Goal: Task Accomplishment & Management: Manage account settings

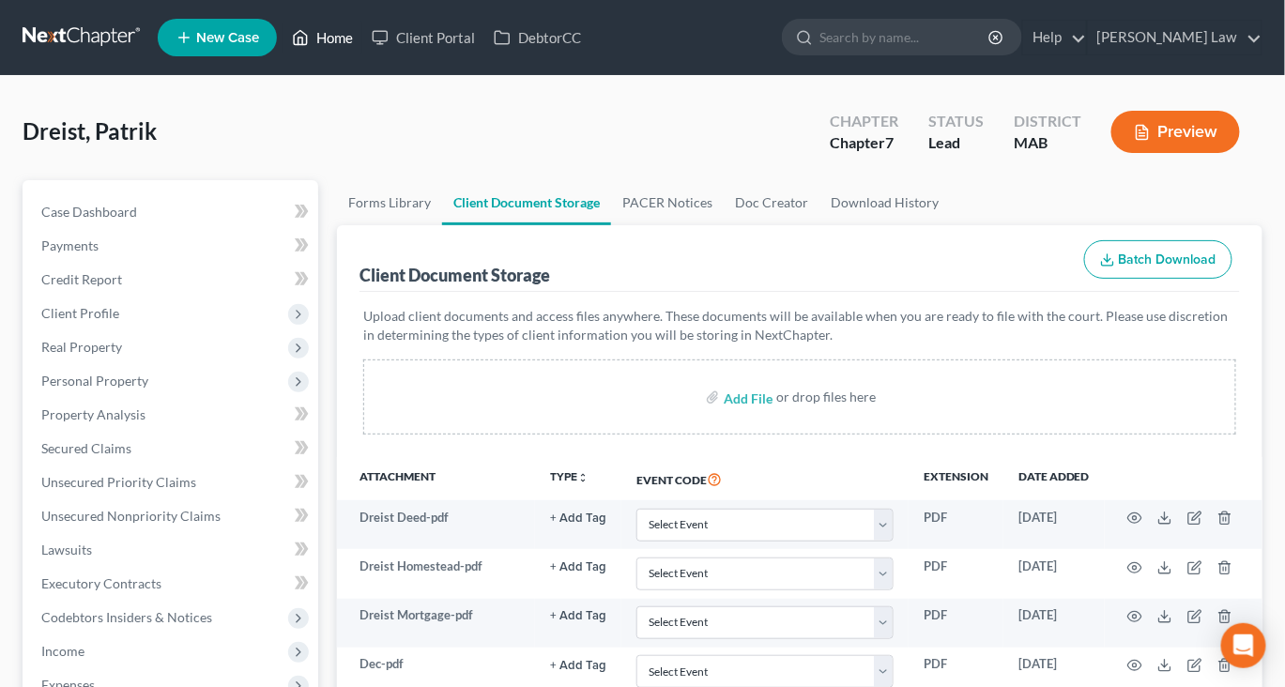
click at [362, 46] on link "Home" at bounding box center [322, 38] width 80 height 34
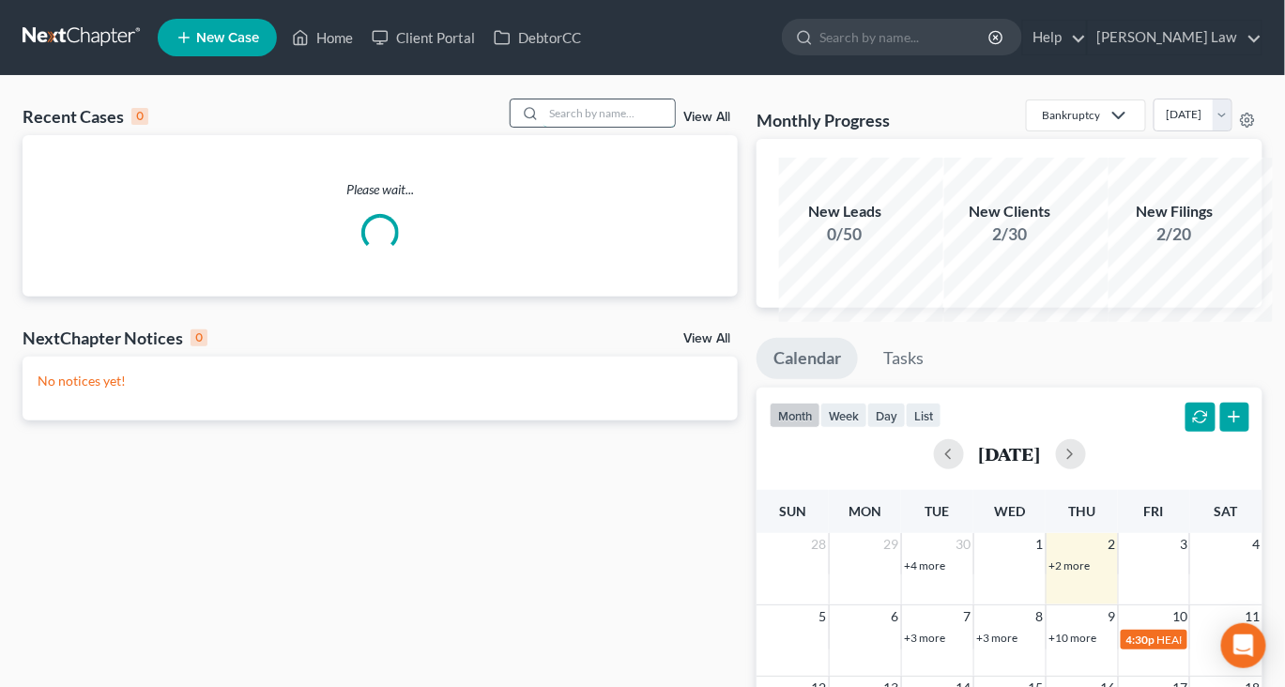
click at [555, 127] on input "search" at bounding box center [608, 112] width 131 height 27
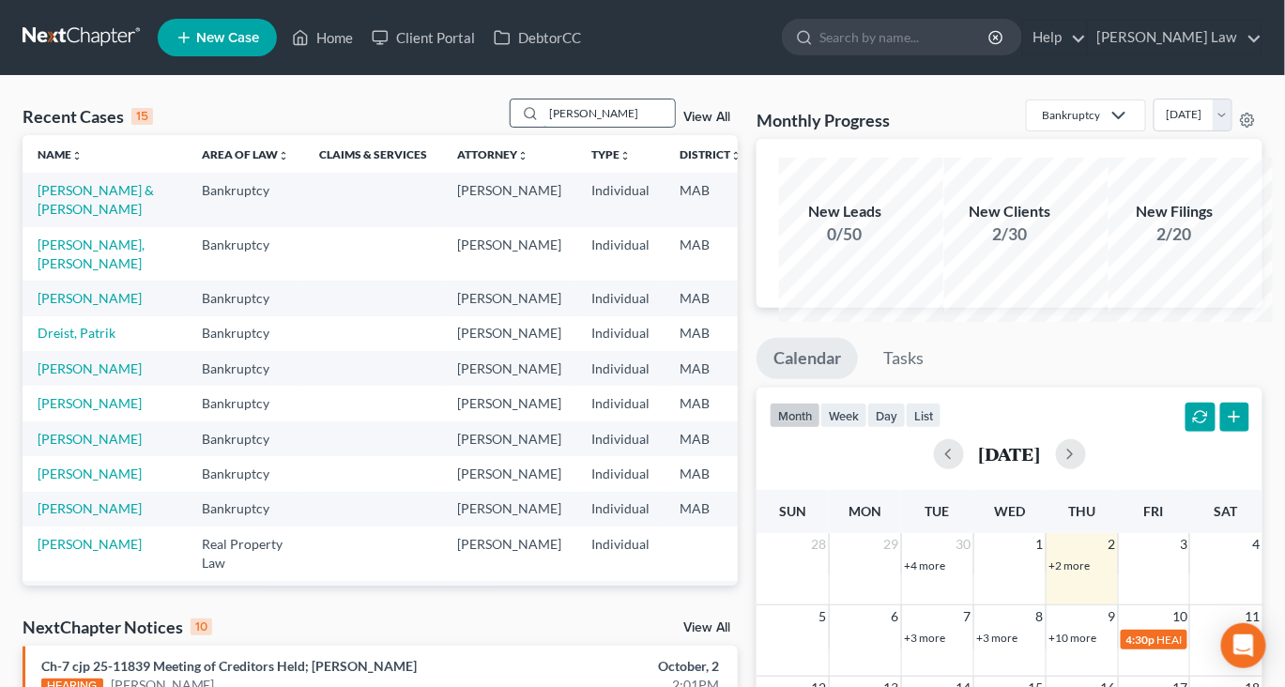
type input "[PERSON_NAME]"
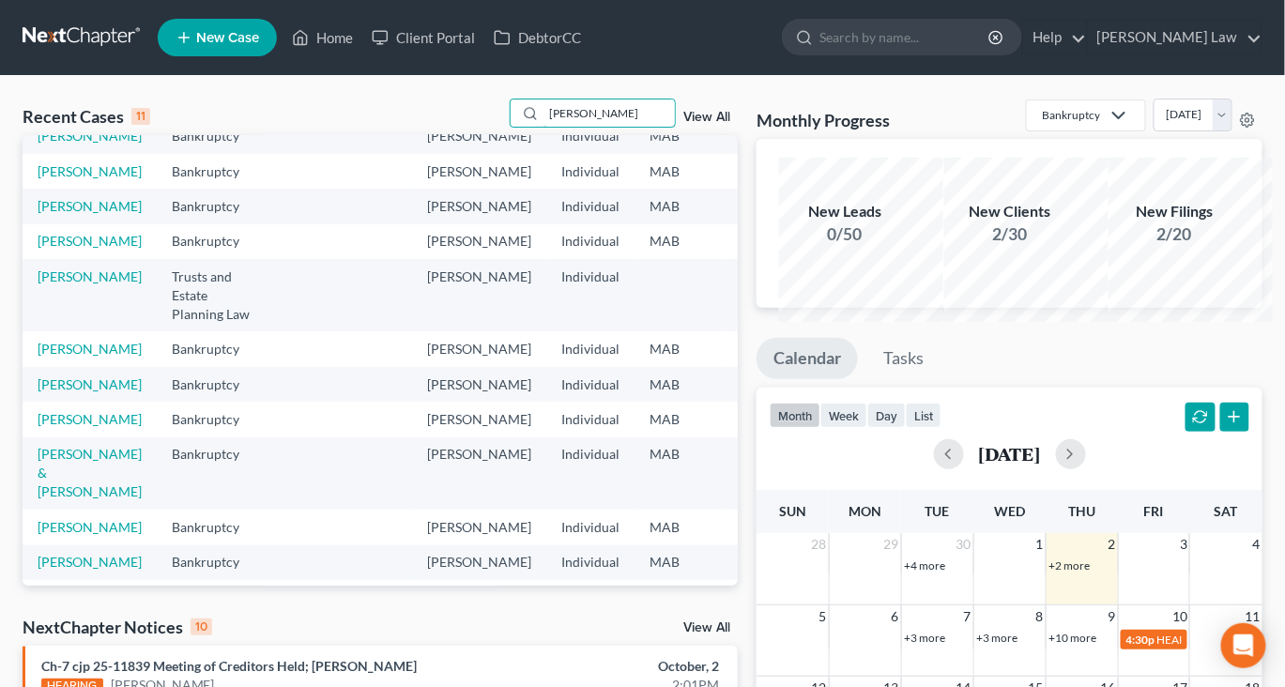
scroll to position [58, 0]
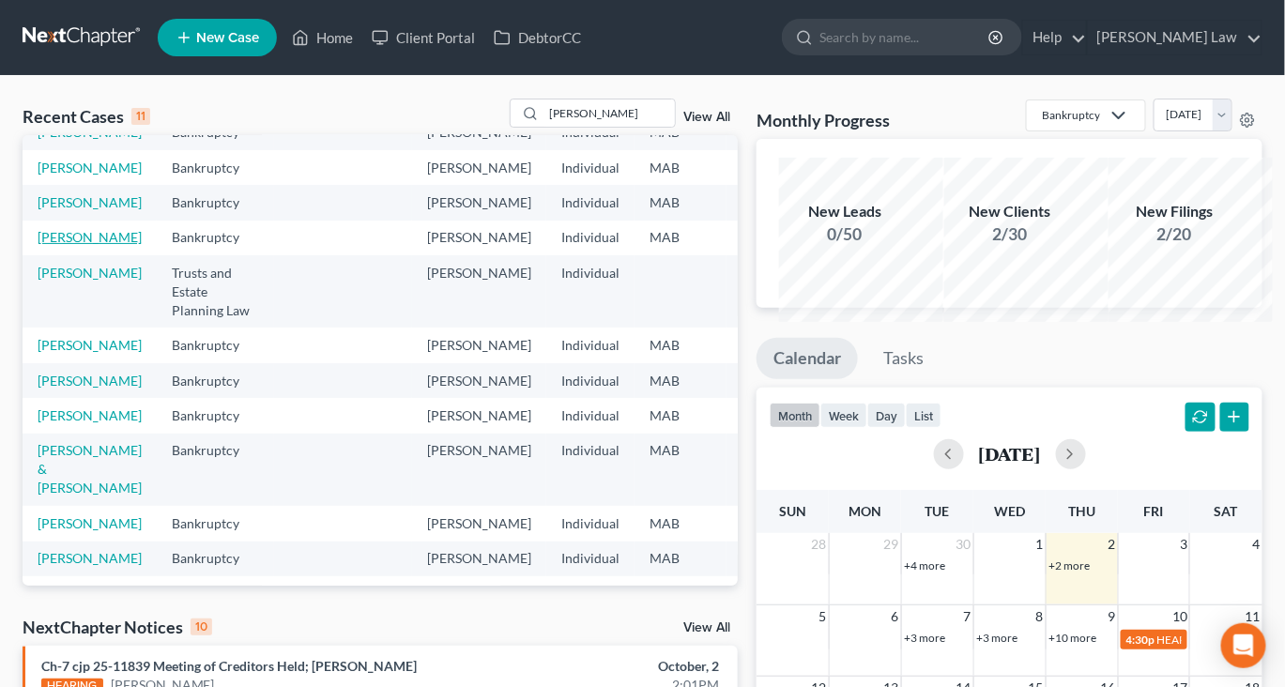
click at [72, 245] on link "[PERSON_NAME]" at bounding box center [90, 237] width 104 height 16
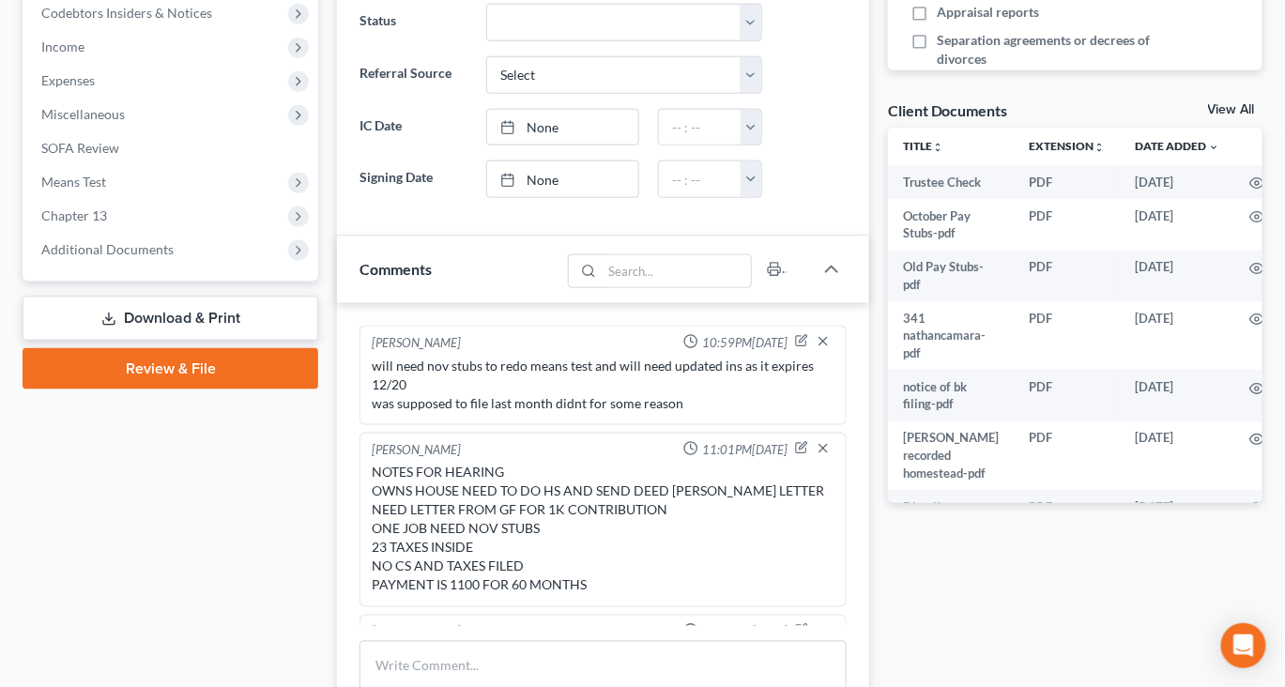
scroll to position [625, 0]
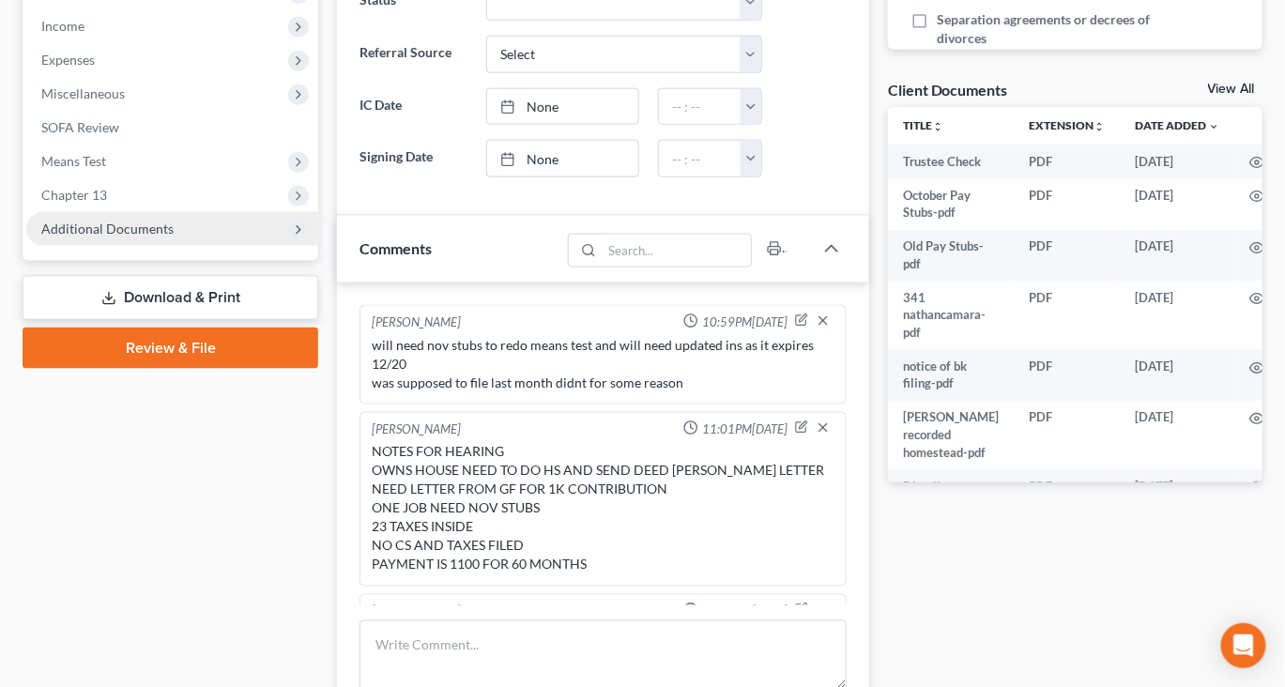
click at [170, 236] on span "Additional Documents" at bounding box center [107, 229] width 132 height 16
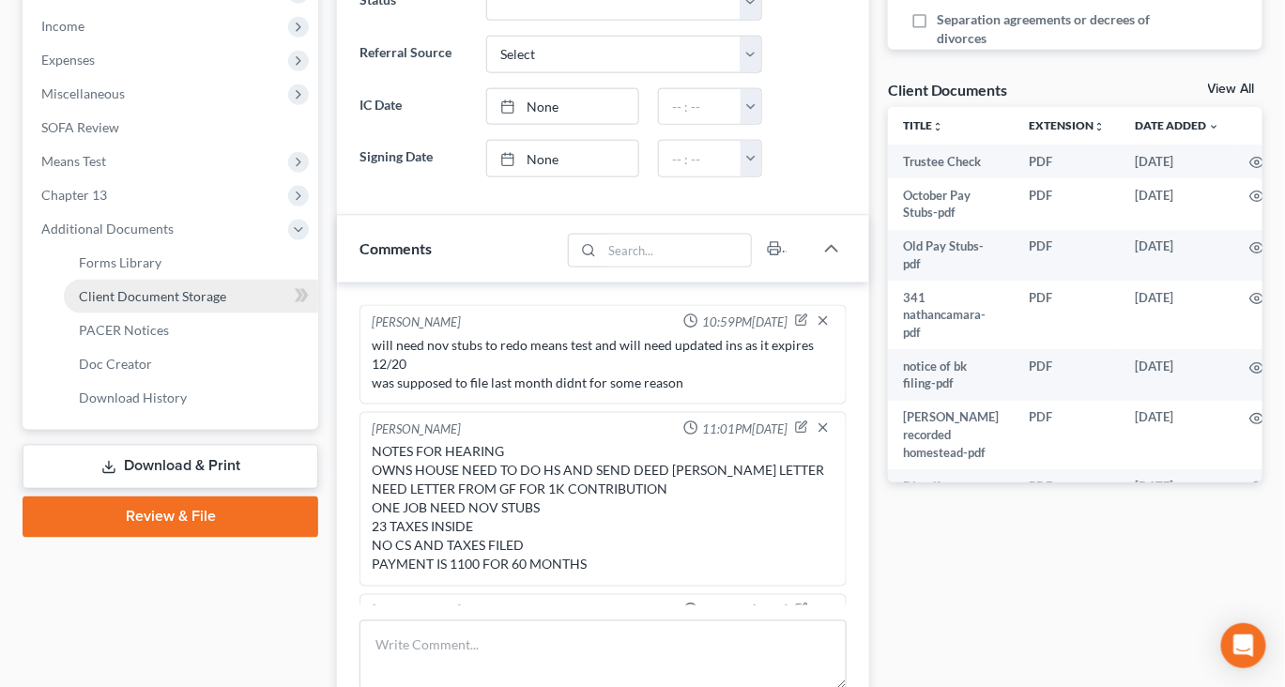
click at [226, 304] on span "Client Document Storage" at bounding box center [152, 296] width 147 height 16
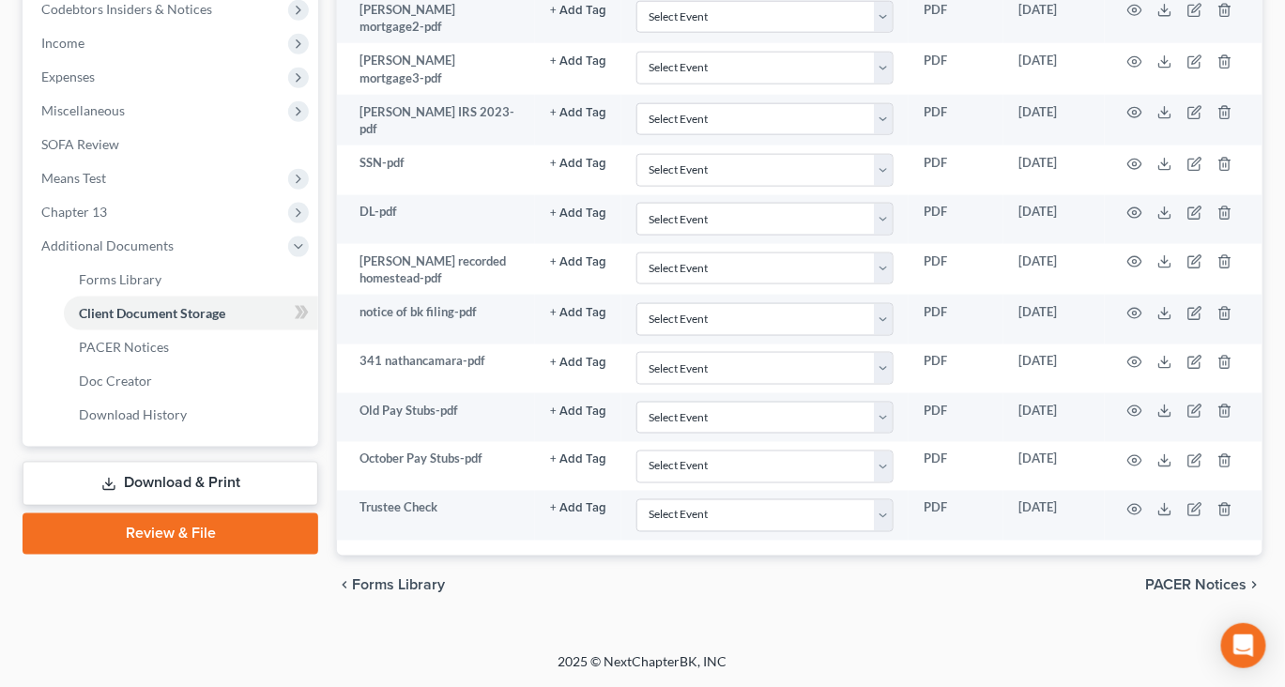
scroll to position [822, 0]
click at [164, 355] on span "PACER Notices" at bounding box center [124, 347] width 90 height 16
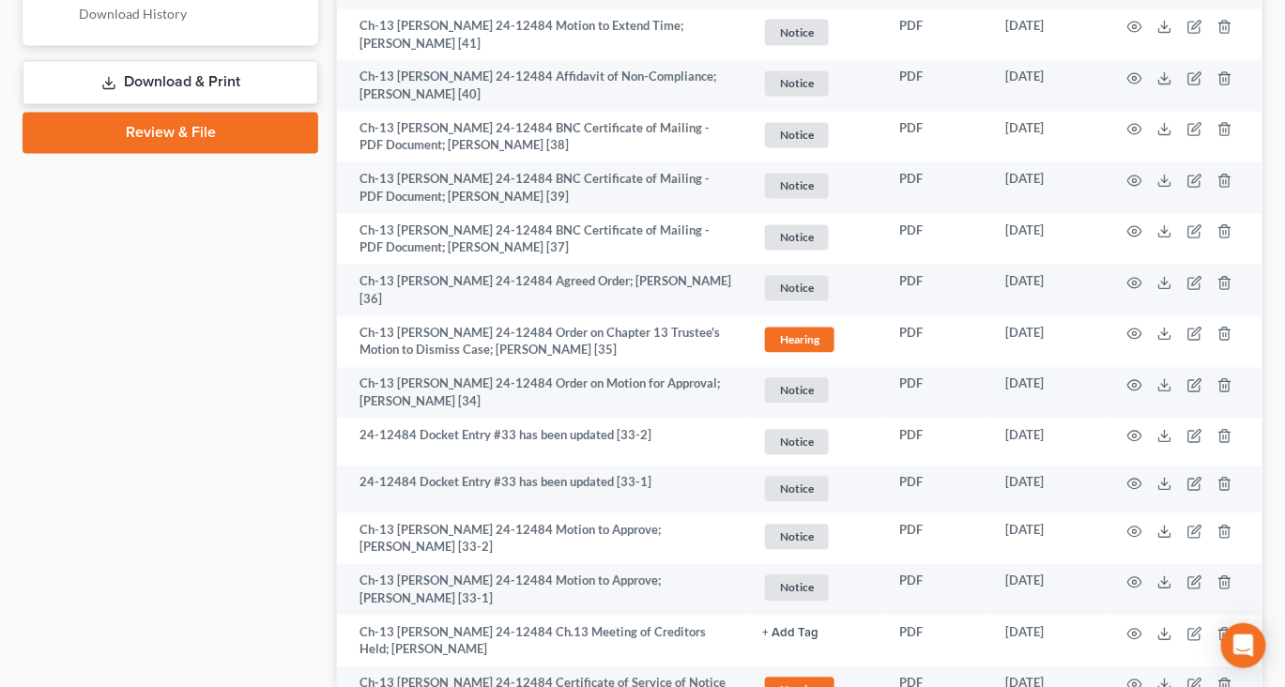
scroll to position [1012, 0]
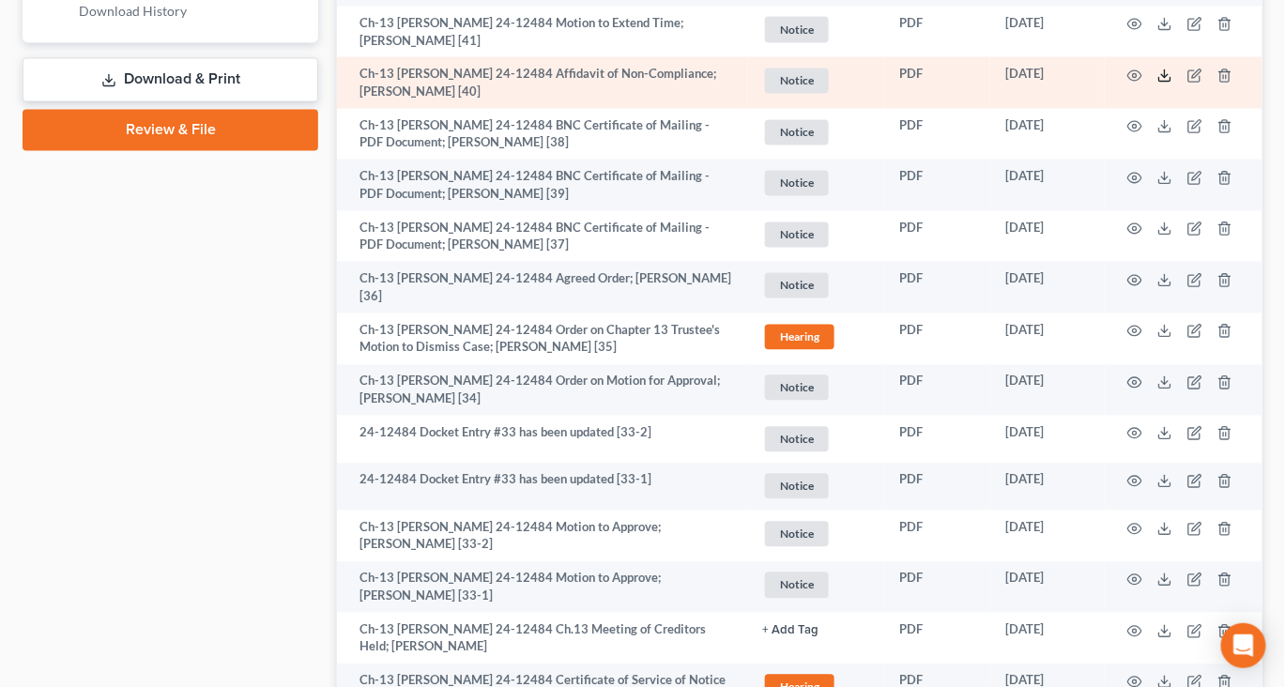
click at [1162, 77] on polyline at bounding box center [1165, 75] width 7 height 3
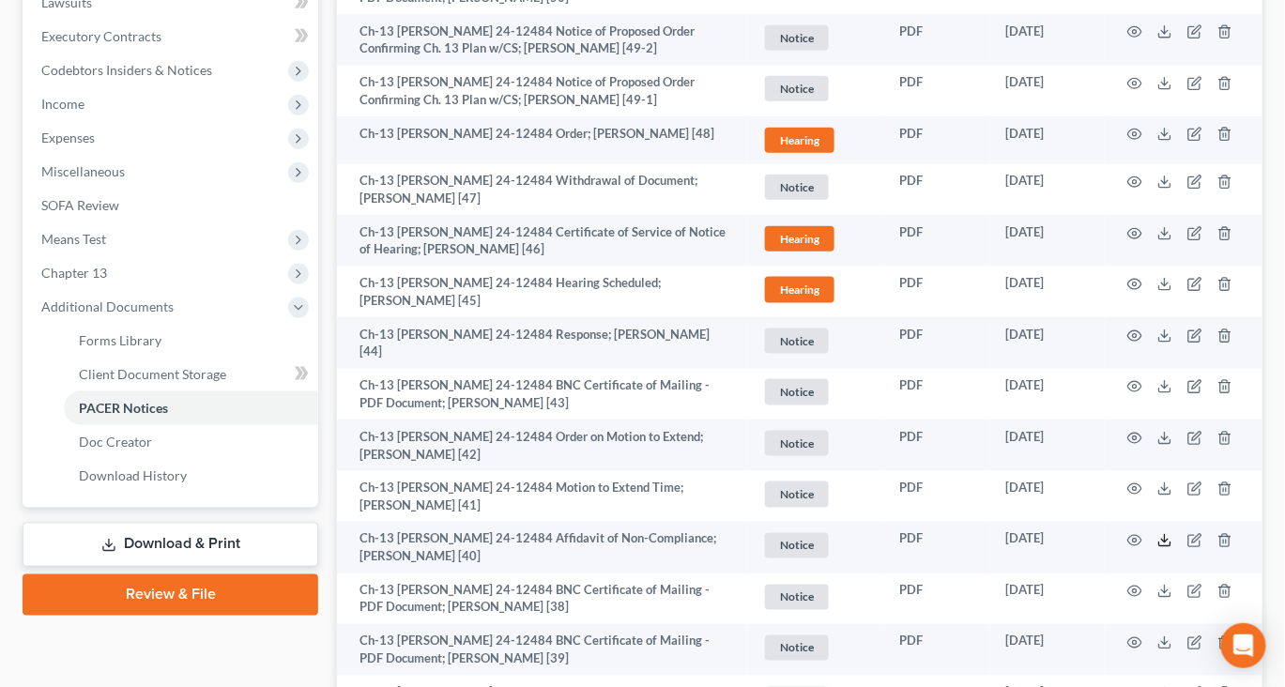
scroll to position [535, 0]
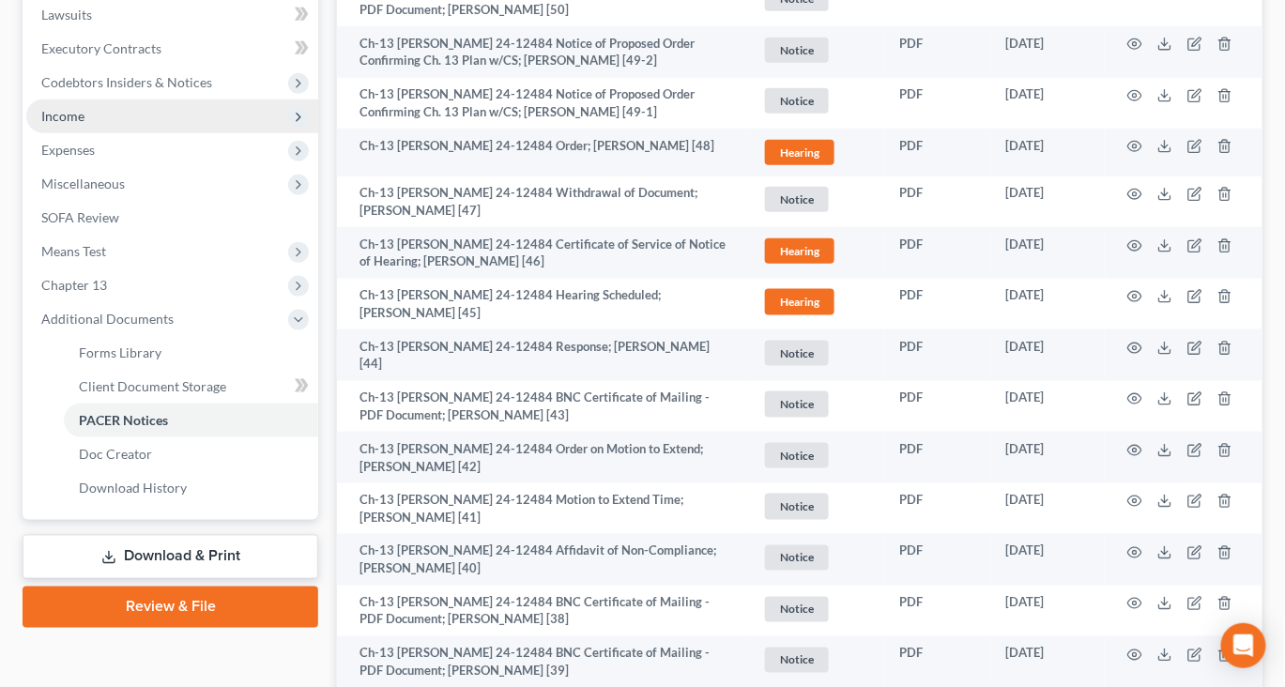
click at [115, 133] on span "Income" at bounding box center [172, 116] width 292 height 34
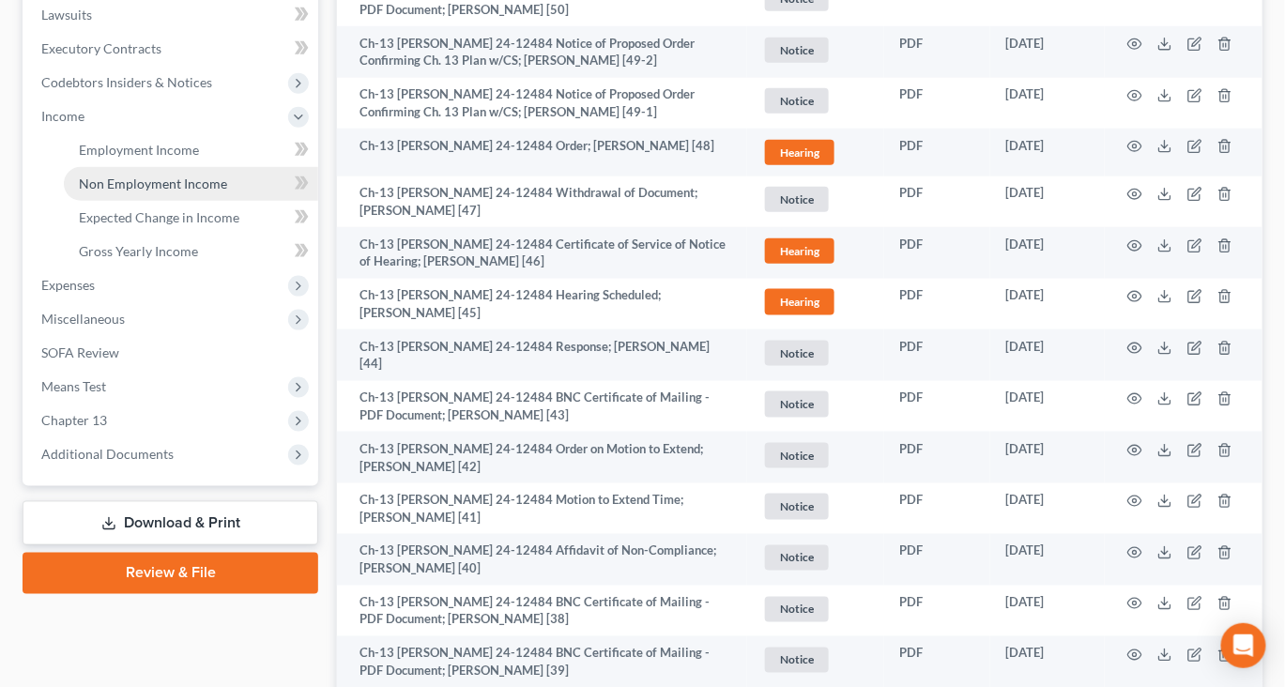
click at [178, 201] on link "Non Employment Income" at bounding box center [191, 184] width 254 height 34
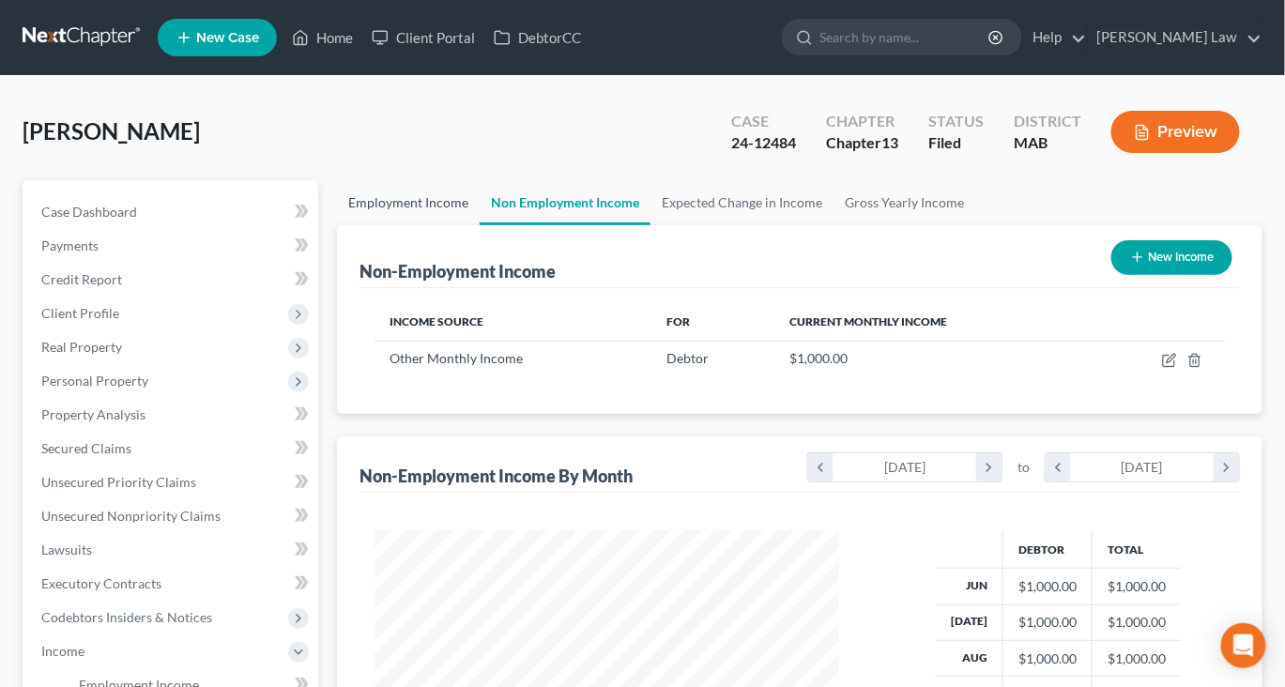
click at [396, 225] on link "Employment Income" at bounding box center [408, 202] width 143 height 45
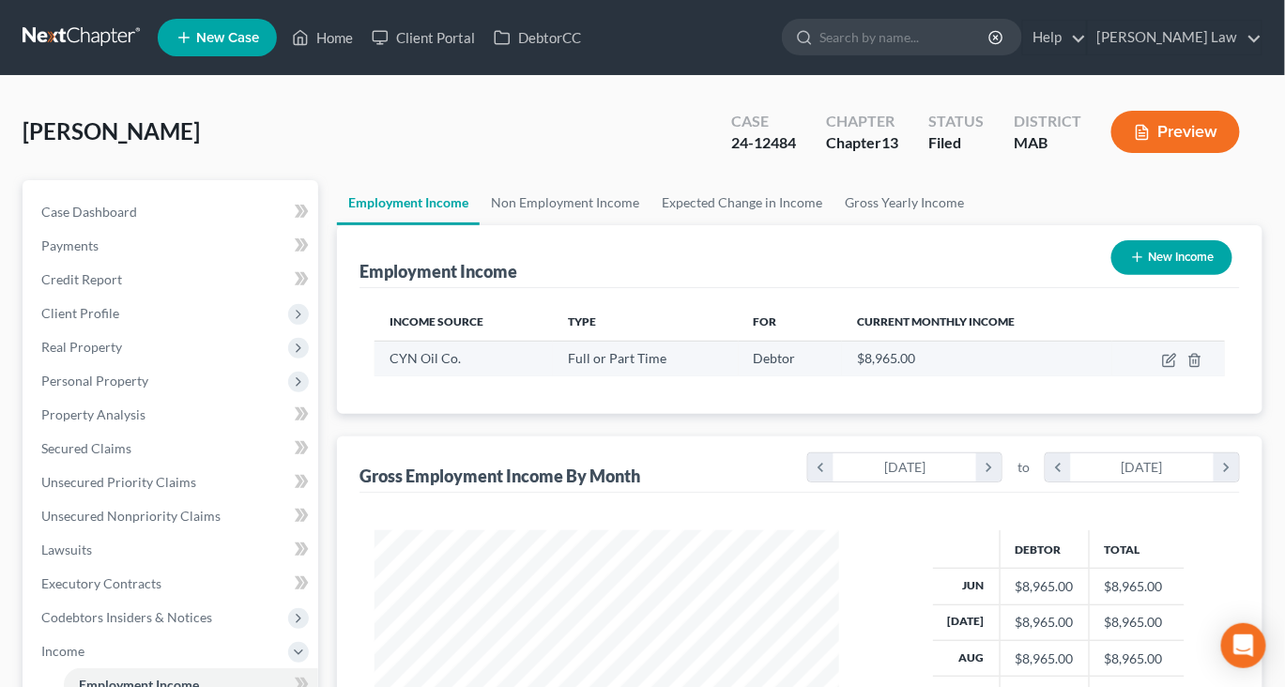
scroll to position [417, 501]
click at [1162, 368] on icon "button" at bounding box center [1169, 360] width 15 height 15
select select "0"
select select "22"
select select "0"
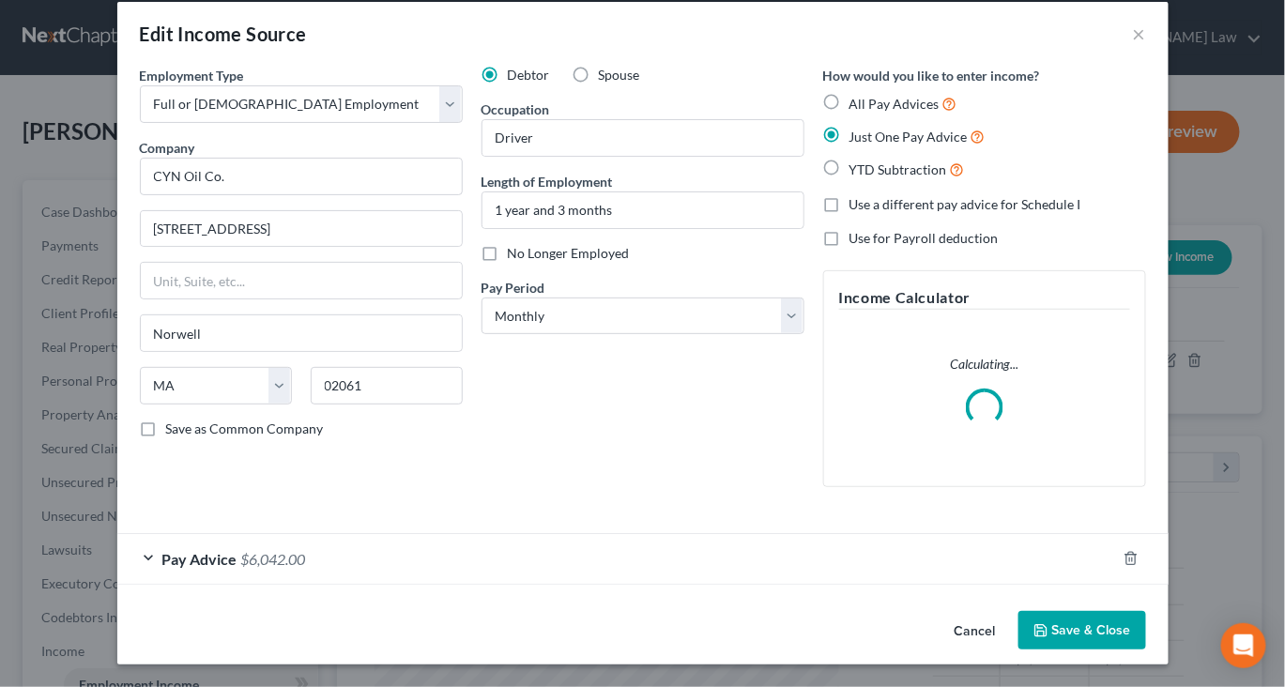
scroll to position [170, 0]
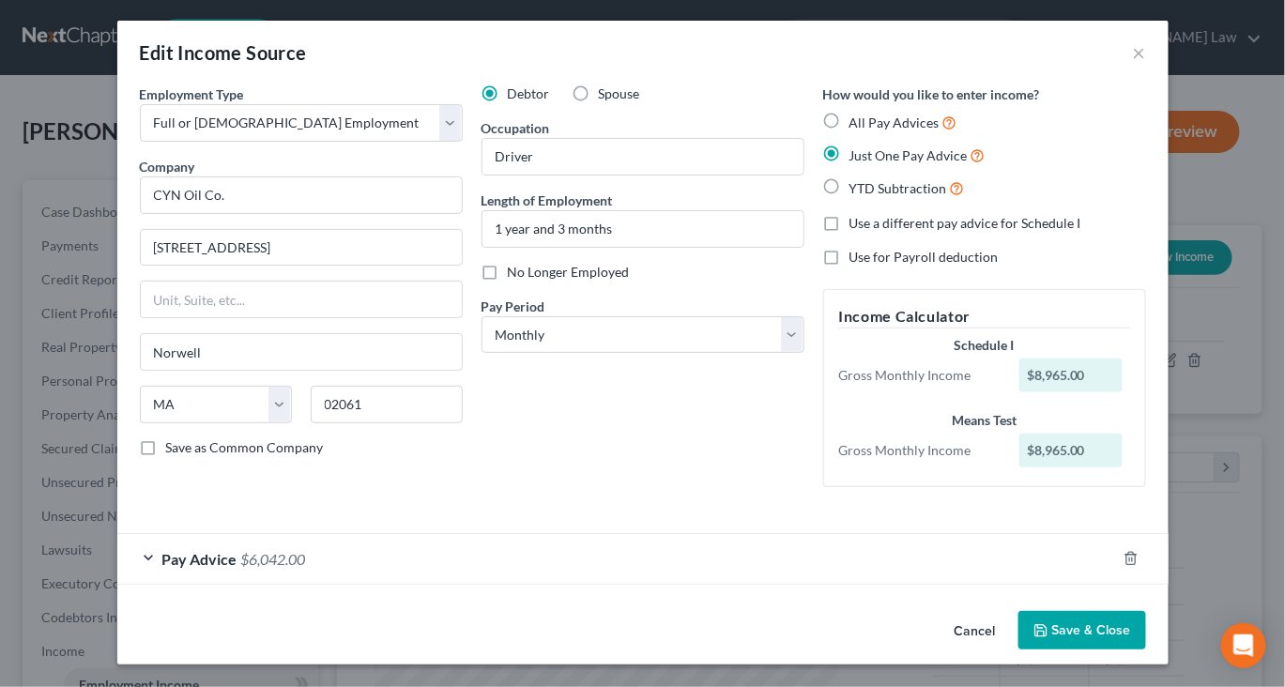
click at [1146, 618] on button "Save & Close" at bounding box center [1082, 630] width 128 height 39
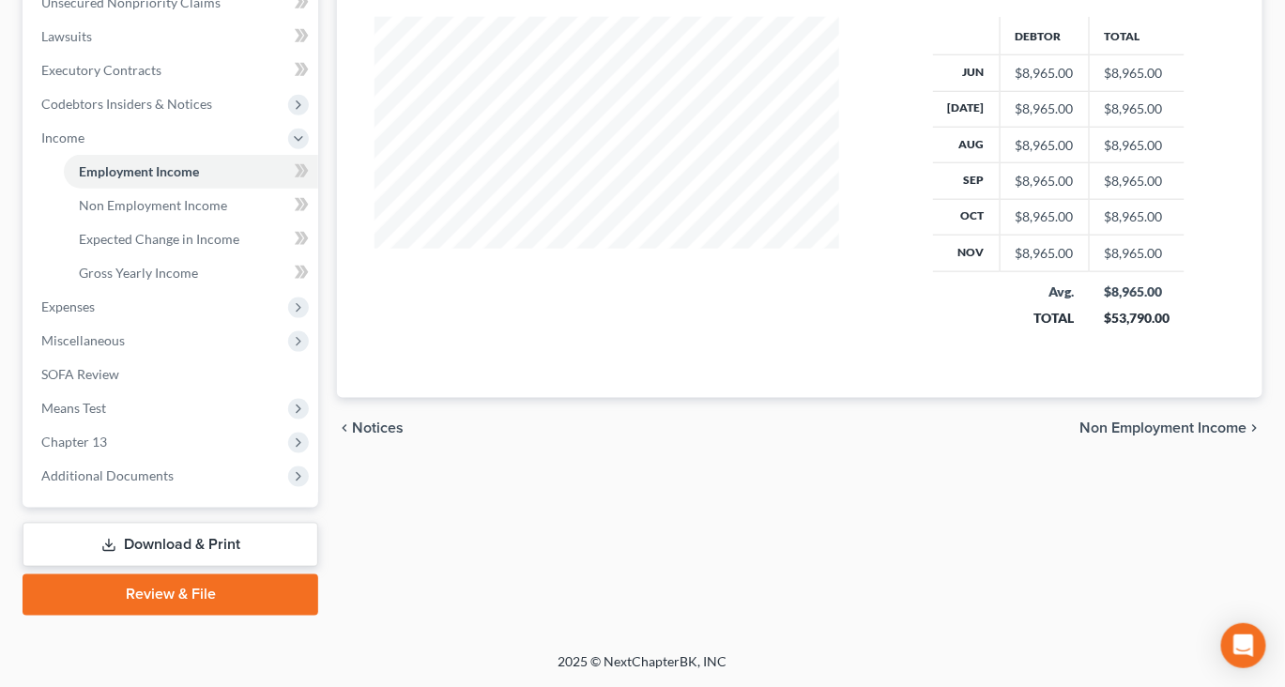
scroll to position [808, 0]
click at [160, 467] on span "Additional Documents" at bounding box center [107, 475] width 132 height 16
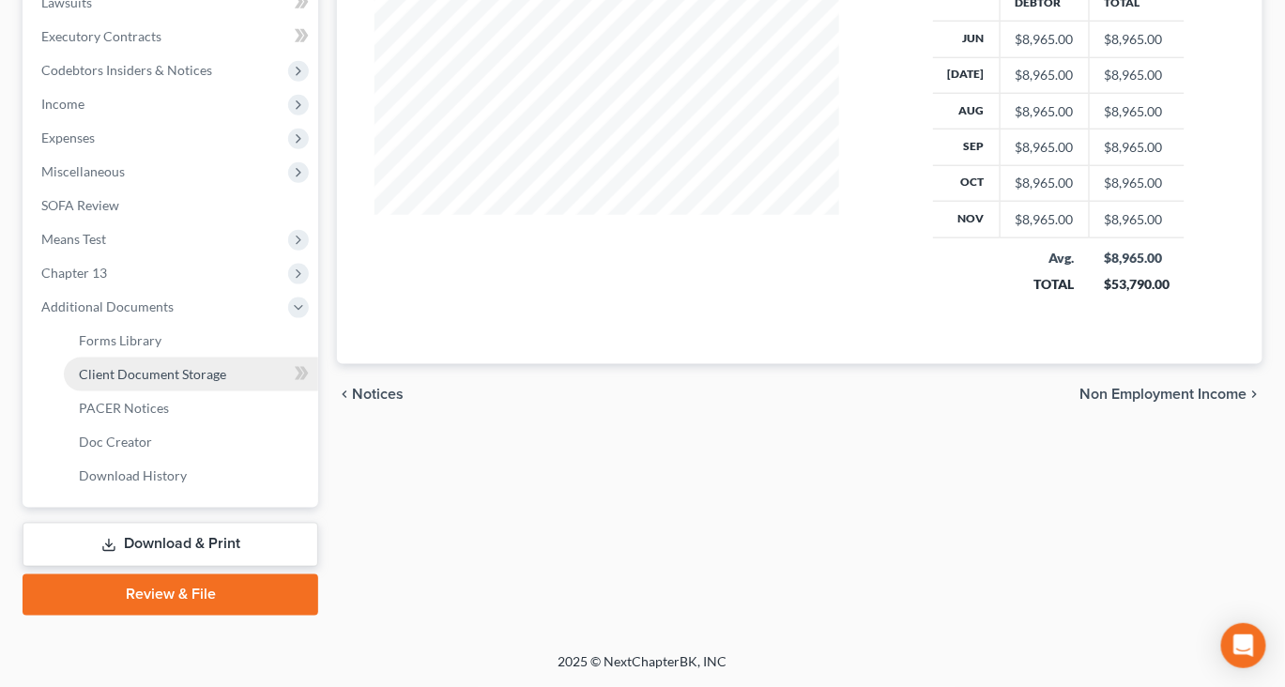
click at [221, 366] on span "Client Document Storage" at bounding box center [152, 374] width 147 height 16
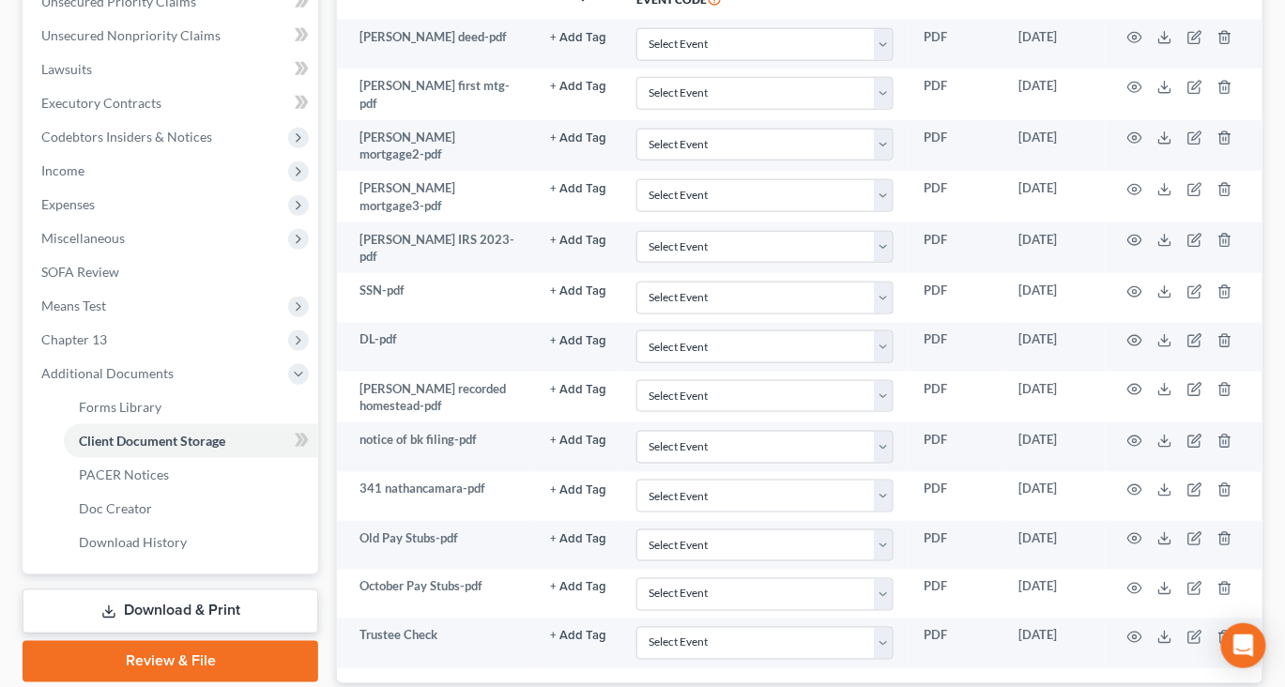
scroll to position [482, 0]
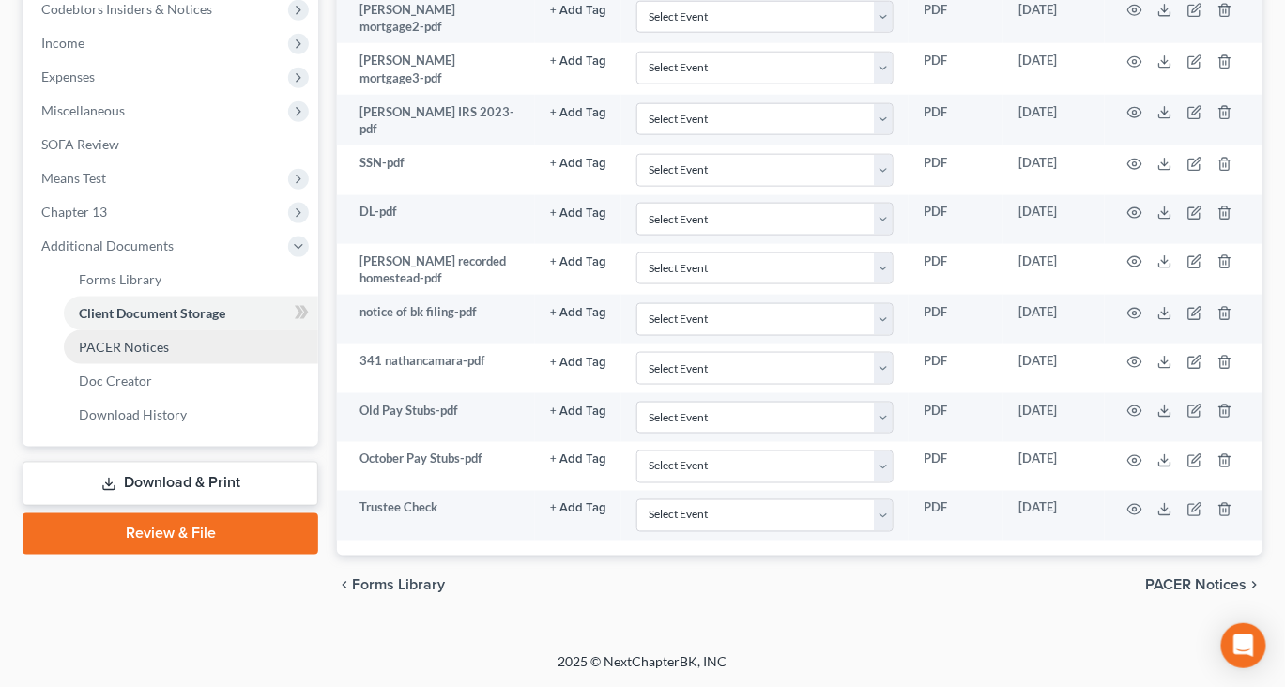
click at [169, 355] on span "PACER Notices" at bounding box center [124, 347] width 90 height 16
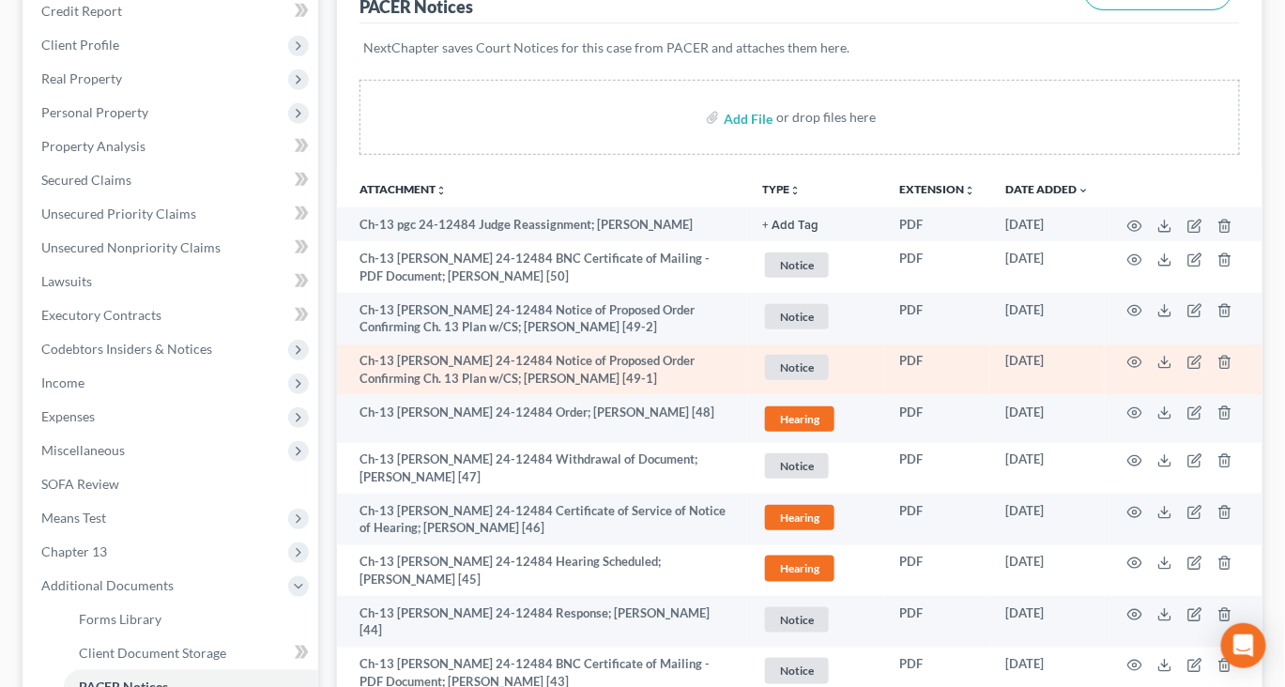
scroll to position [270, 0]
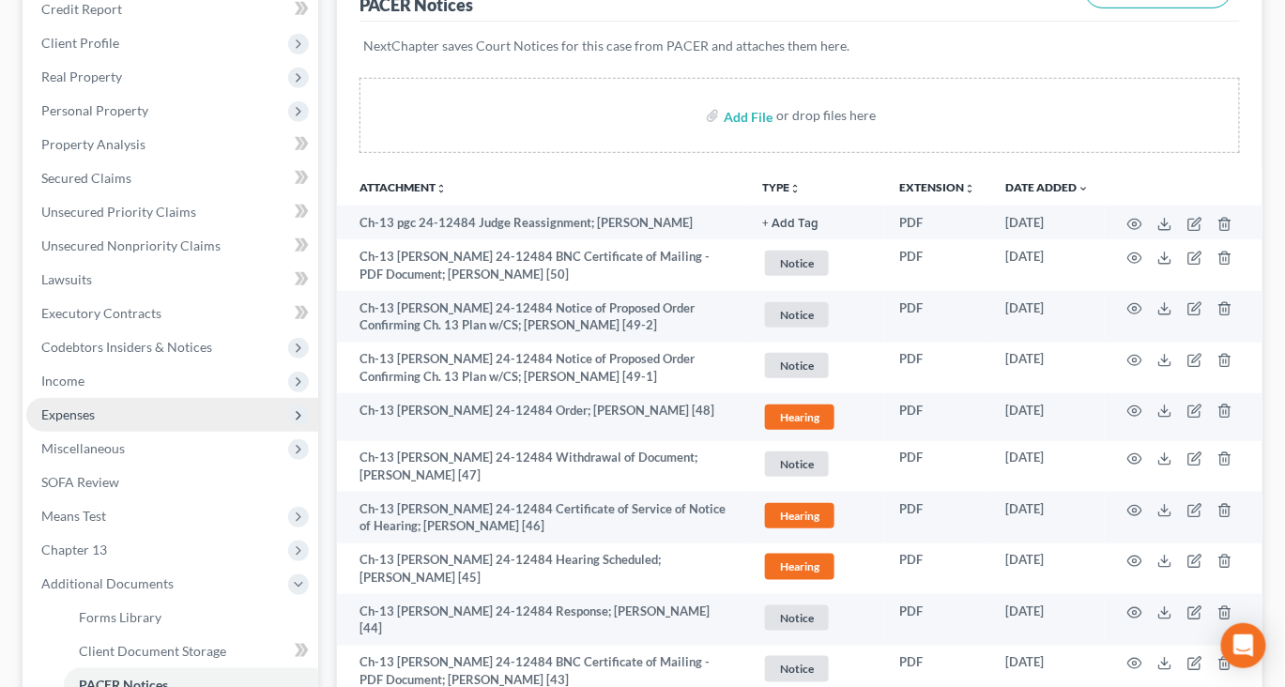
click at [95, 422] on span "Expenses" at bounding box center [67, 414] width 53 height 16
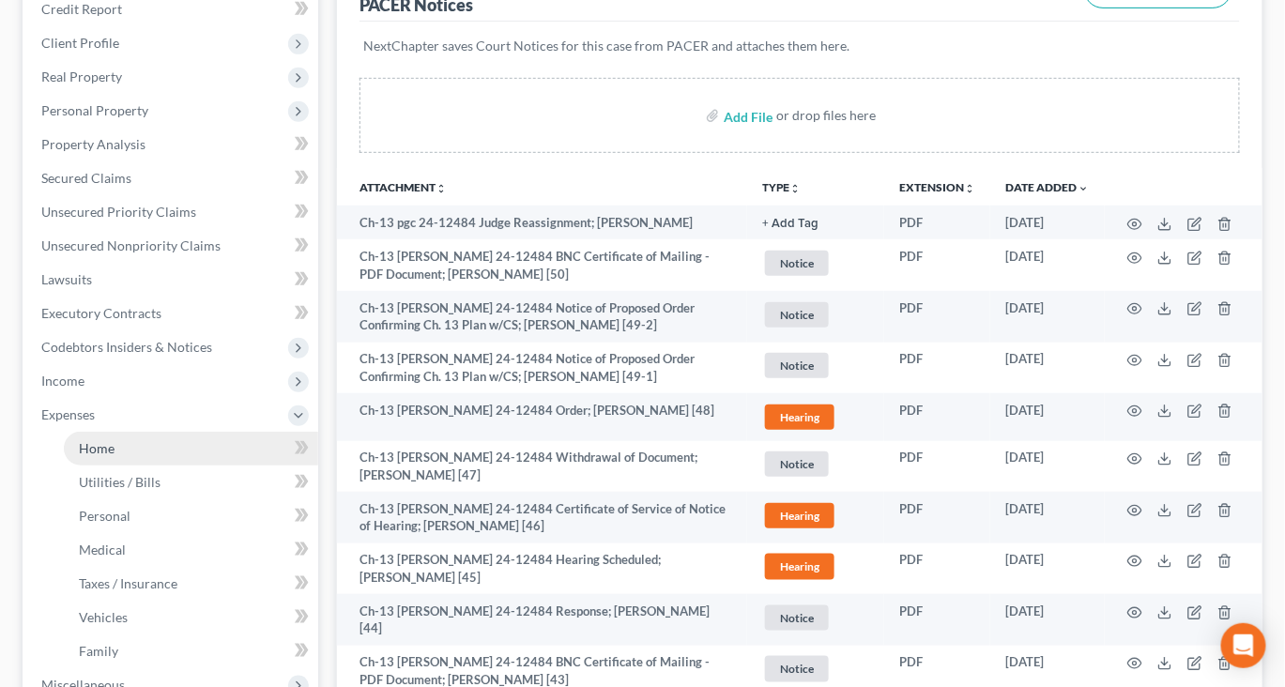
click at [109, 456] on span "Home" at bounding box center [97, 448] width 36 height 16
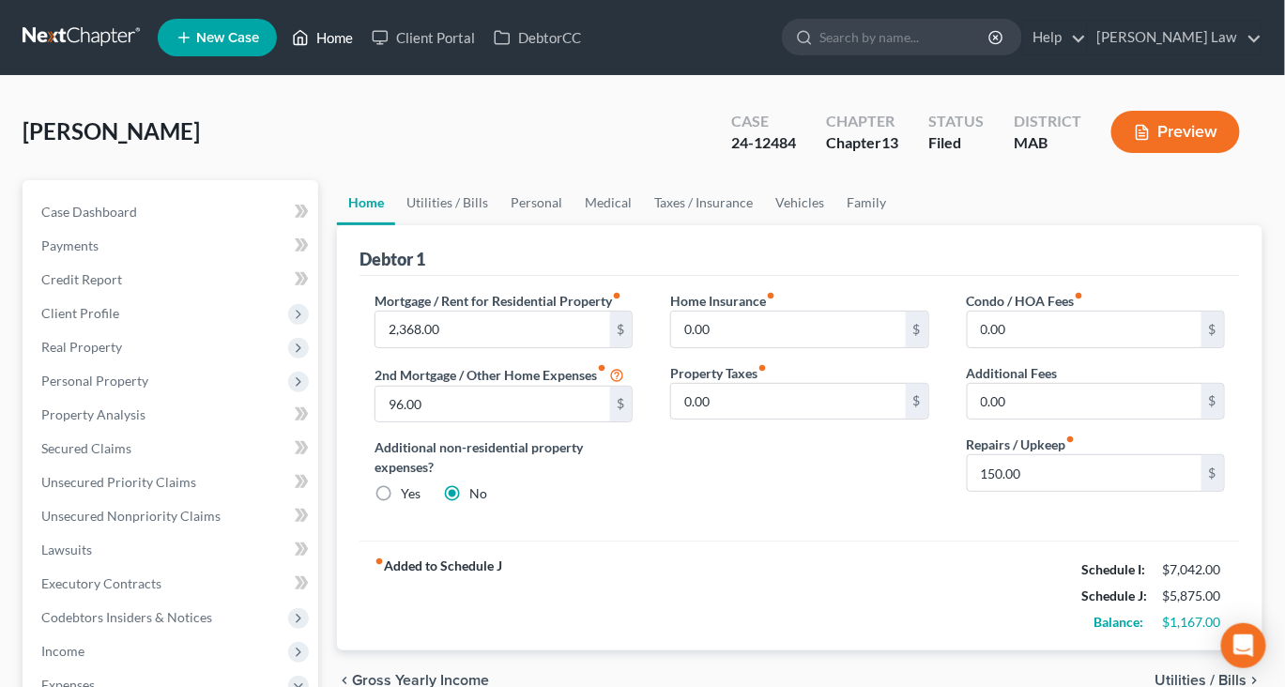
click at [362, 39] on link "Home" at bounding box center [322, 38] width 80 height 34
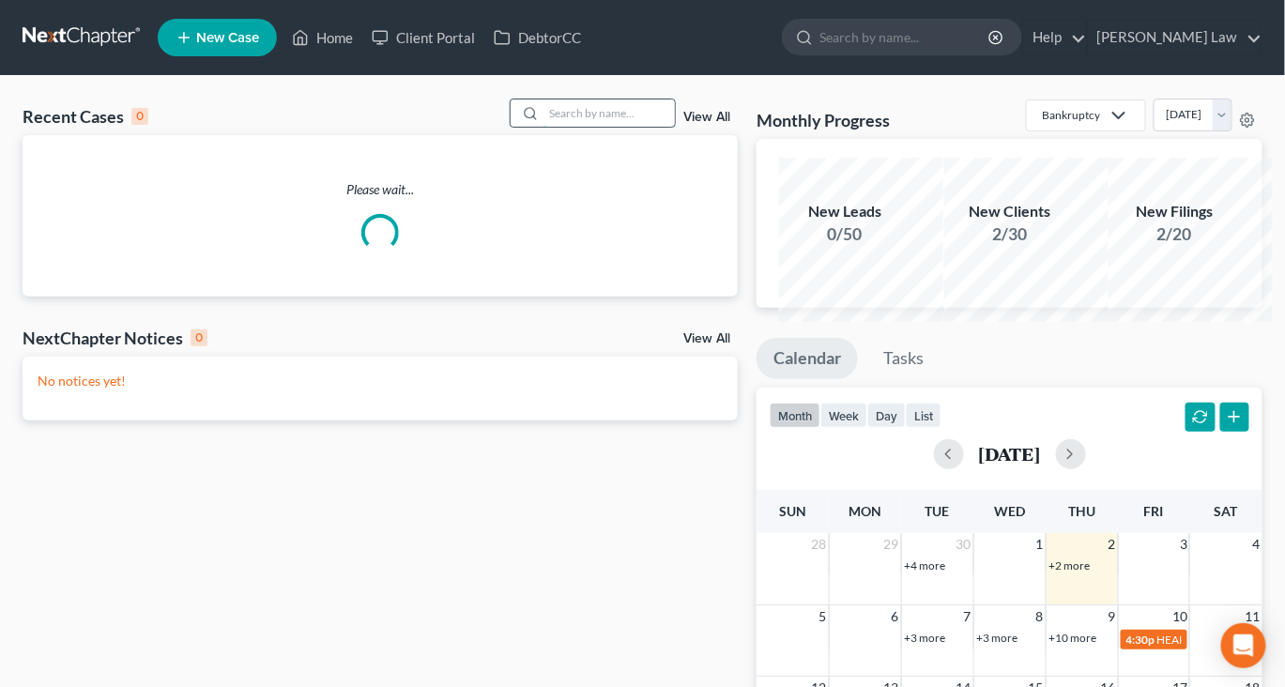
click at [586, 127] on input "search" at bounding box center [608, 112] width 131 height 27
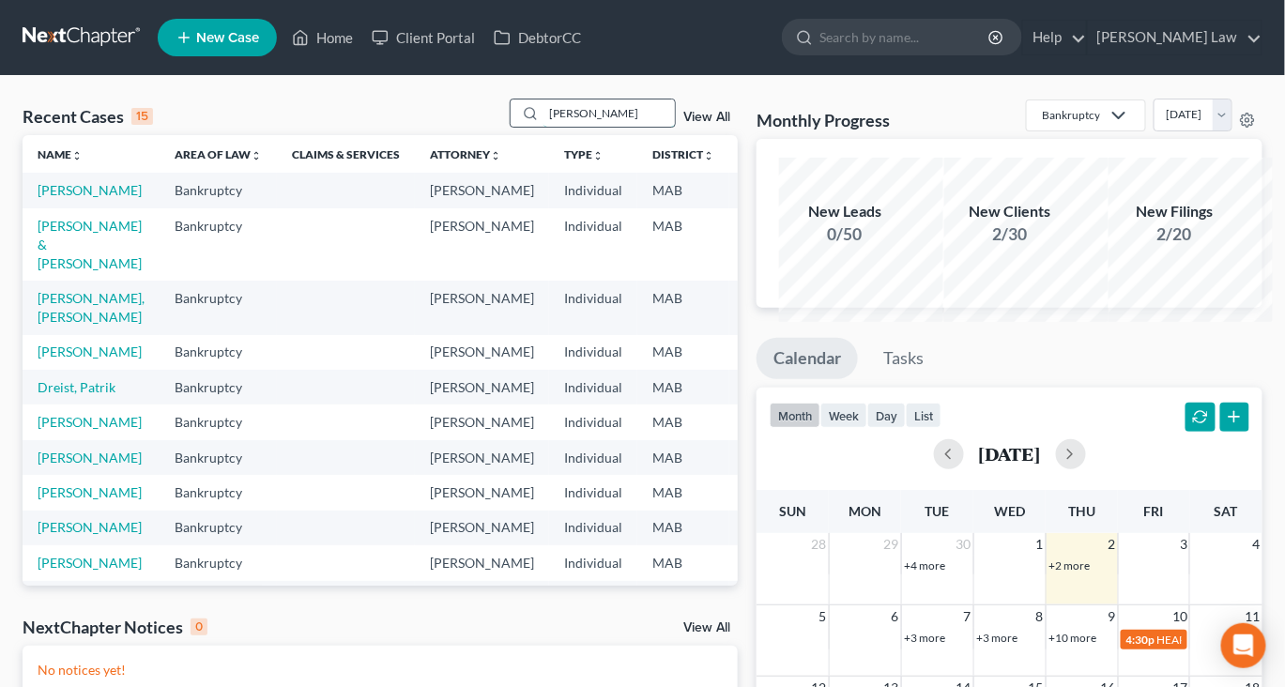
type input "[PERSON_NAME]"
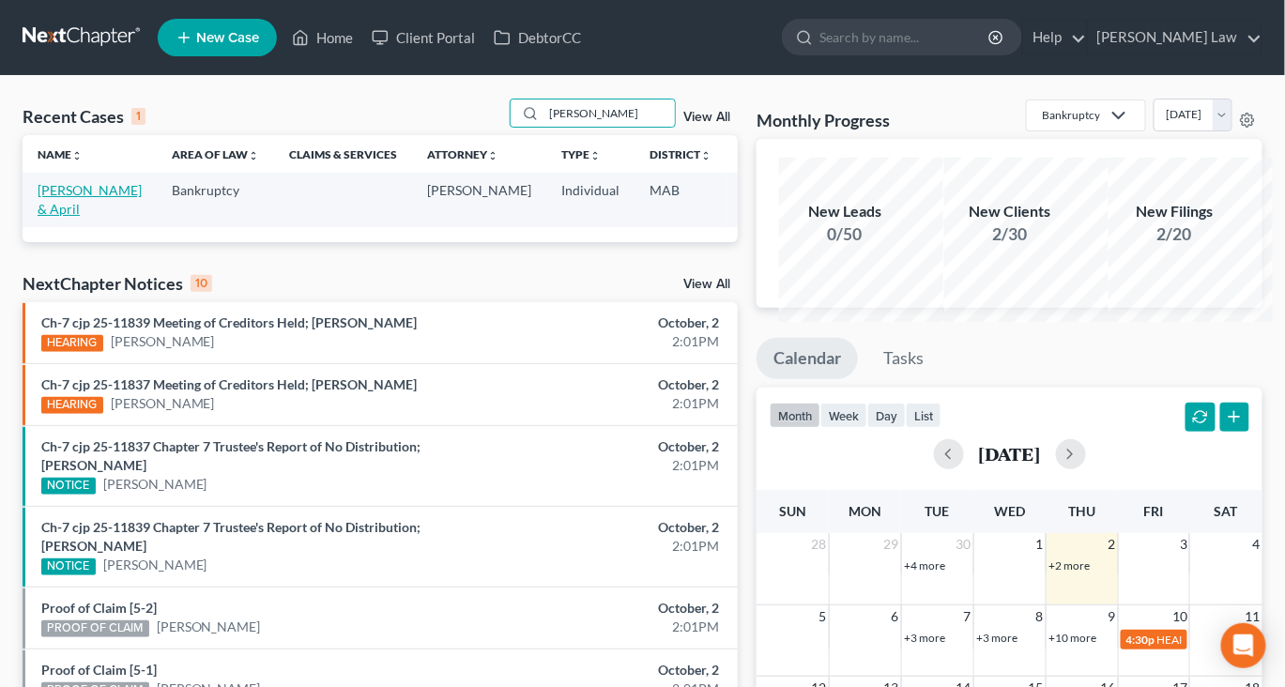
click at [83, 217] on link "[PERSON_NAME] & April" at bounding box center [90, 199] width 104 height 35
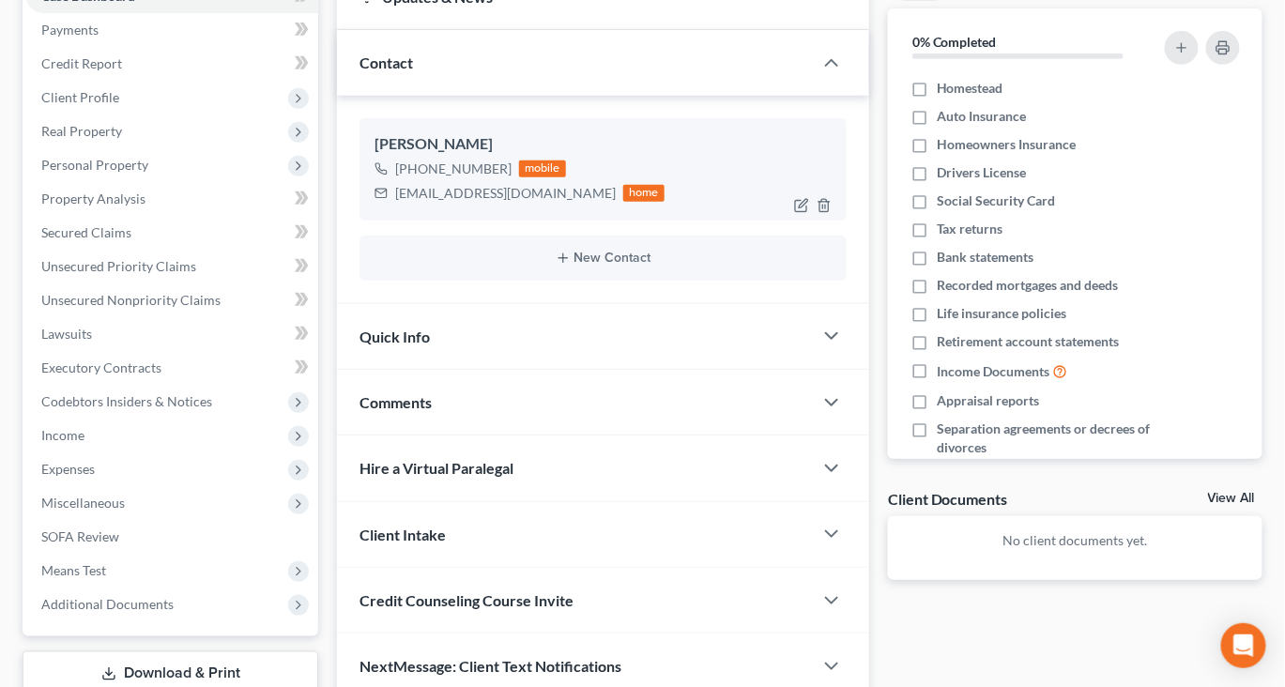
scroll to position [205, 0]
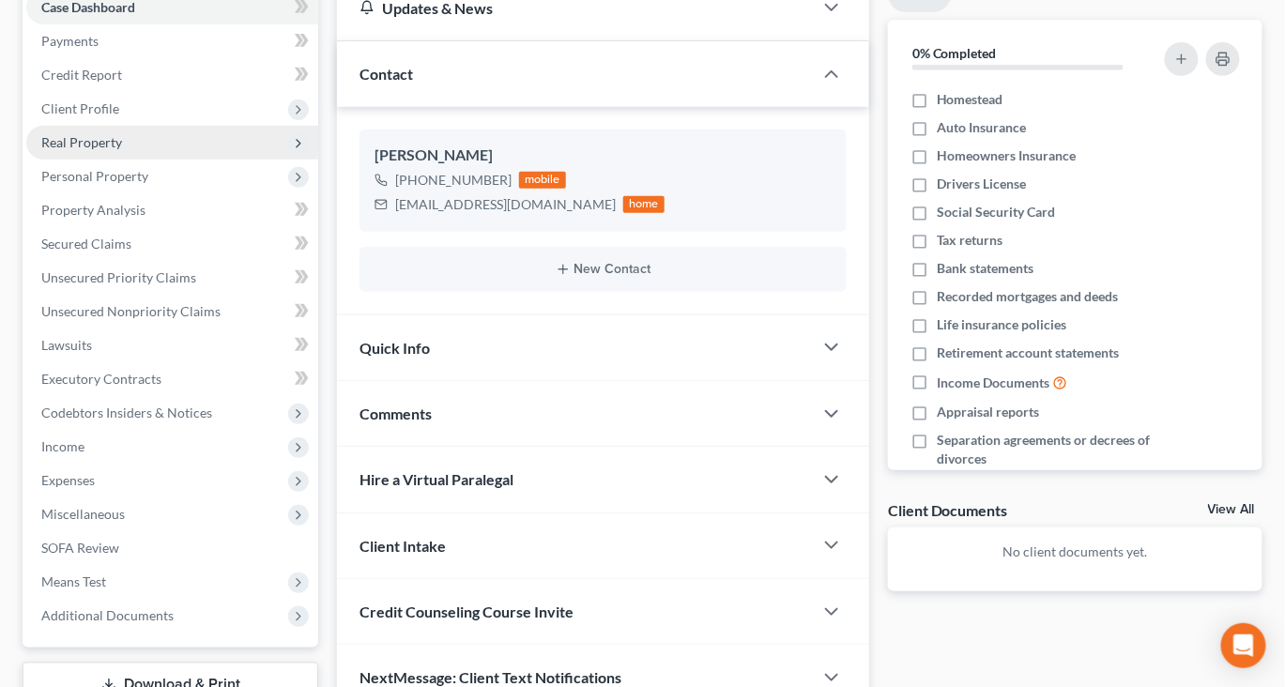
click at [122, 150] on span "Real Property" at bounding box center [81, 142] width 81 height 16
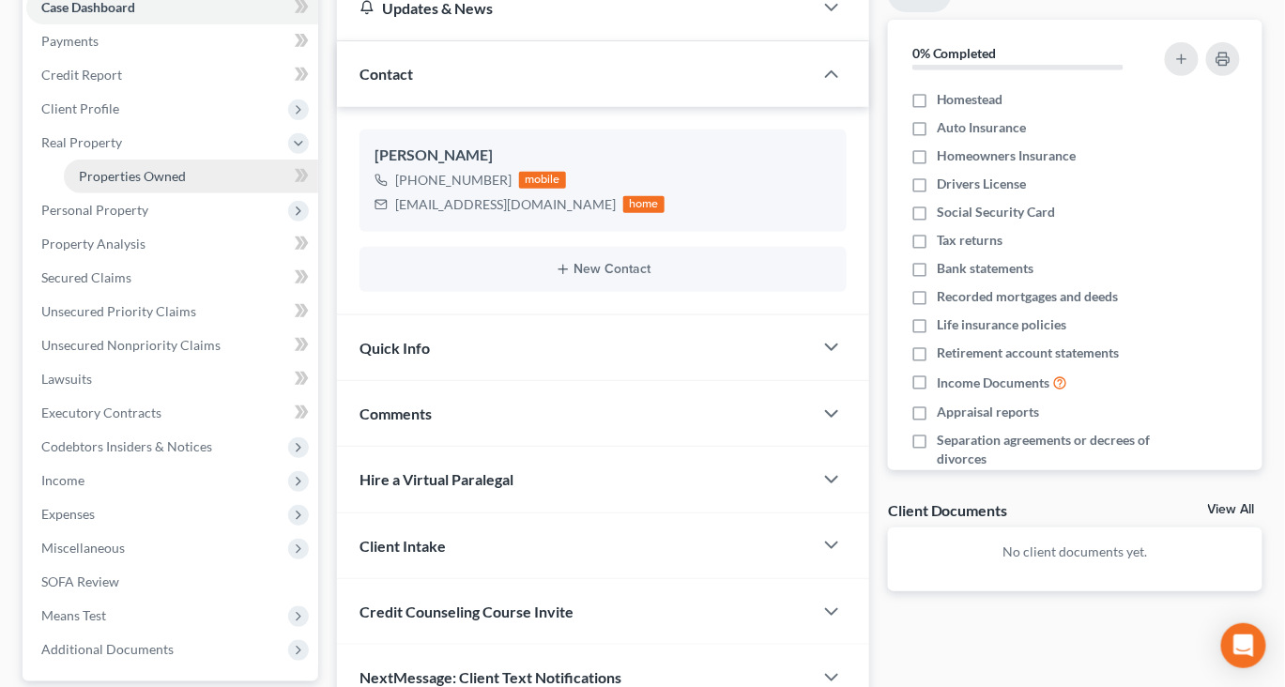
click at [156, 184] on span "Properties Owned" at bounding box center [132, 176] width 107 height 16
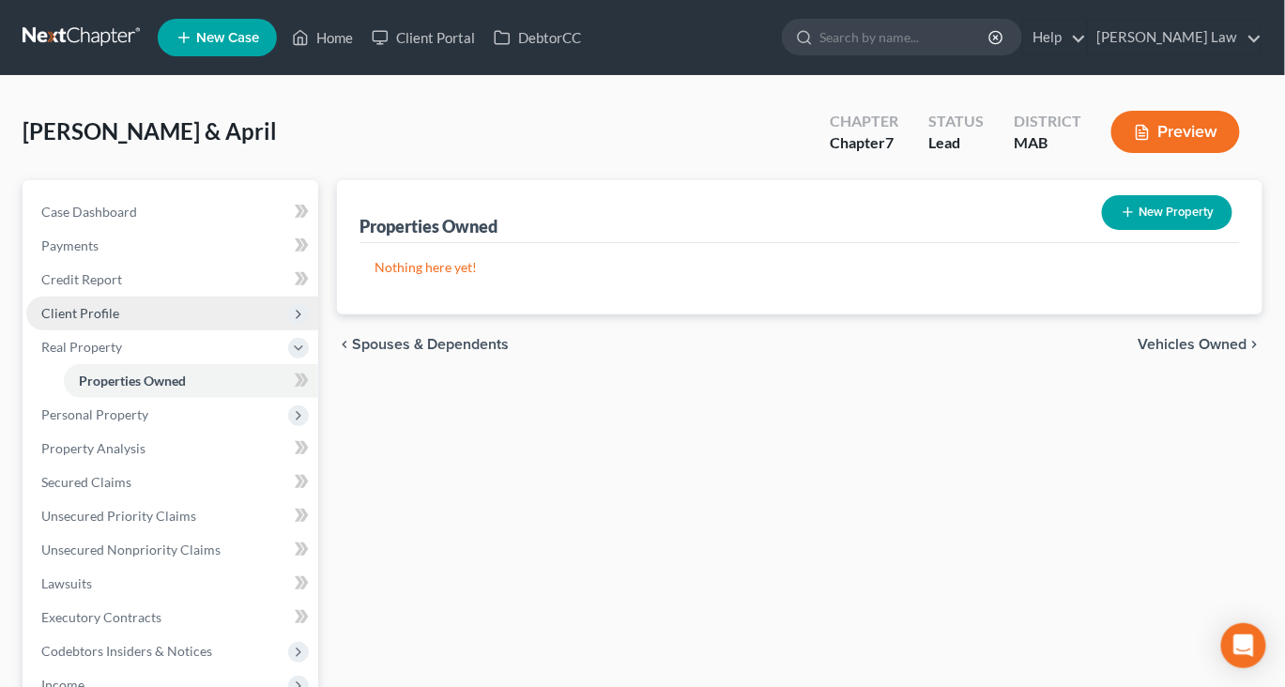
click at [116, 321] on span "Client Profile" at bounding box center [80, 313] width 78 height 16
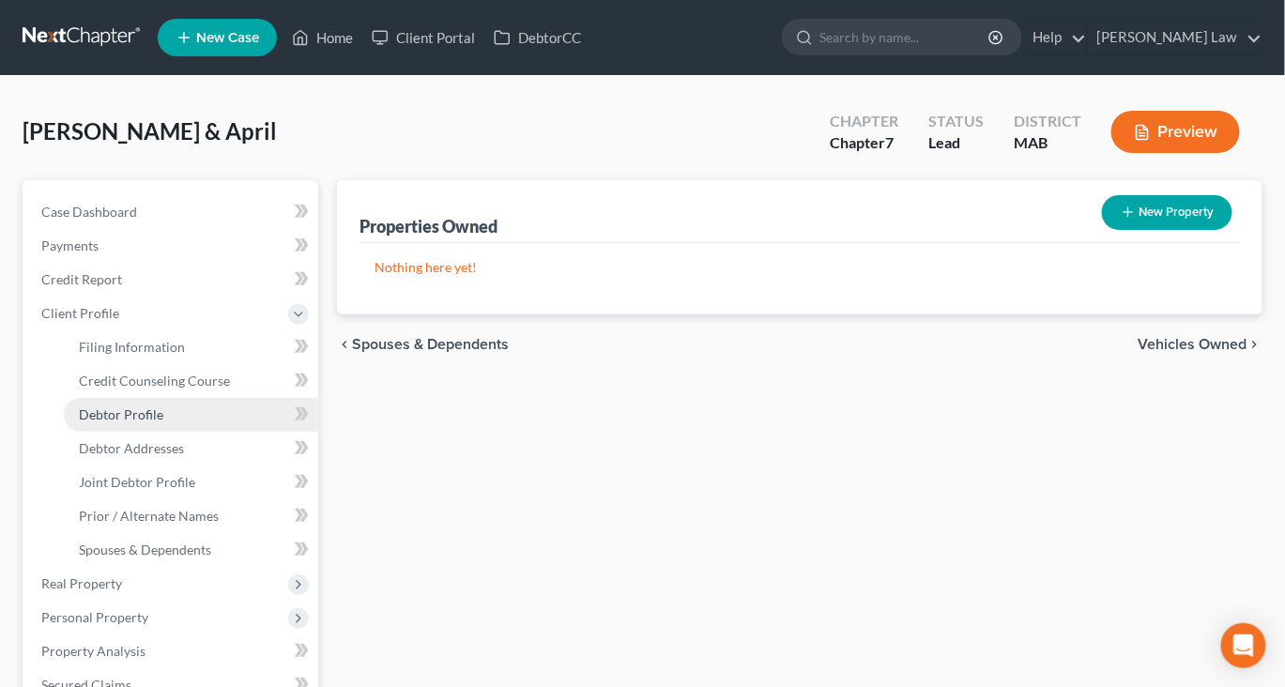
click at [138, 422] on span "Debtor Profile" at bounding box center [121, 414] width 84 height 16
select select "1"
select select "0"
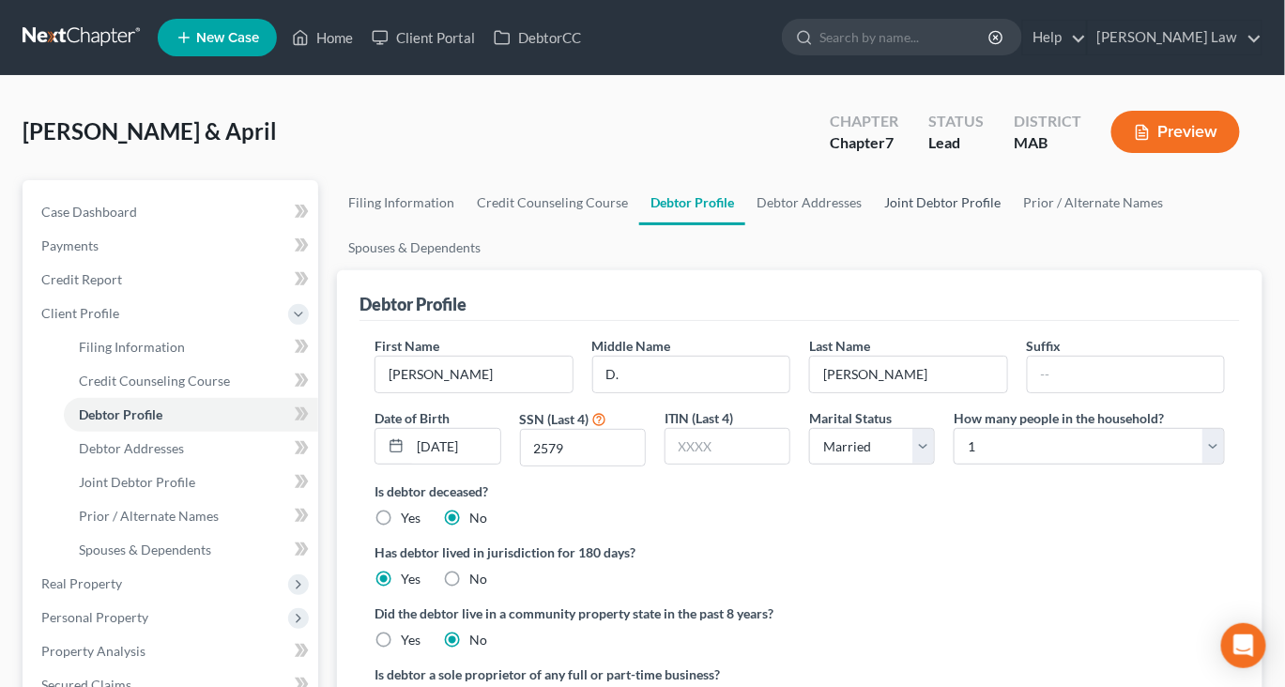
click at [1012, 225] on link "Joint Debtor Profile" at bounding box center [942, 202] width 139 height 45
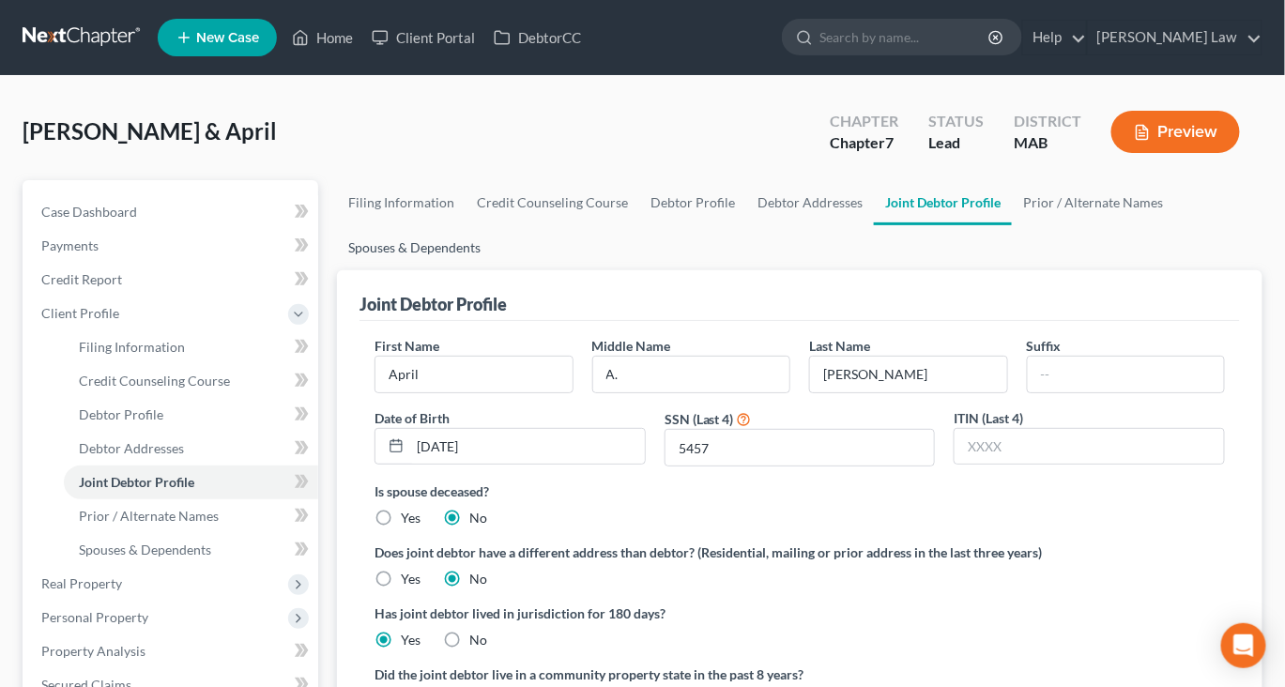
click at [492, 270] on link "Spouses & Dependents" at bounding box center [414, 247] width 155 height 45
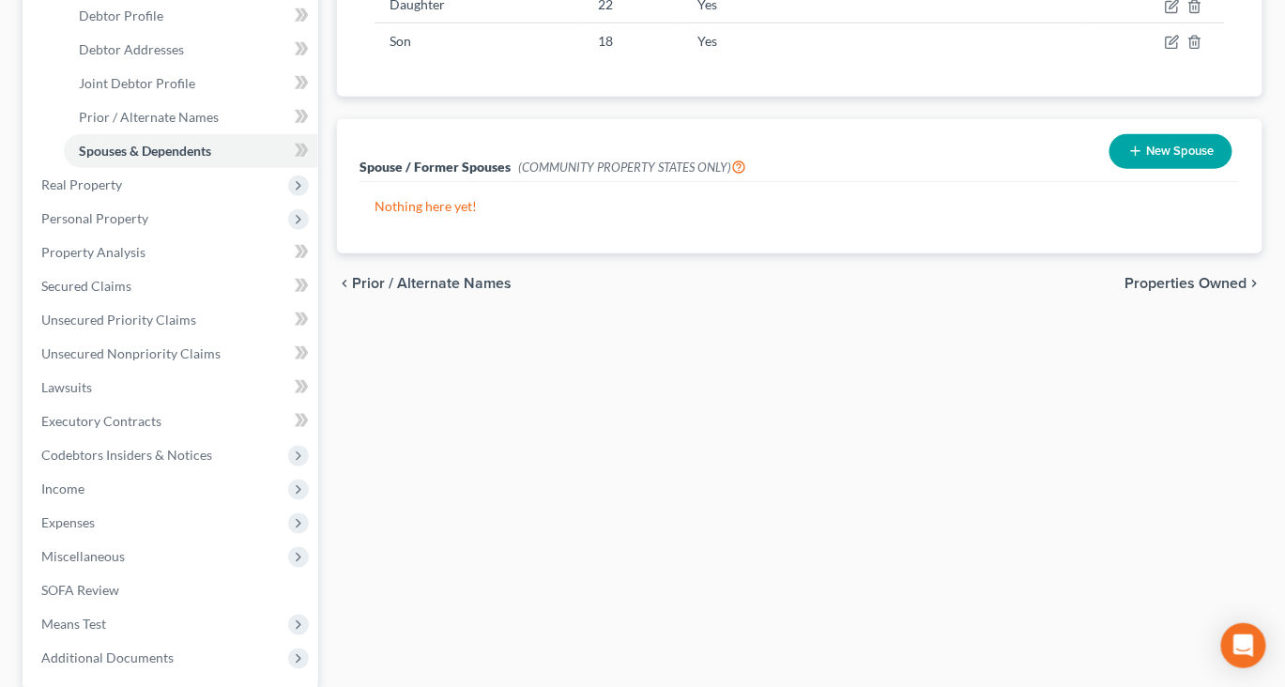
scroll to position [401, 0]
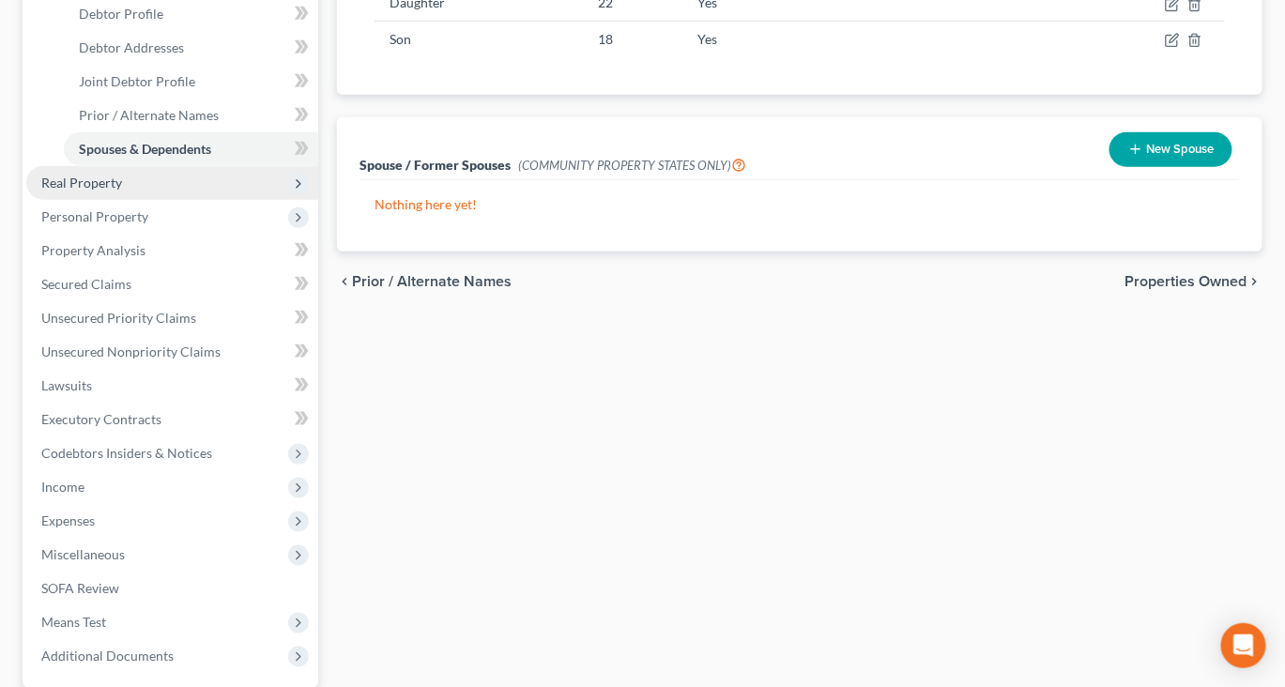
click at [96, 190] on span "Real Property" at bounding box center [81, 183] width 81 height 16
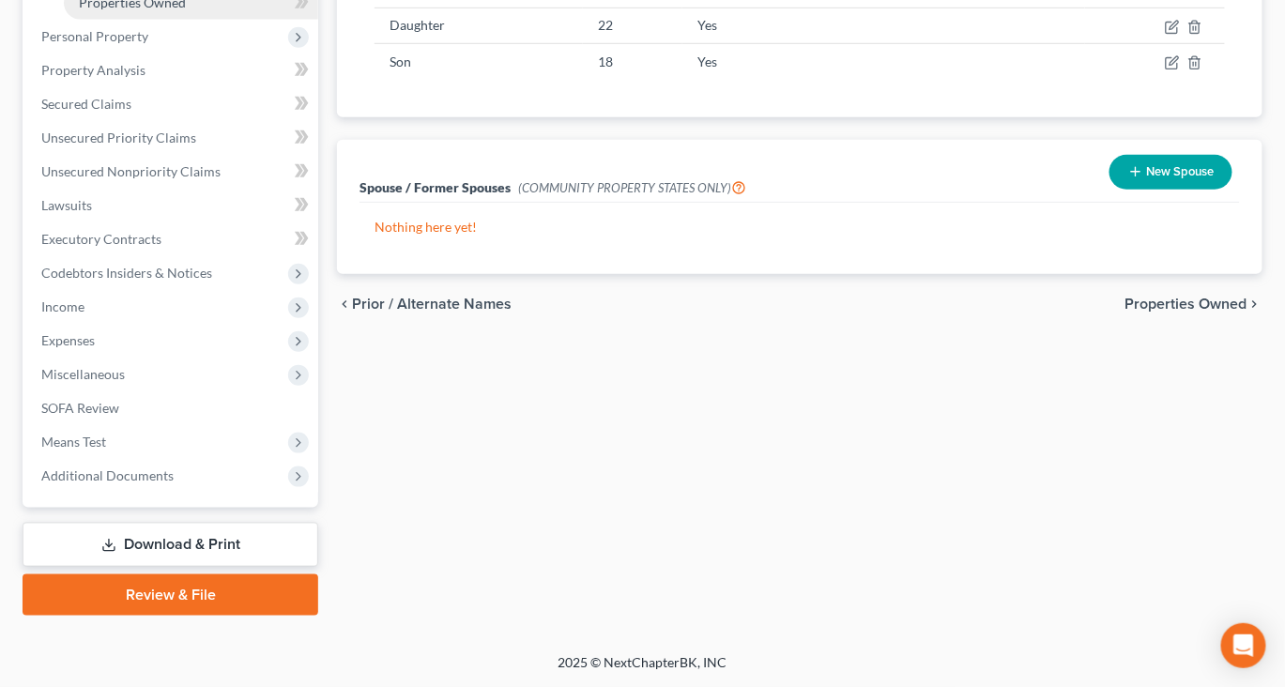
click at [173, 10] on span "Properties Owned" at bounding box center [132, 2] width 107 height 16
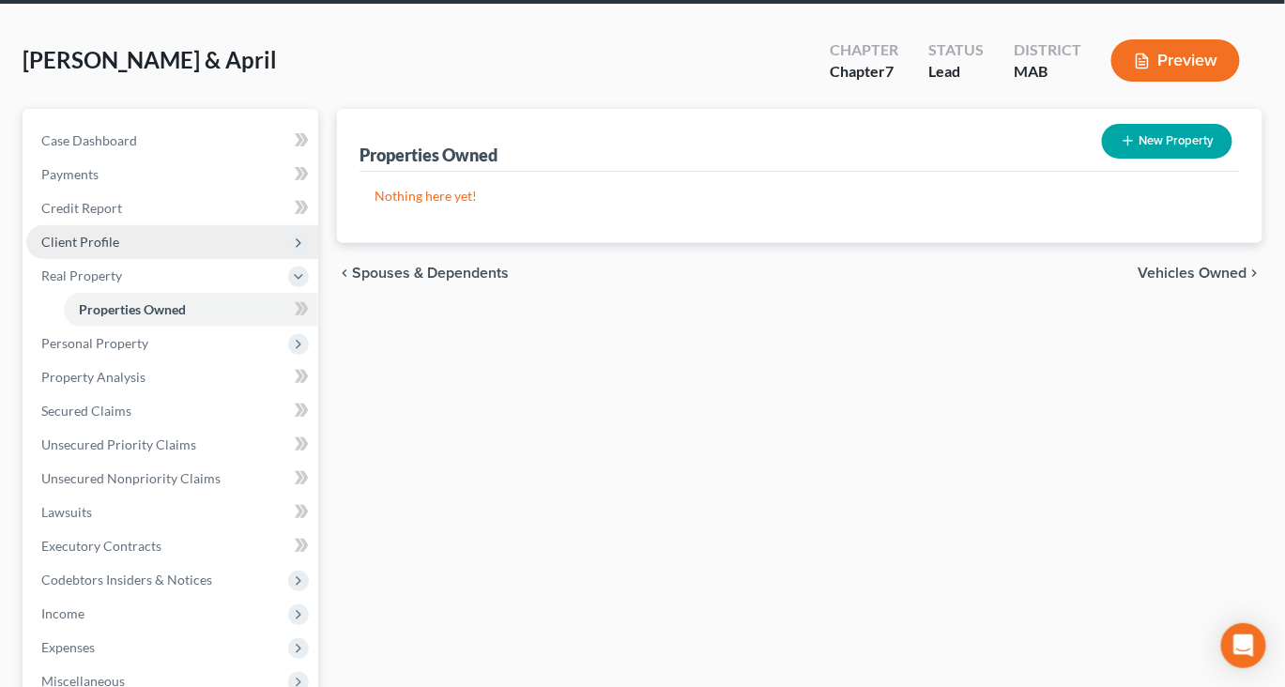
scroll to position [127, 0]
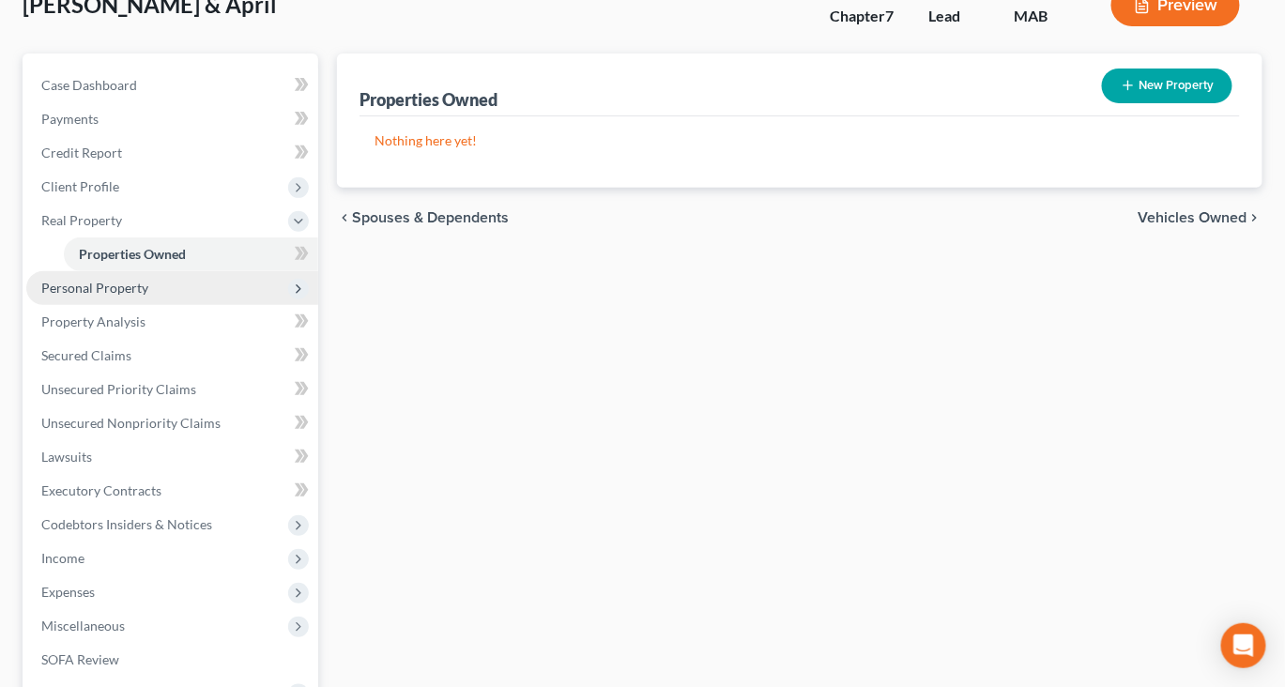
click at [129, 296] on span "Personal Property" at bounding box center [94, 288] width 107 height 16
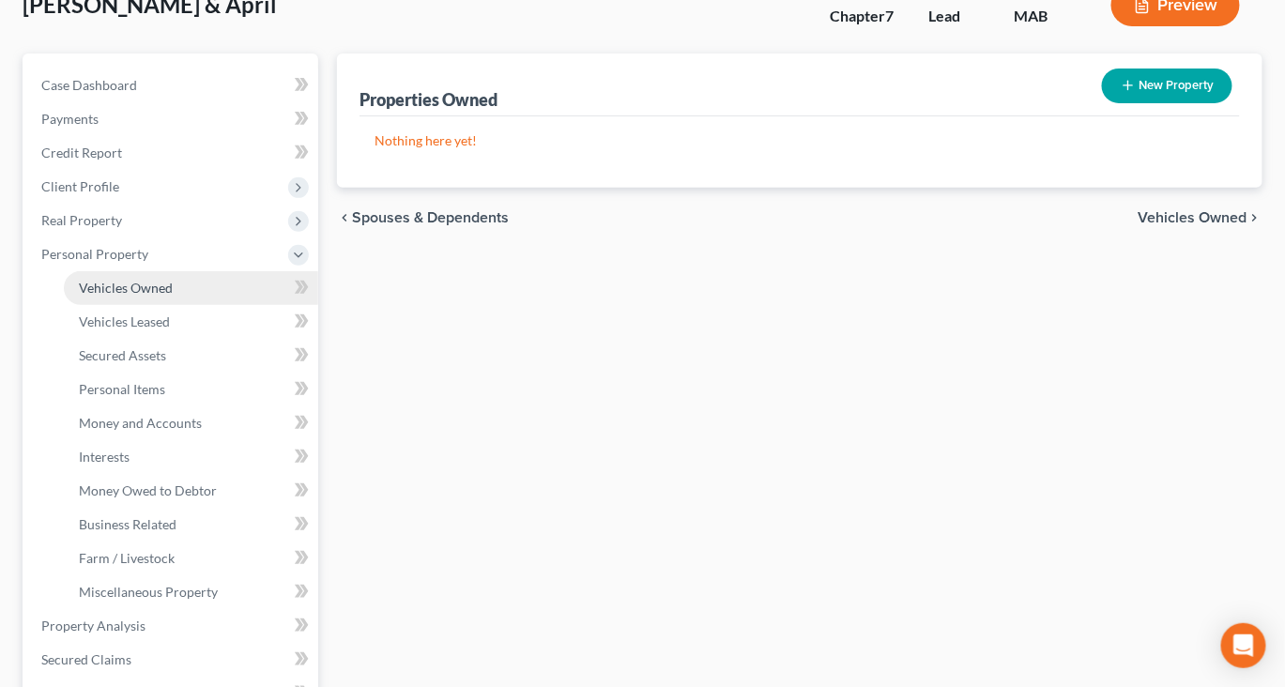
click at [149, 296] on span "Vehicles Owned" at bounding box center [126, 288] width 94 height 16
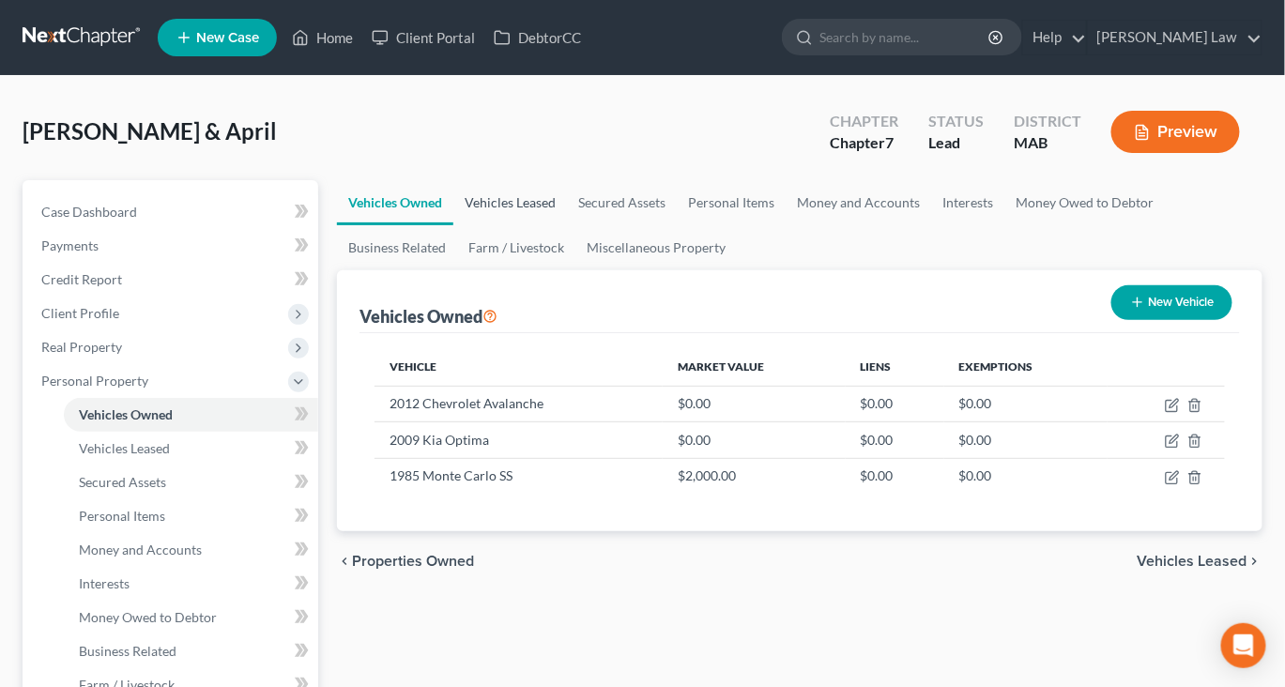
click at [567, 225] on link "Vehicles Leased" at bounding box center [510, 202] width 114 height 45
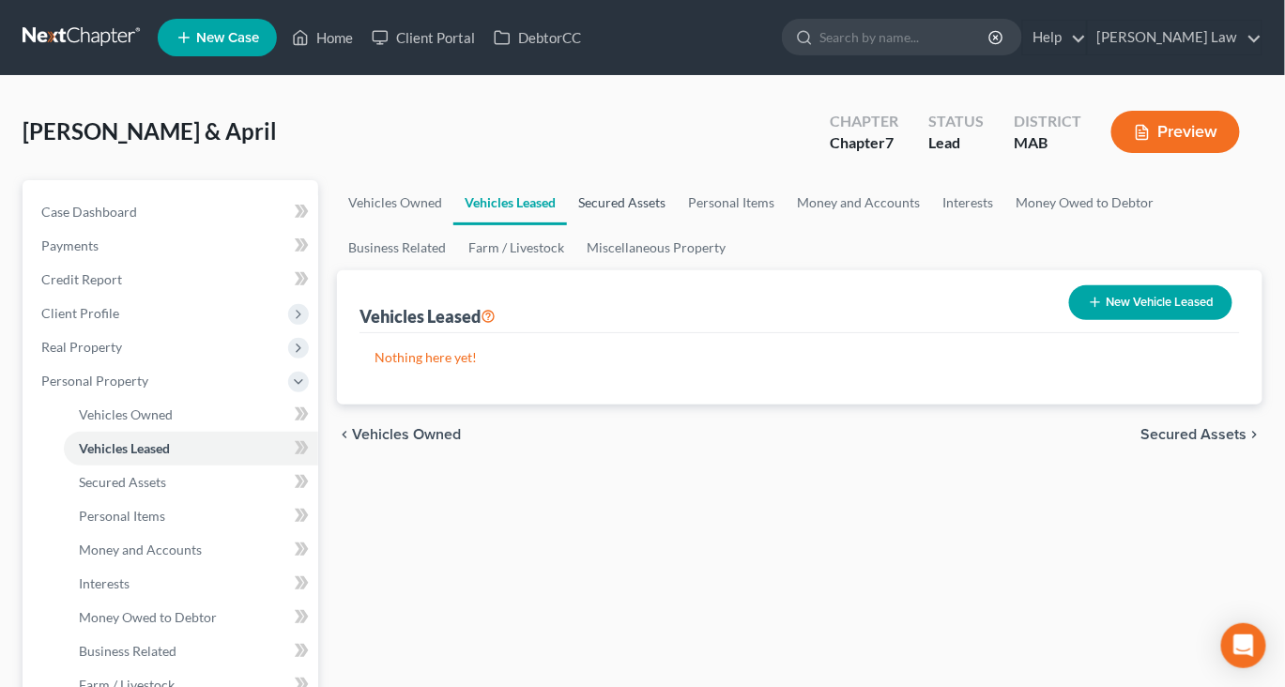
click at [677, 225] on link "Secured Assets" at bounding box center [622, 202] width 110 height 45
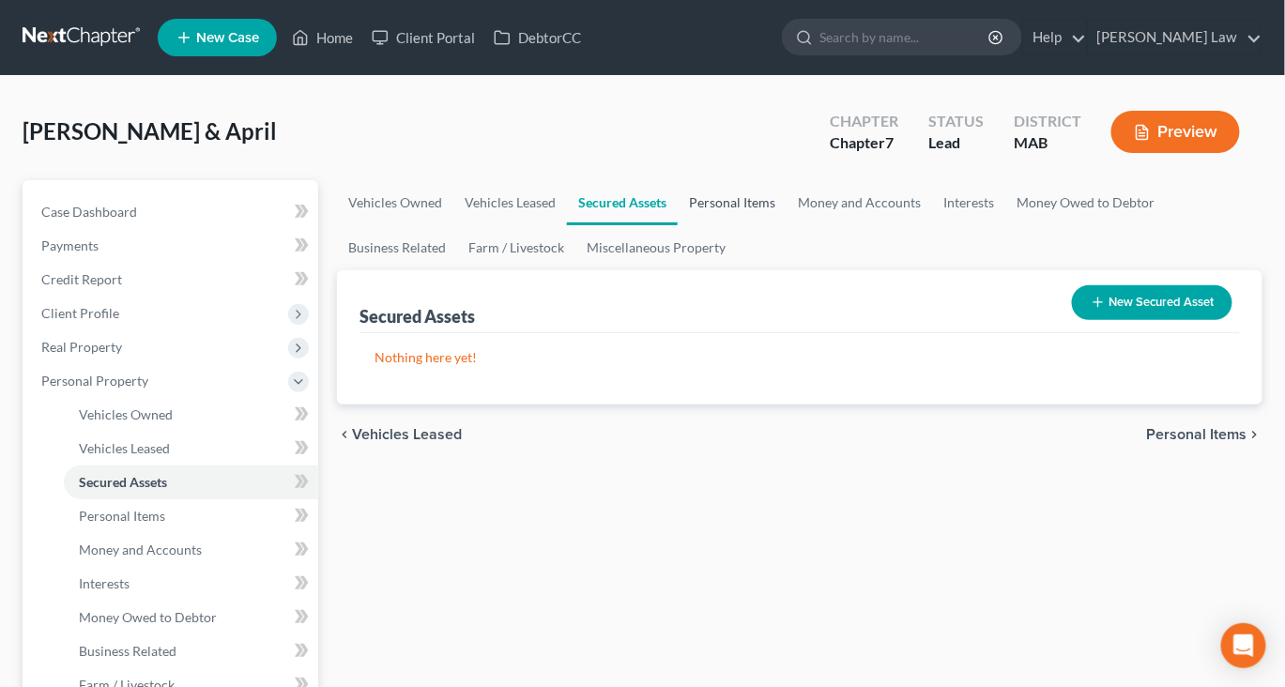
click at [786, 225] on link "Personal Items" at bounding box center [732, 202] width 109 height 45
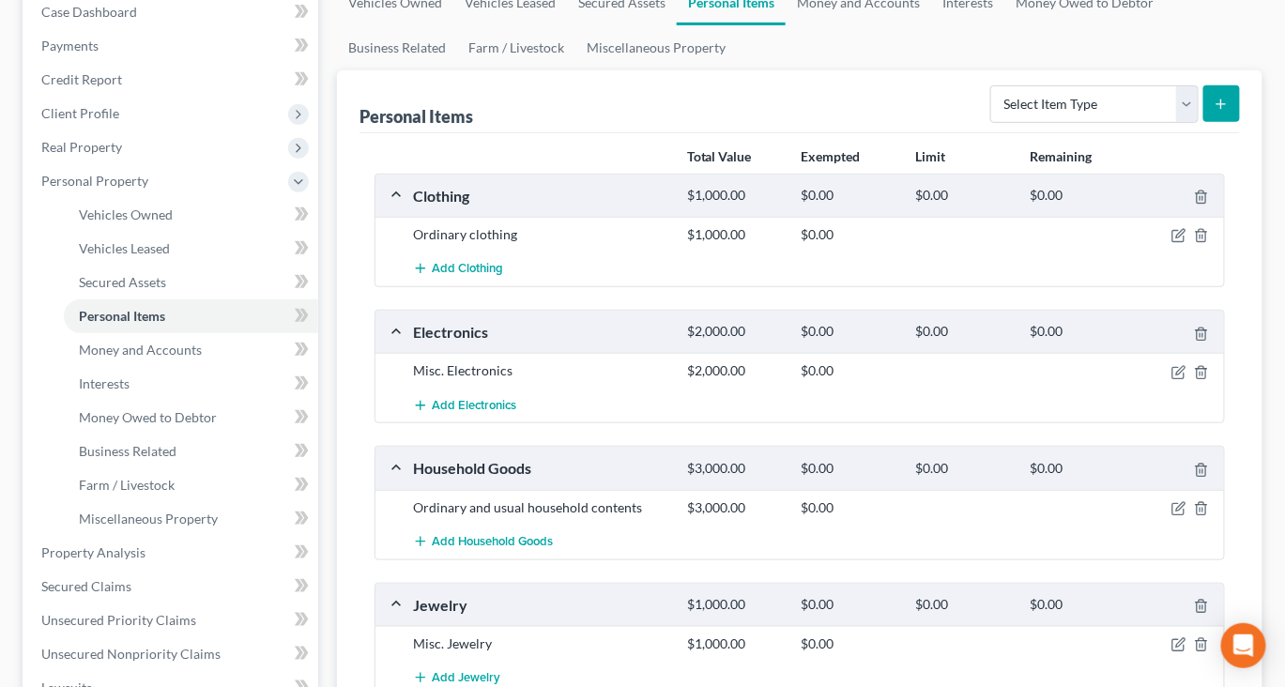
scroll to position [193, 0]
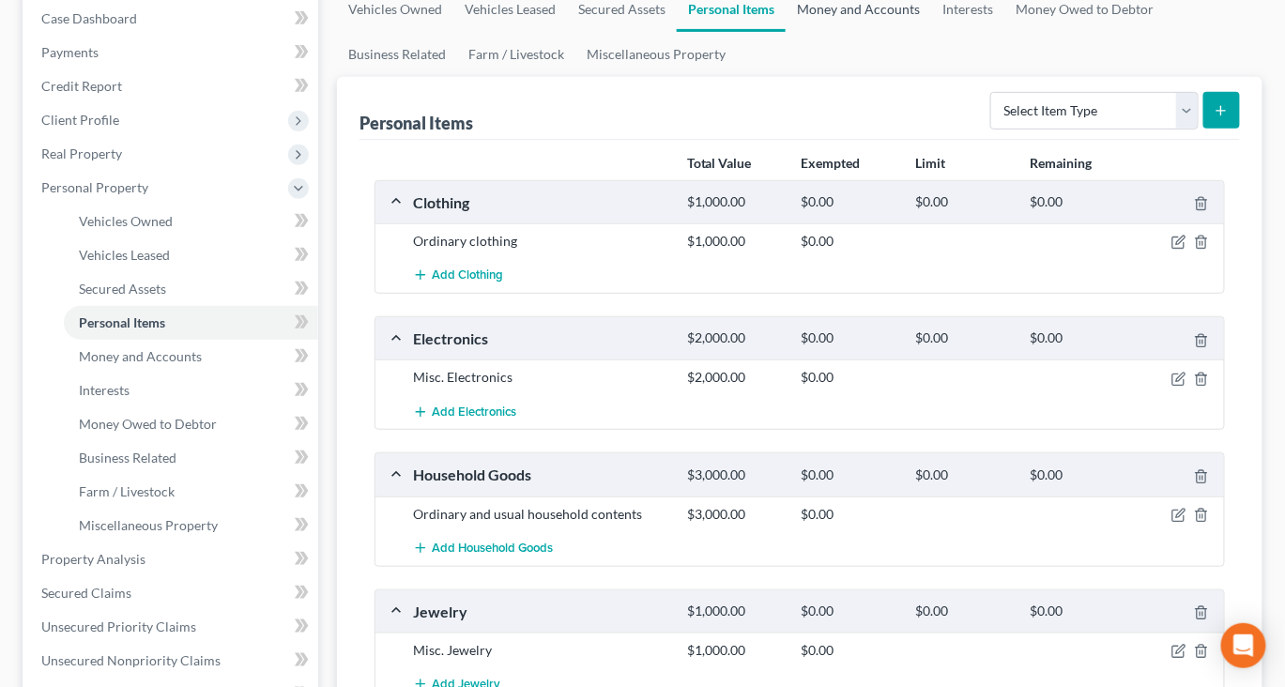
click at [931, 32] on link "Money and Accounts" at bounding box center [857, 9] width 145 height 45
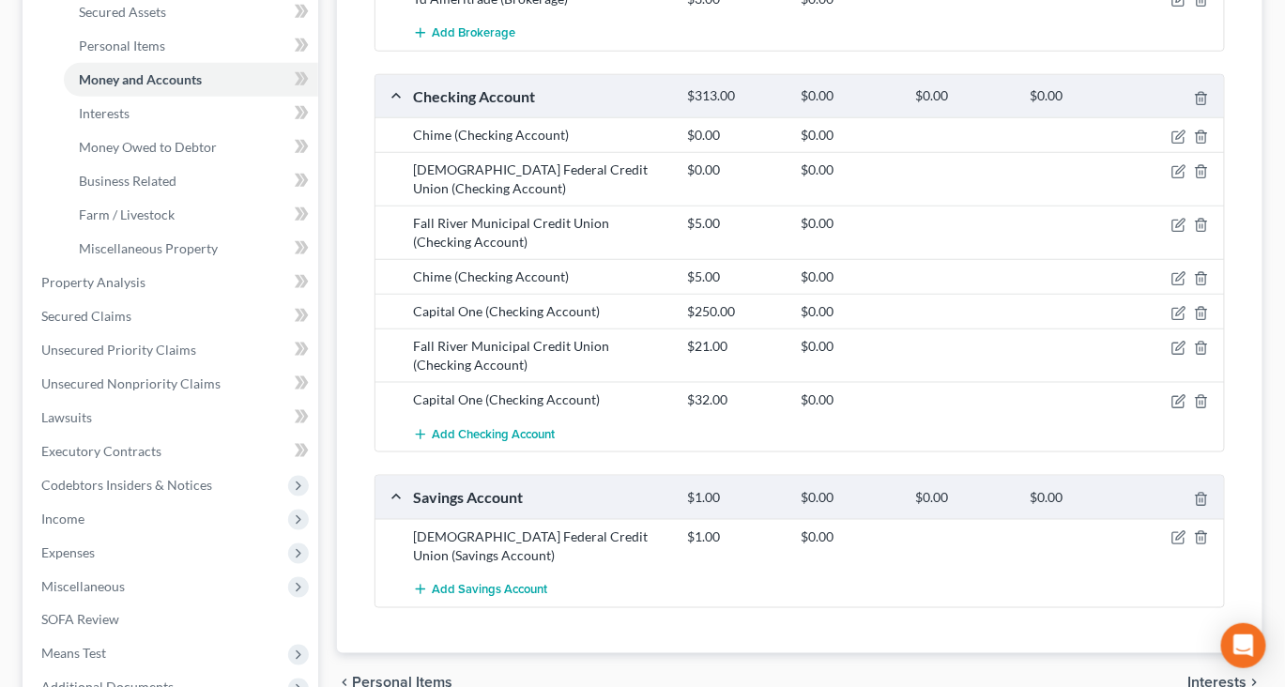
scroll to position [223, 0]
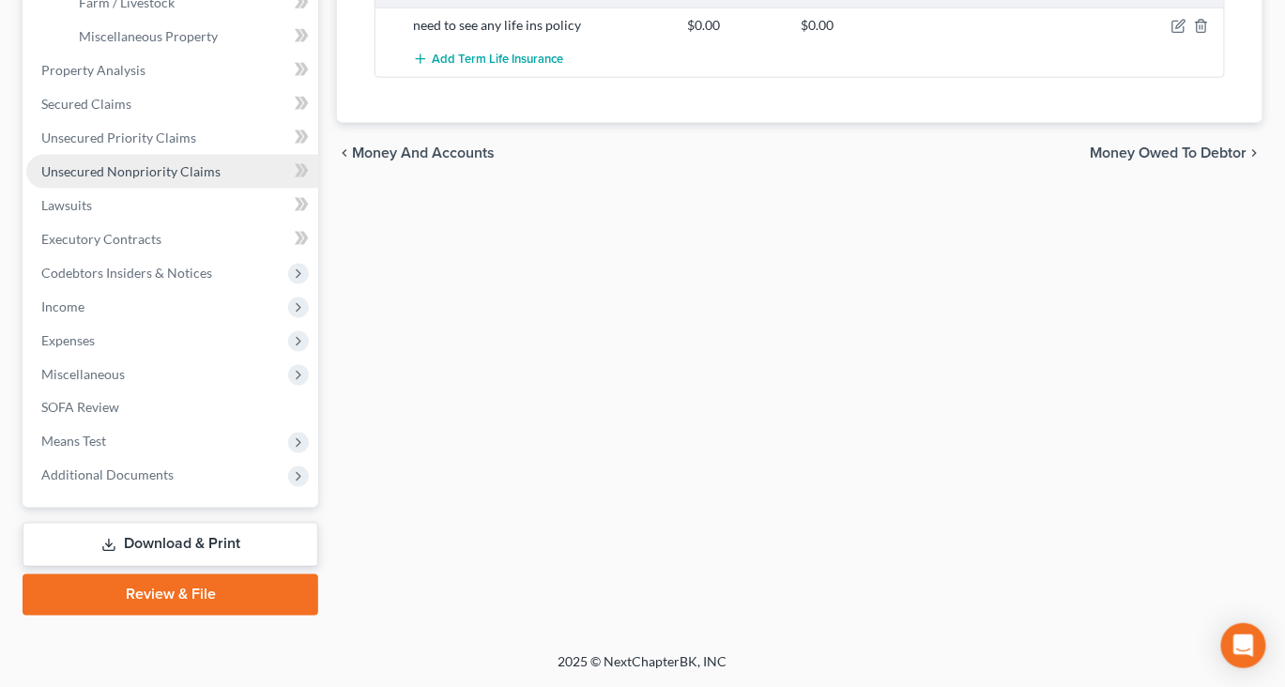
scroll to position [754, 0]
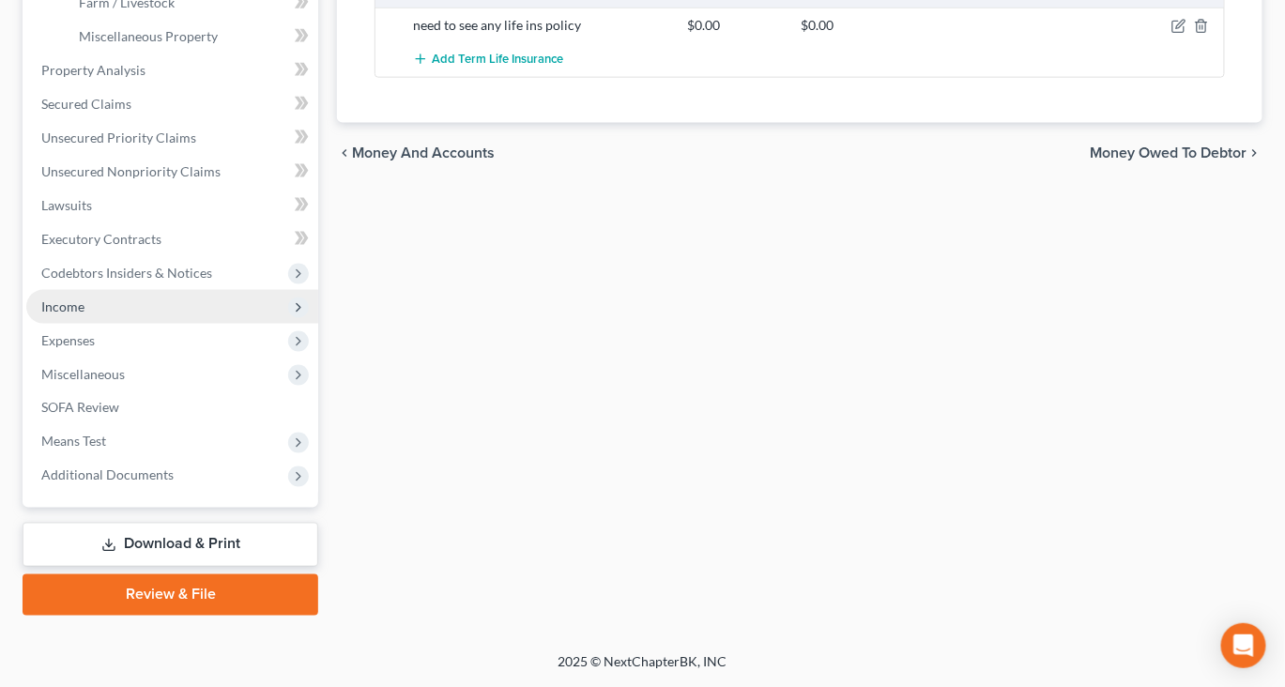
click at [87, 324] on span "Income" at bounding box center [172, 307] width 292 height 34
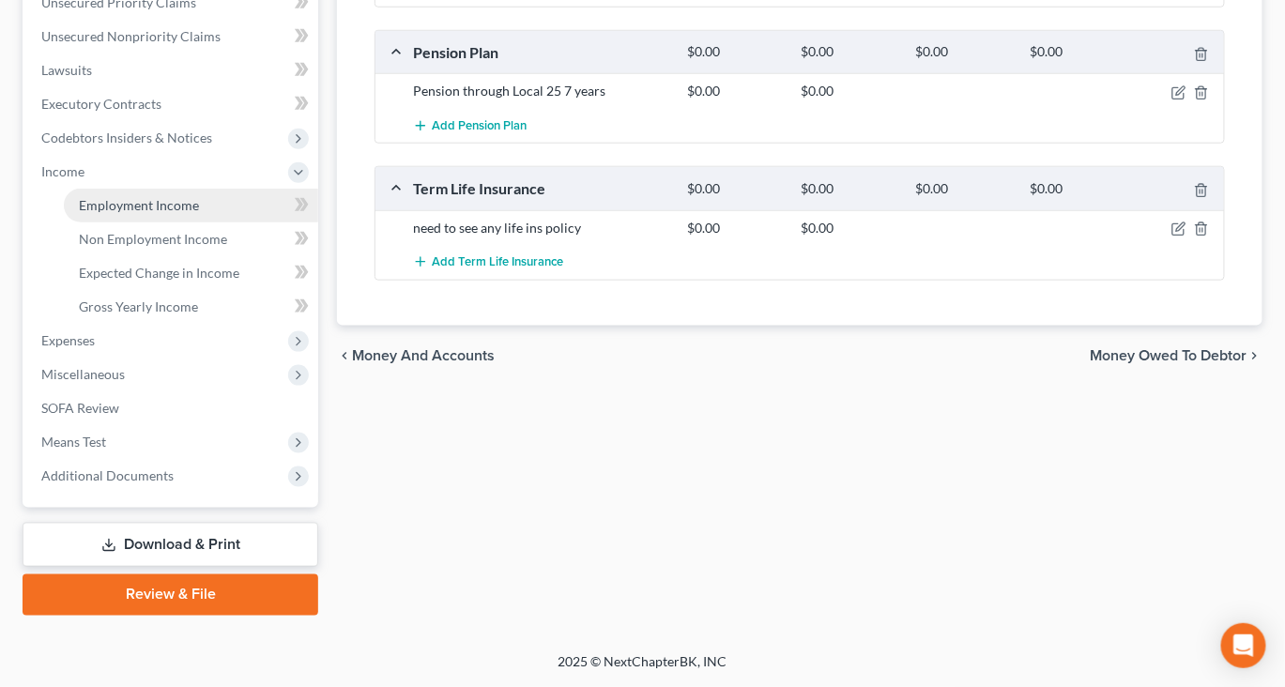
click at [178, 197] on span "Employment Income" at bounding box center [139, 205] width 120 height 16
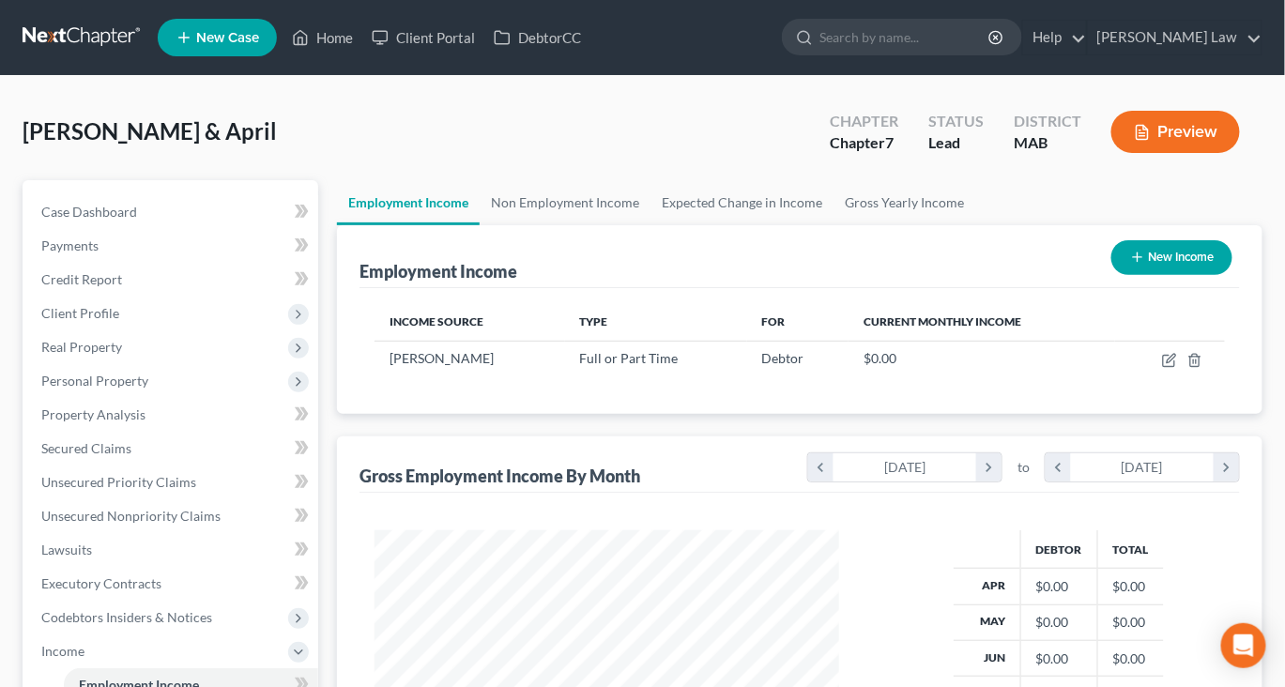
scroll to position [417, 501]
click at [1162, 368] on icon "button" at bounding box center [1169, 360] width 15 height 15
select select "0"
select select "22"
select select "0"
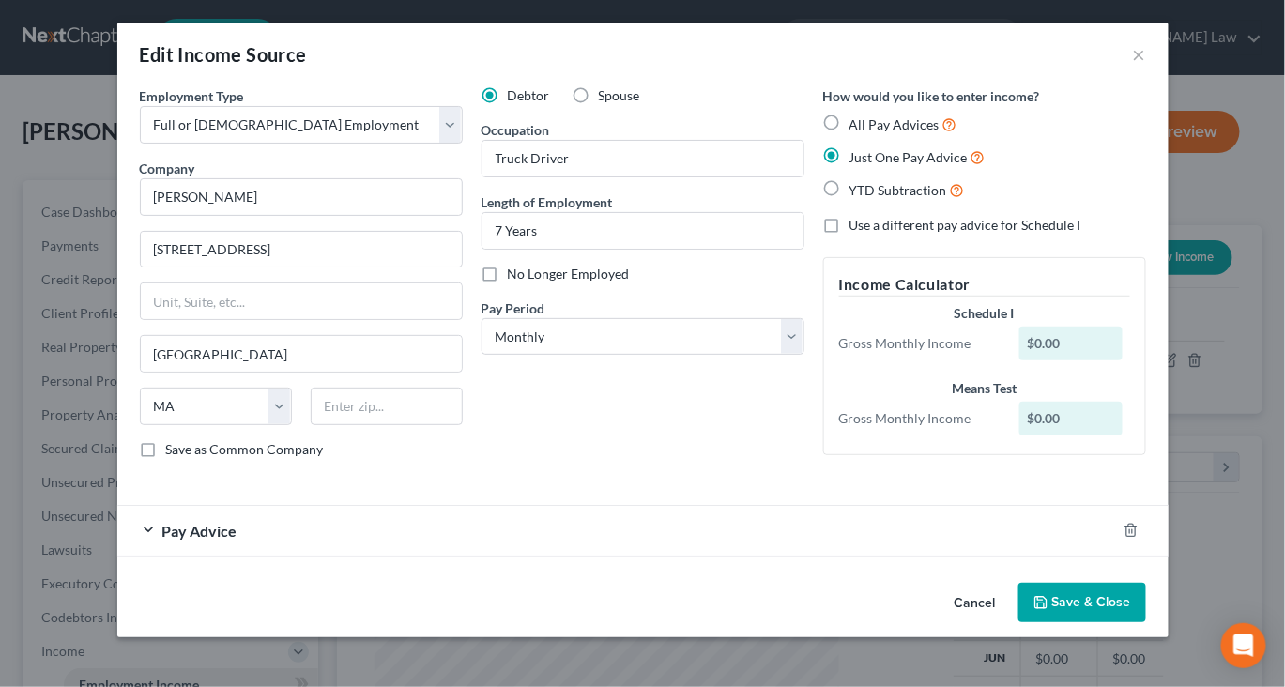
scroll to position [0, 0]
click at [1146, 66] on button "×" at bounding box center [1139, 54] width 13 height 23
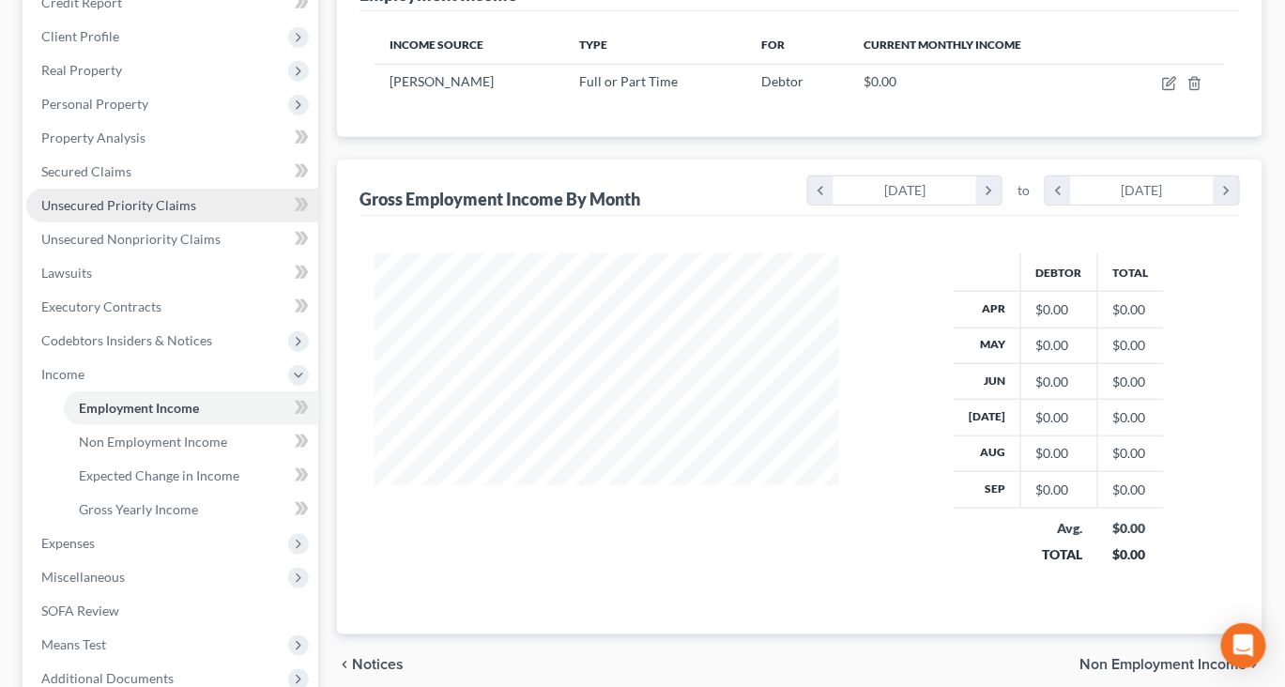
click at [142, 213] on span "Unsecured Priority Claims" at bounding box center [118, 205] width 155 height 16
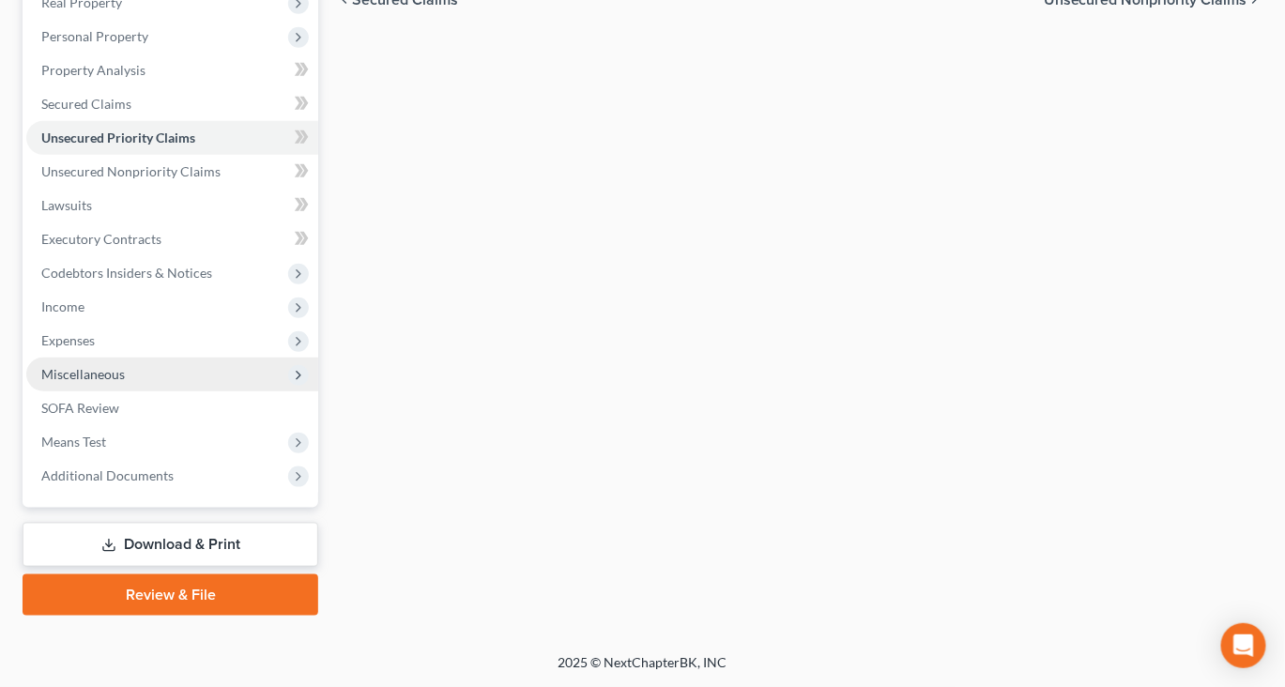
scroll to position [440, 0]
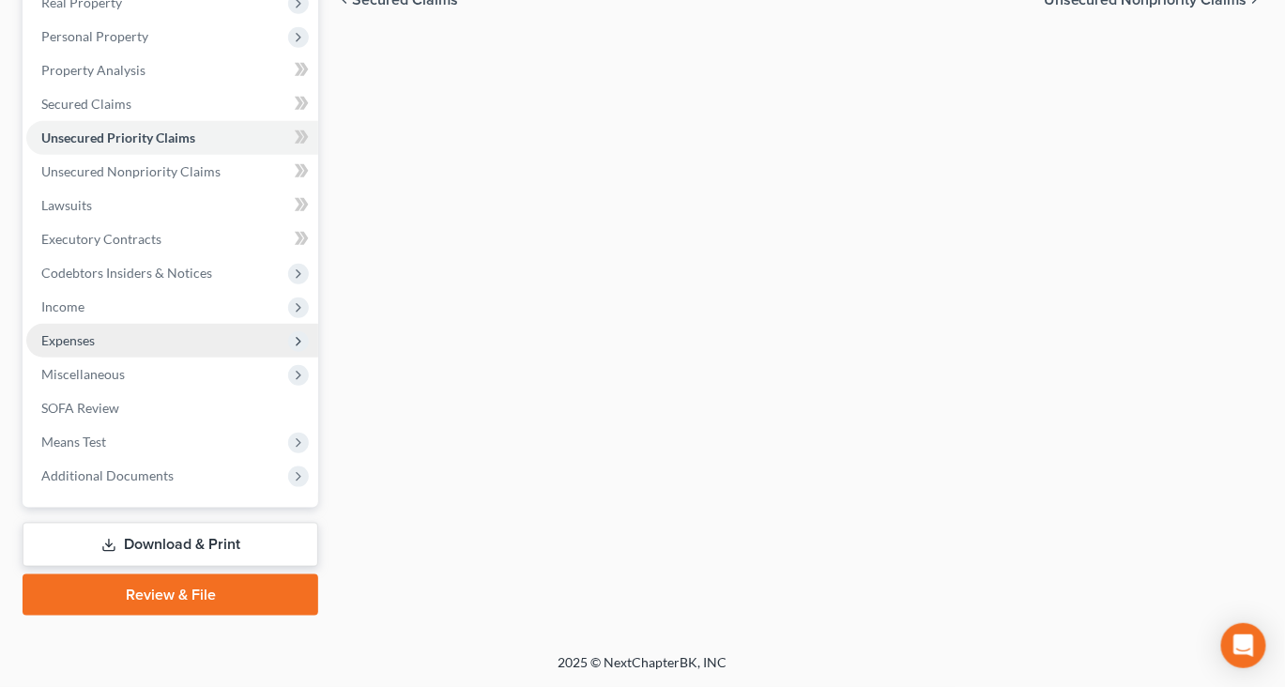
click at [95, 348] on span "Expenses" at bounding box center [67, 340] width 53 height 16
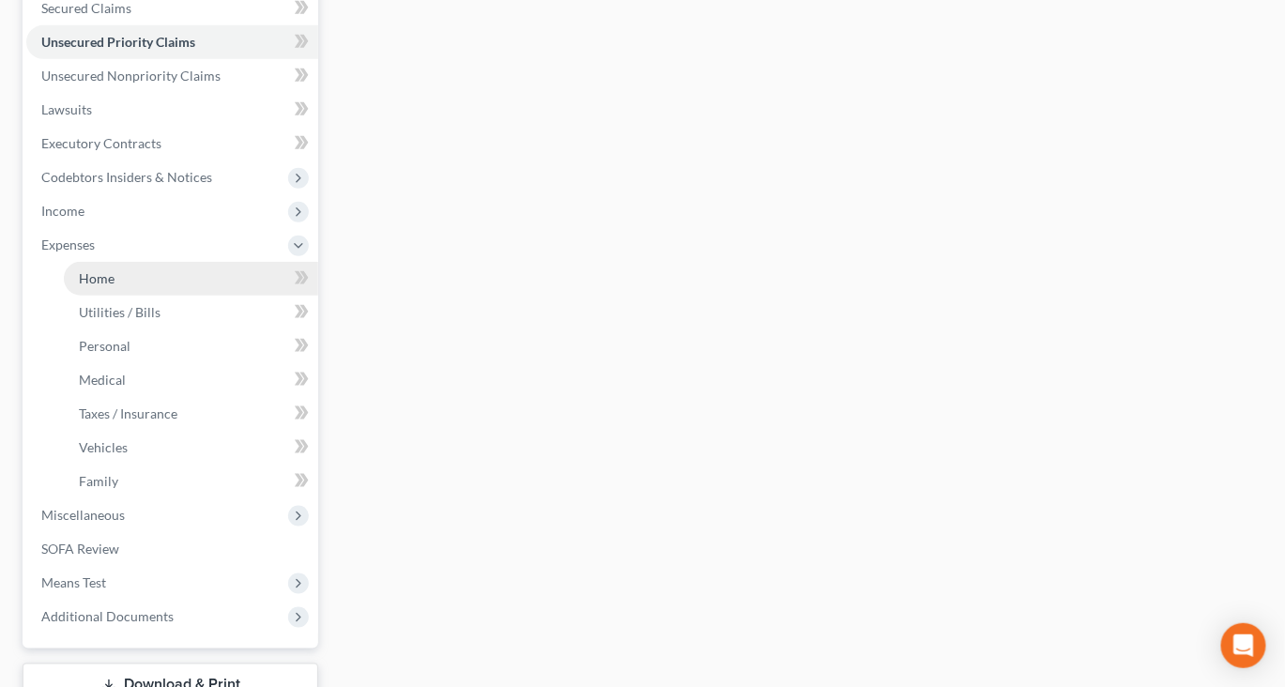
click at [113, 286] on span "Home" at bounding box center [97, 278] width 36 height 16
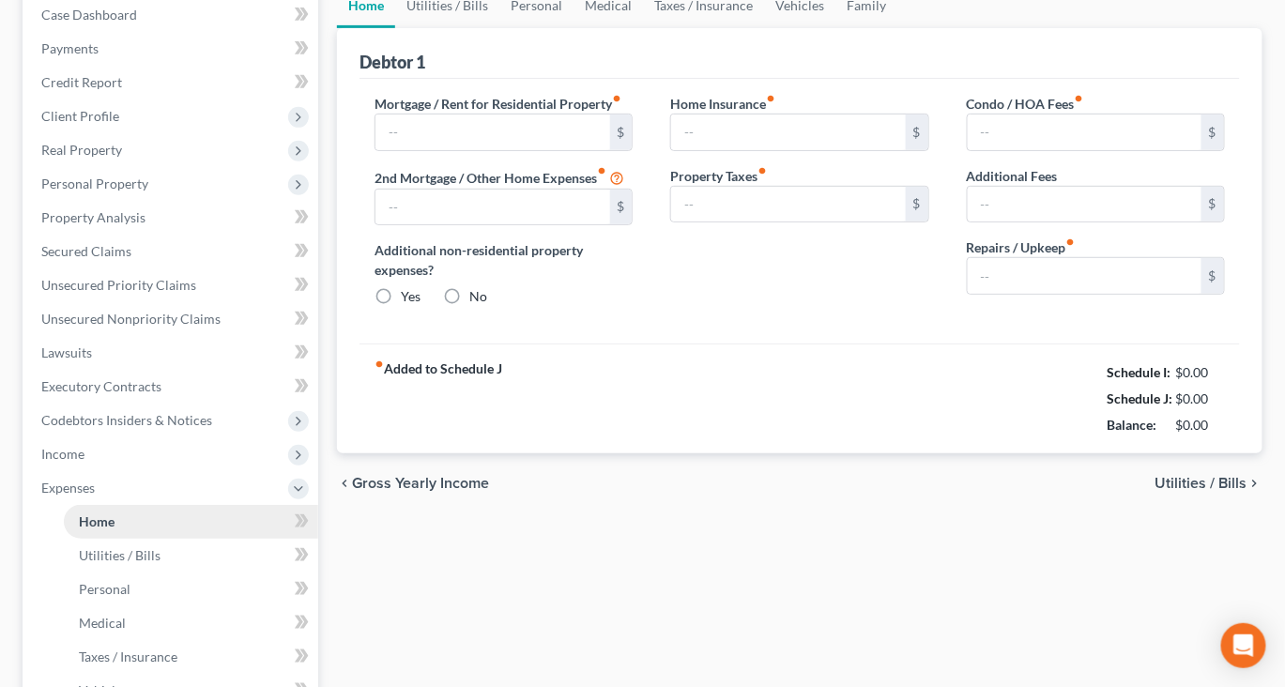
type input "1,192.00"
type input "0.00"
radio input "true"
type input "20.00"
type input "0.00"
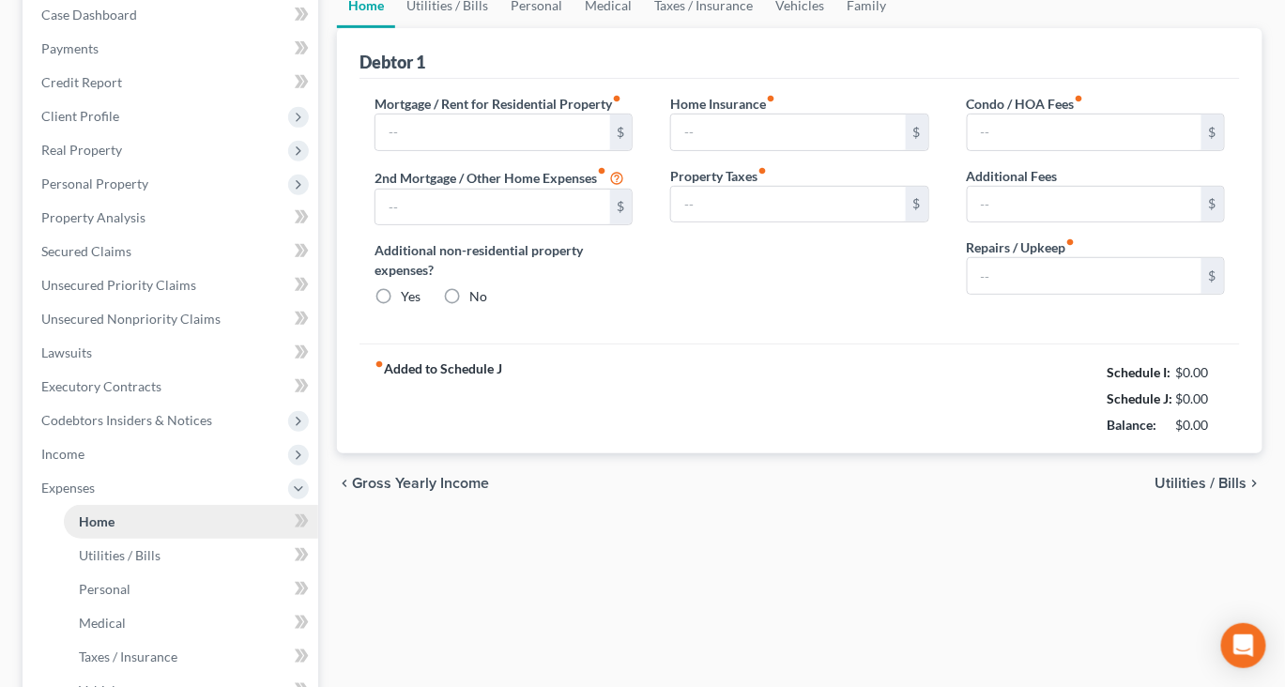
type input "0.00"
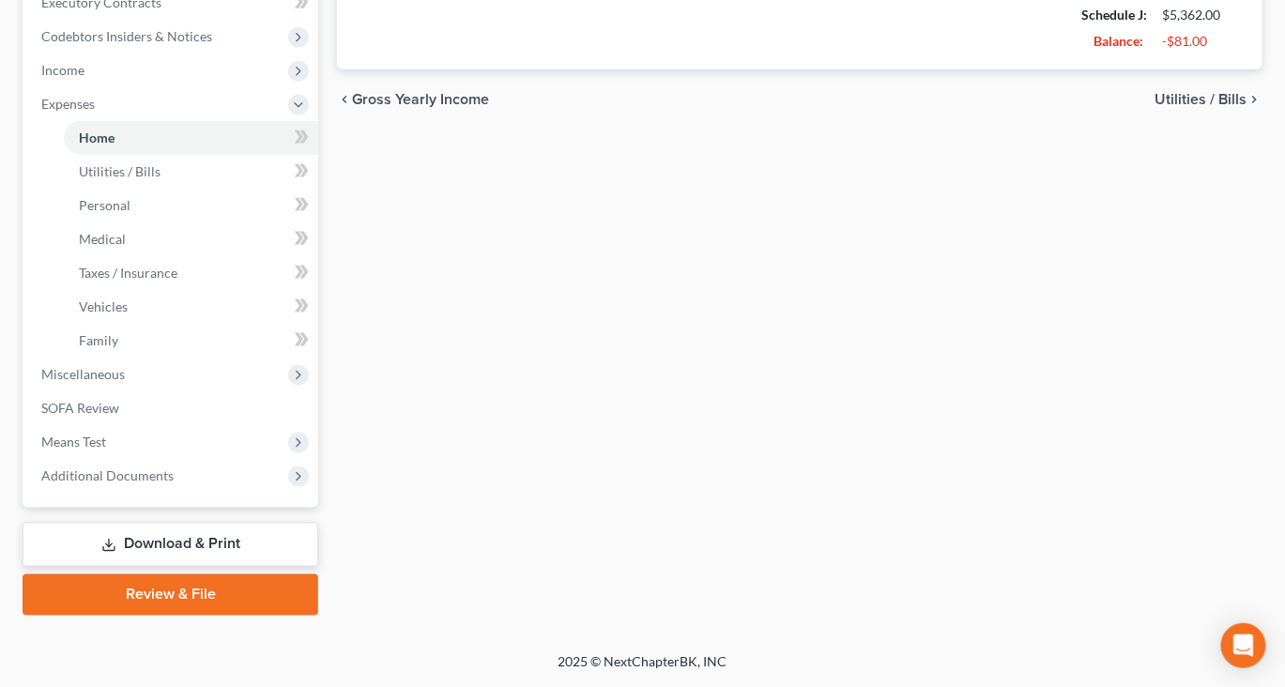
scroll to position [892, 0]
click at [173, 467] on span "Additional Documents" at bounding box center [107, 475] width 132 height 16
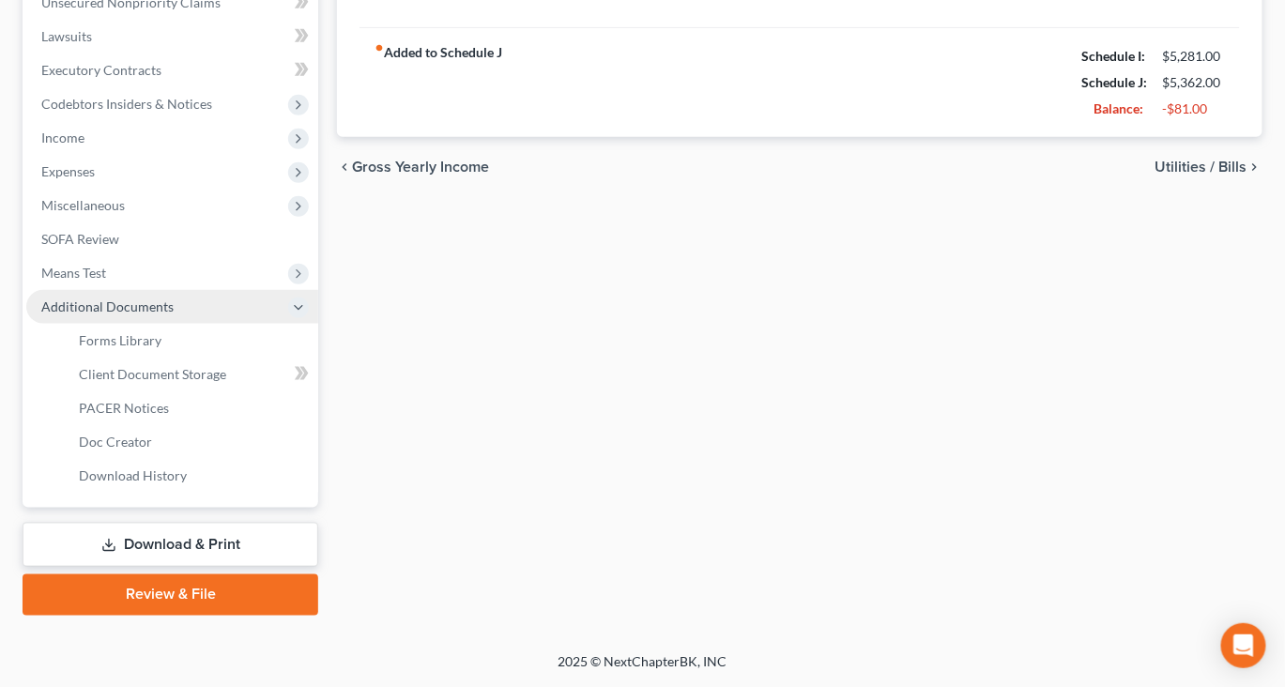
scroll to position [808, 0]
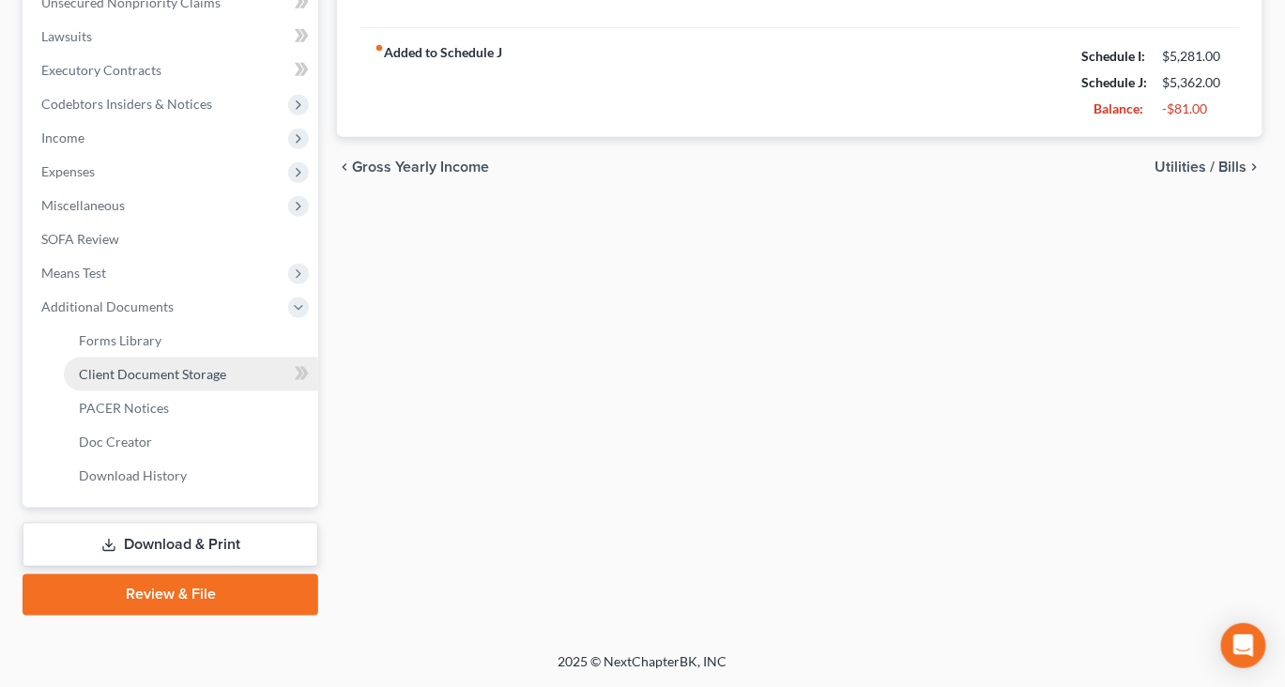
click at [222, 366] on span "Client Document Storage" at bounding box center [152, 374] width 147 height 16
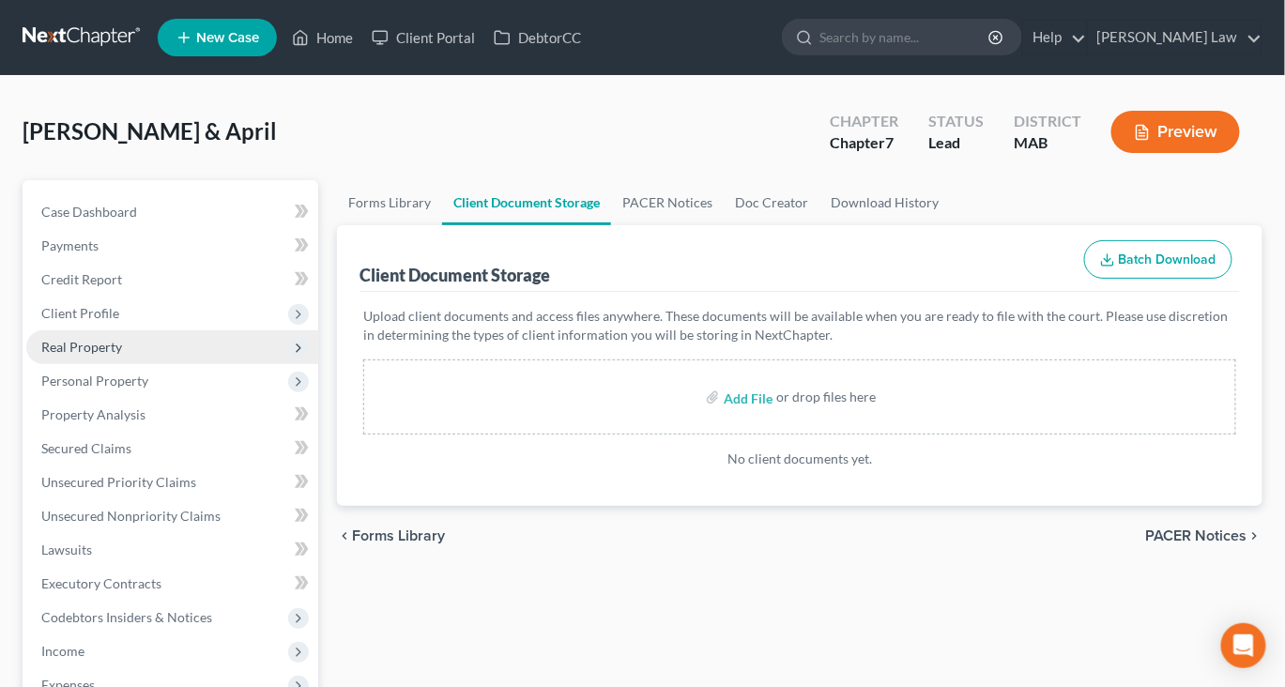
click at [122, 355] on span "Real Property" at bounding box center [81, 347] width 81 height 16
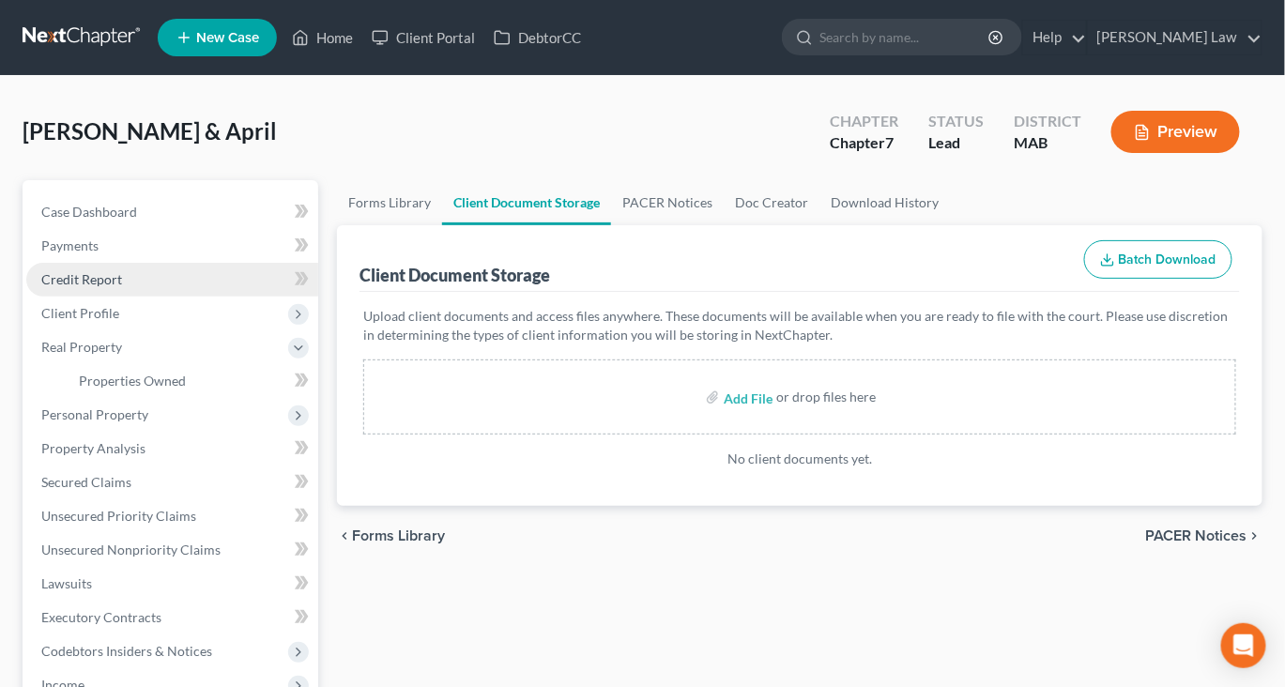
click at [122, 287] on span "Credit Report" at bounding box center [81, 279] width 81 height 16
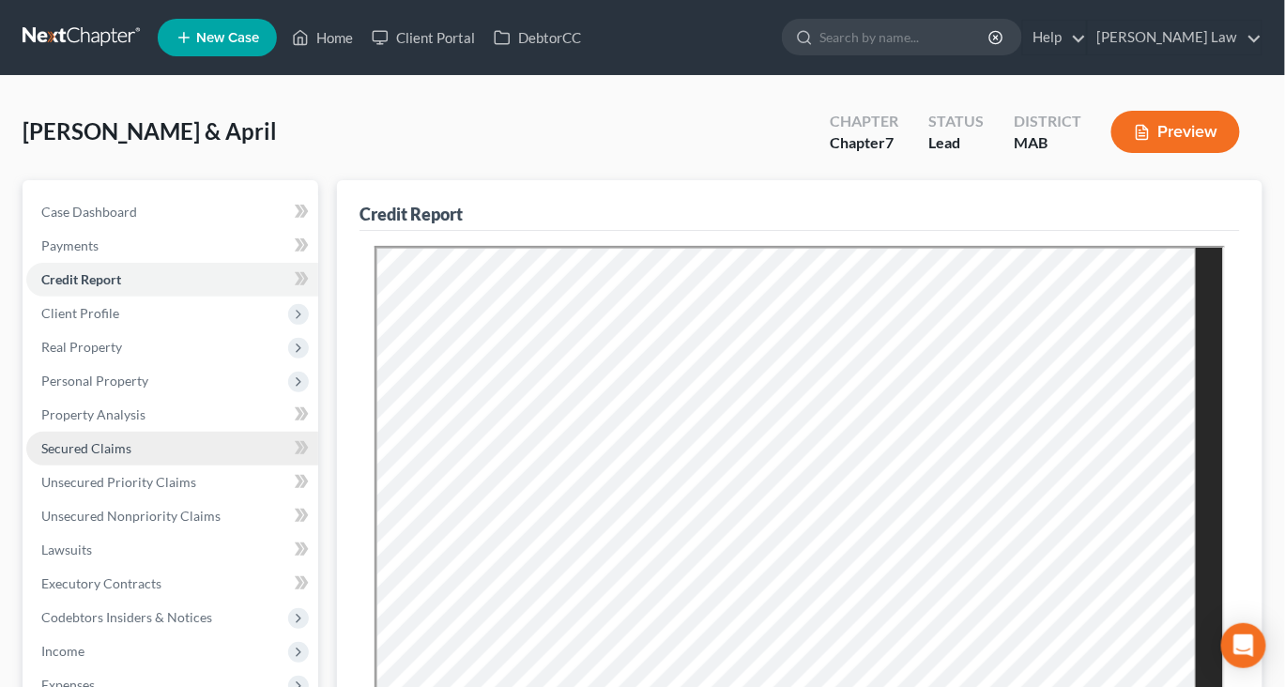
click at [99, 456] on span "Secured Claims" at bounding box center [86, 448] width 90 height 16
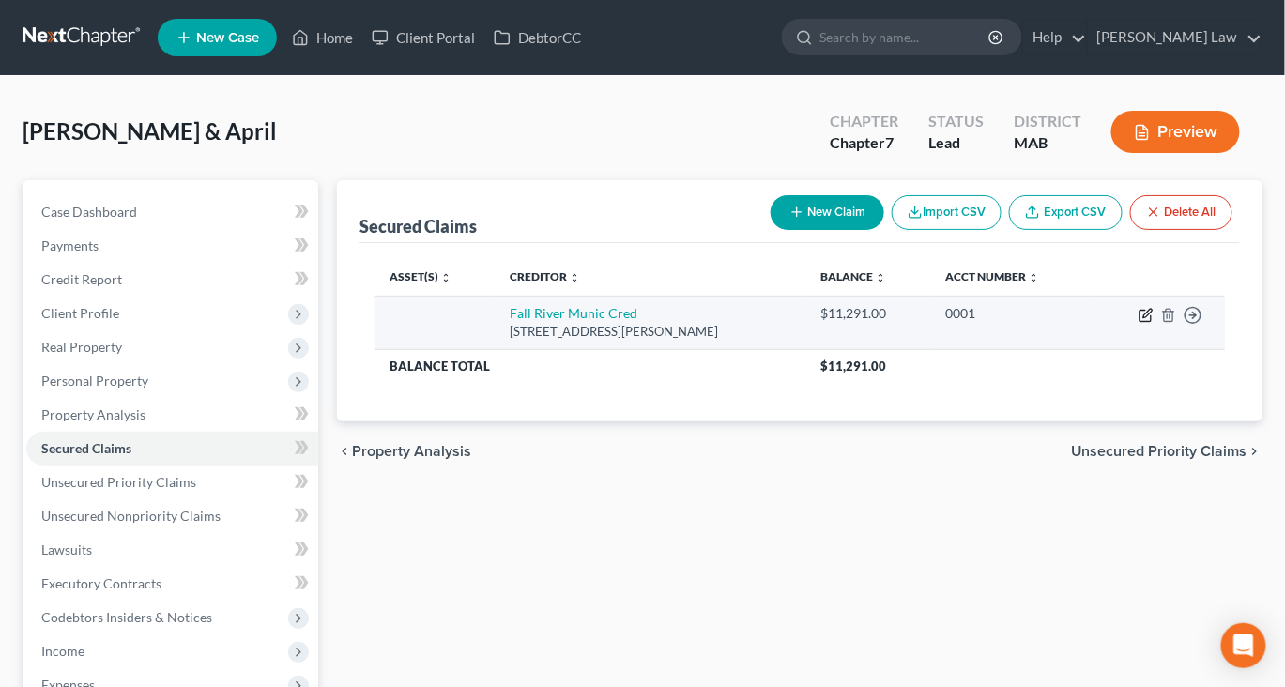
click at [1138, 323] on icon "button" at bounding box center [1145, 315] width 15 height 15
select select "22"
select select "0"
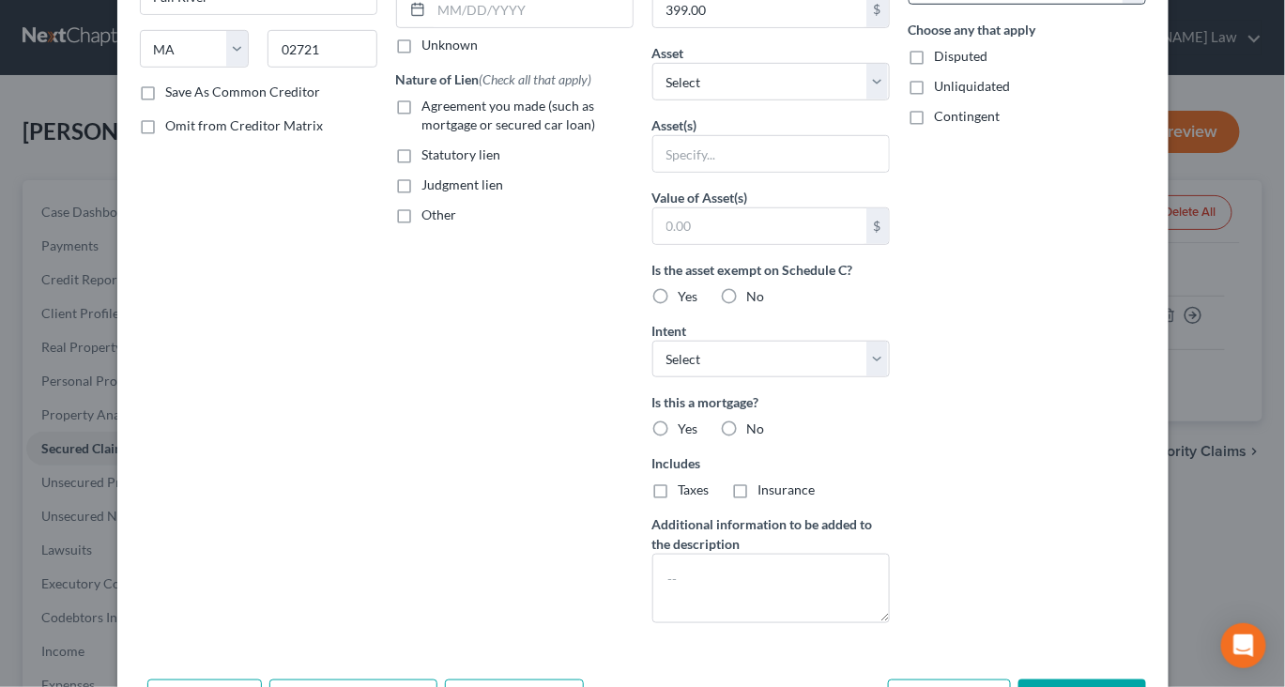
scroll to position [625, 0]
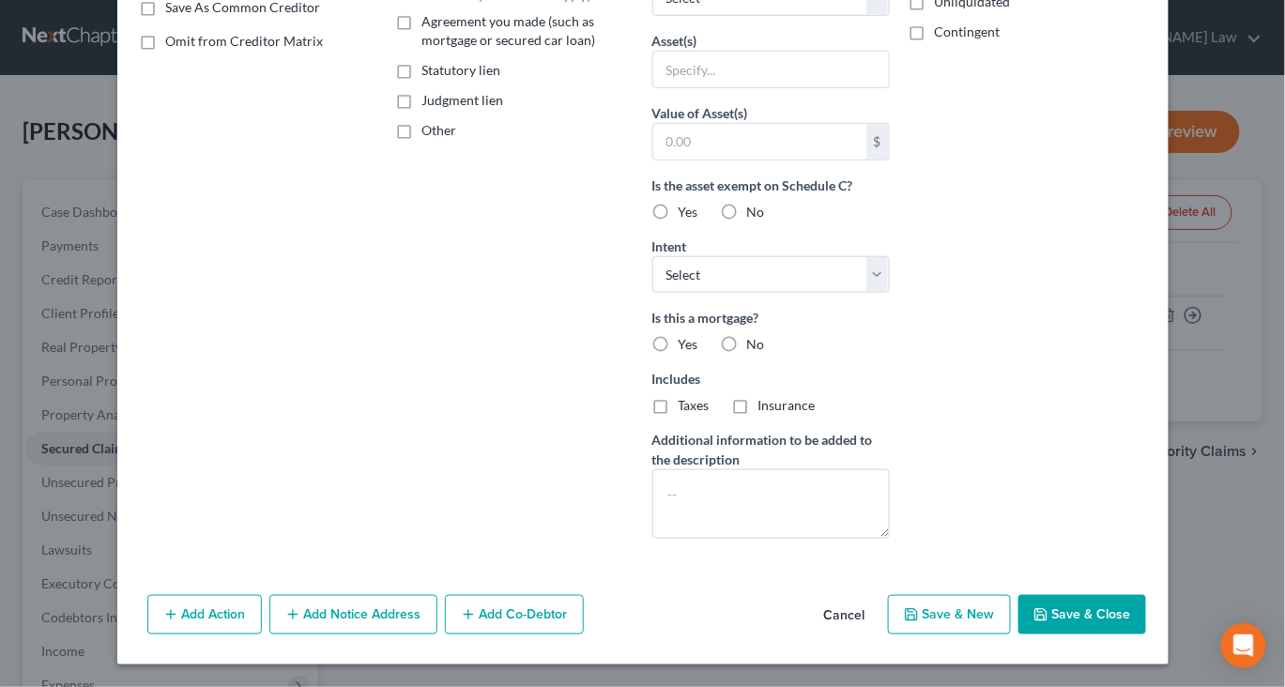
click at [1146, 595] on button "Save & Close" at bounding box center [1082, 614] width 128 height 39
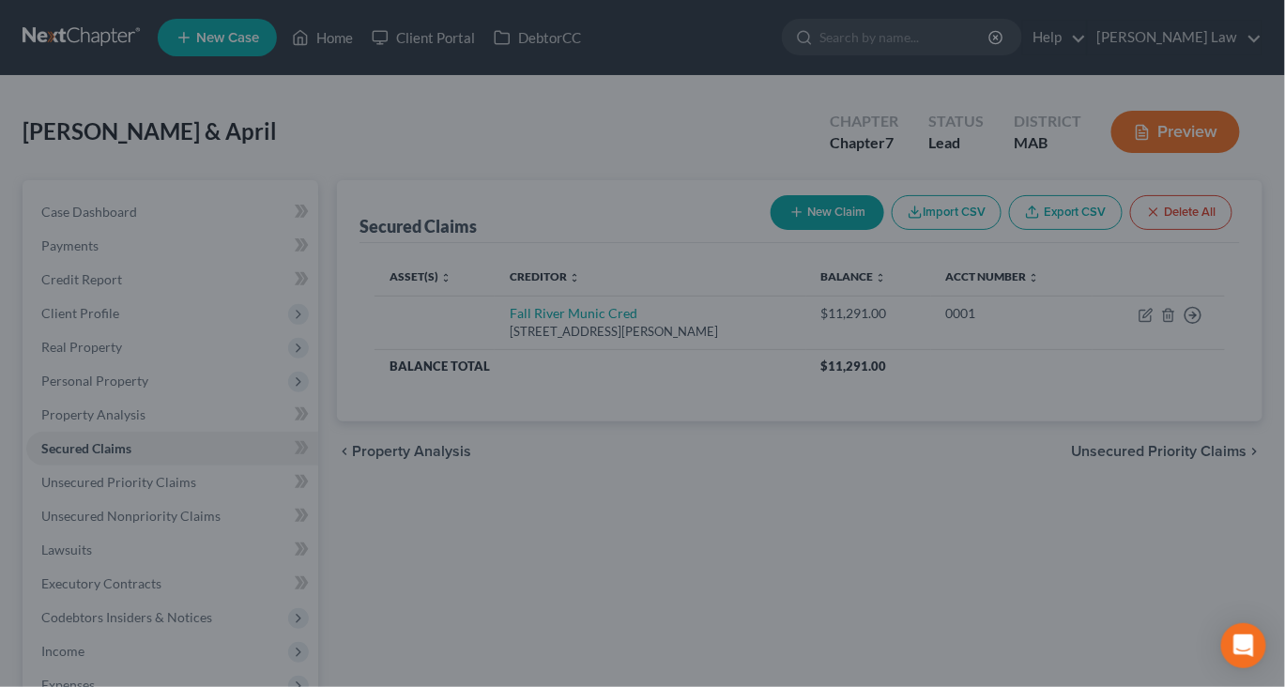
scroll to position [371, 0]
type input "0"
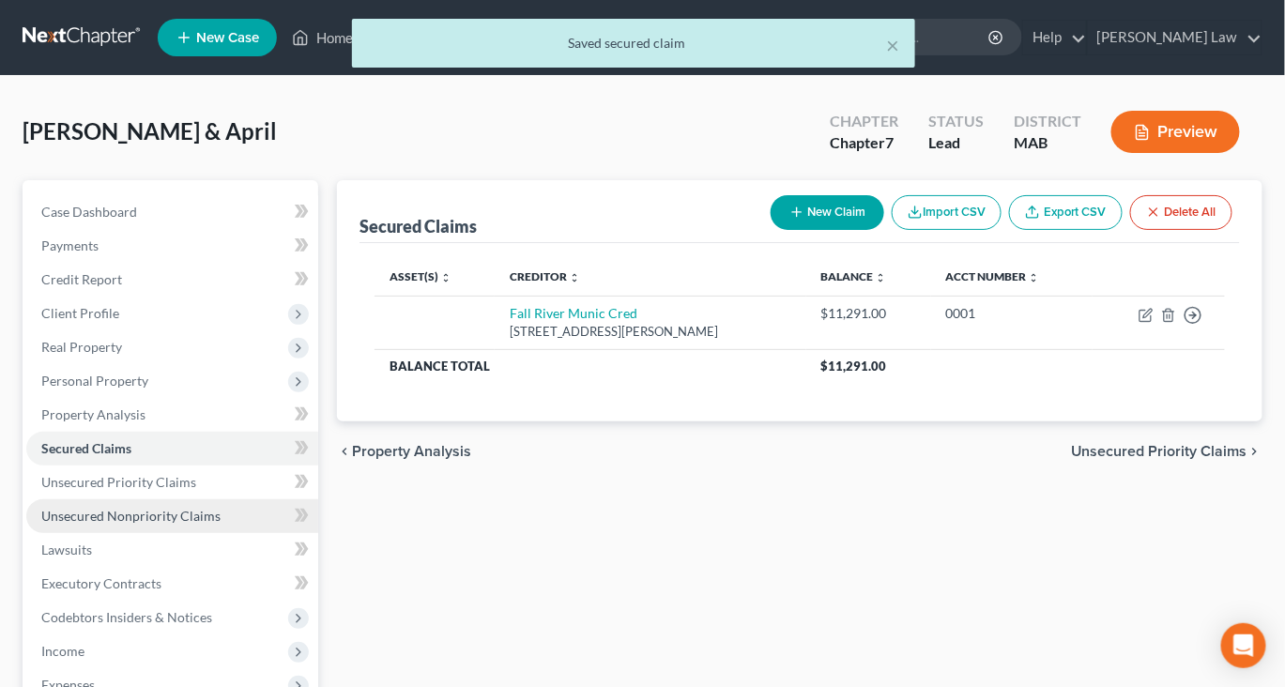
click at [189, 524] on span "Unsecured Nonpriority Claims" at bounding box center [130, 516] width 179 height 16
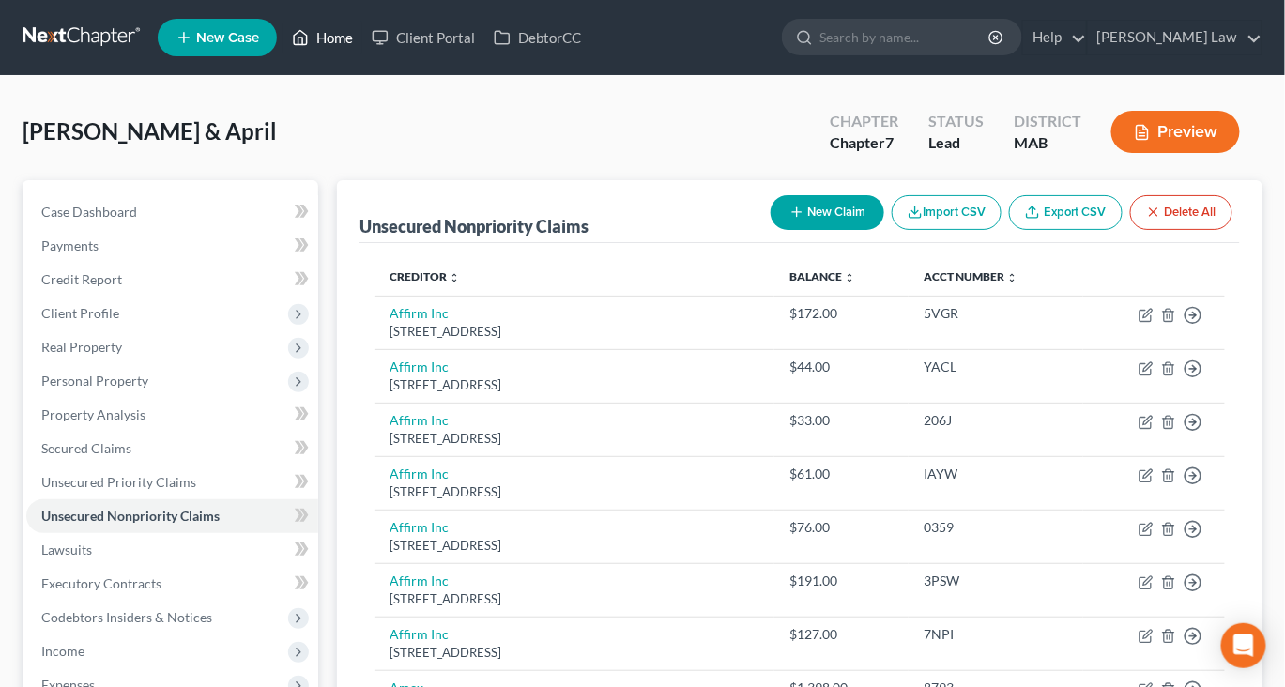
click at [362, 53] on link "Home" at bounding box center [322, 38] width 80 height 34
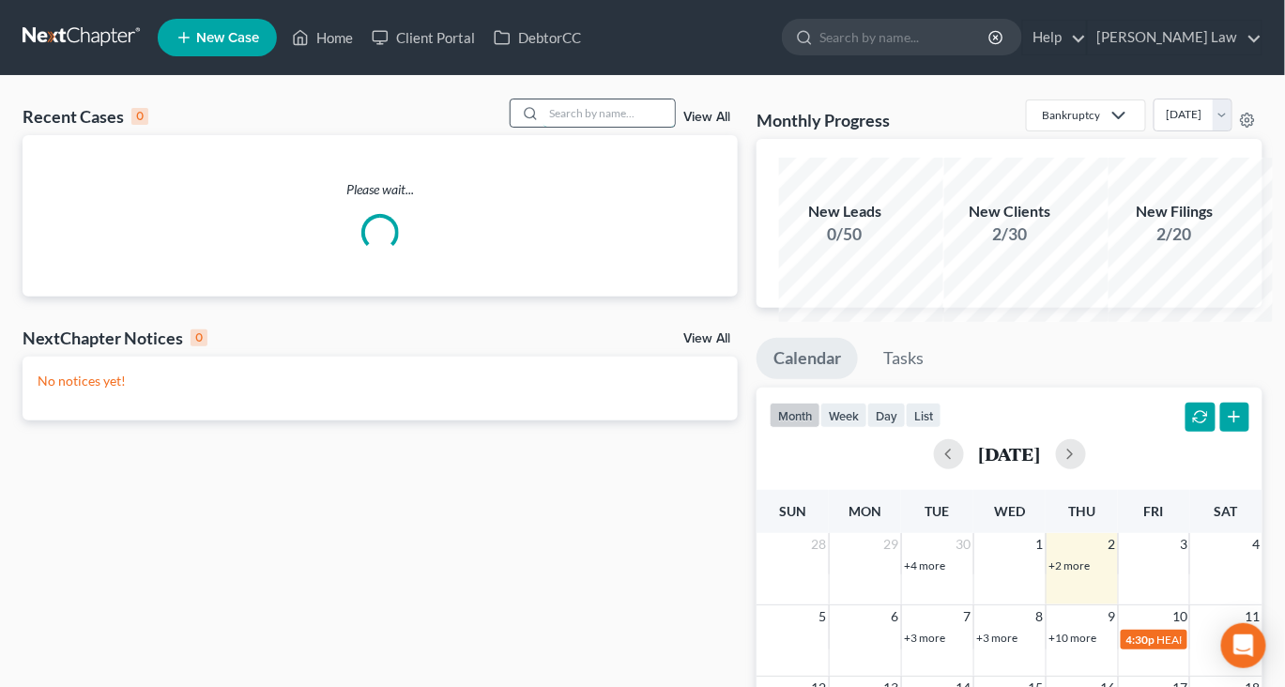
click at [543, 127] on input "search" at bounding box center [608, 112] width 131 height 27
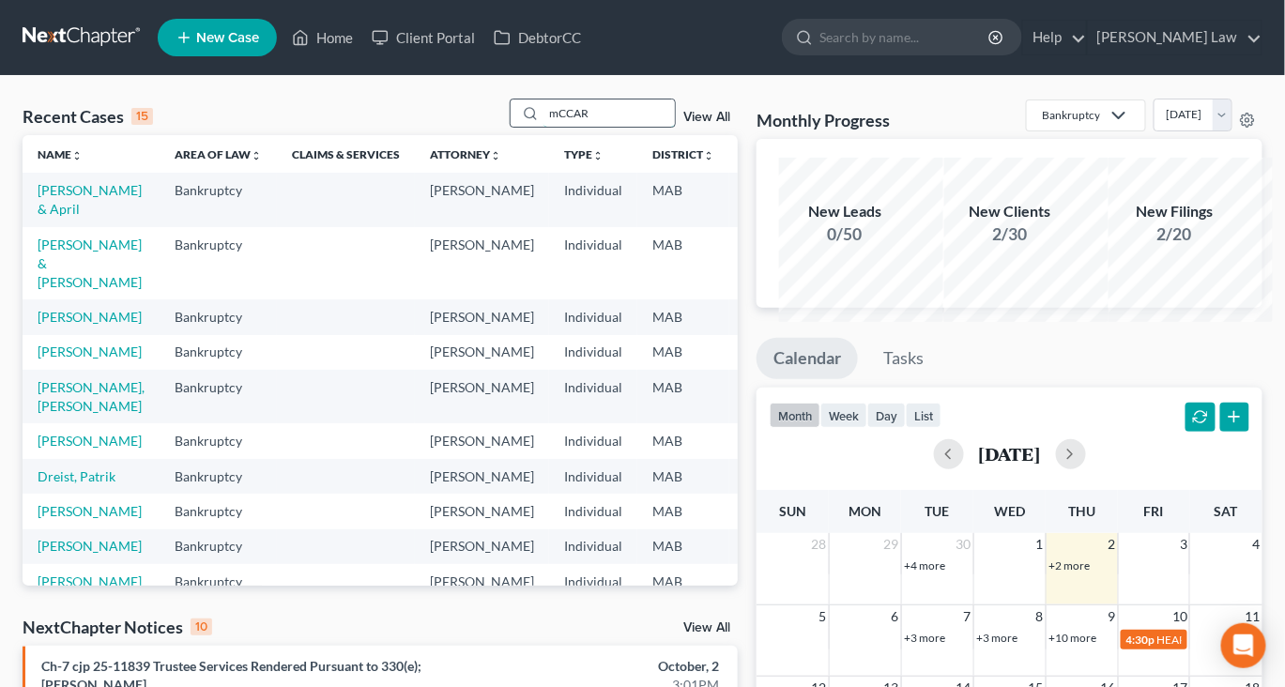
type input "mCCAR"
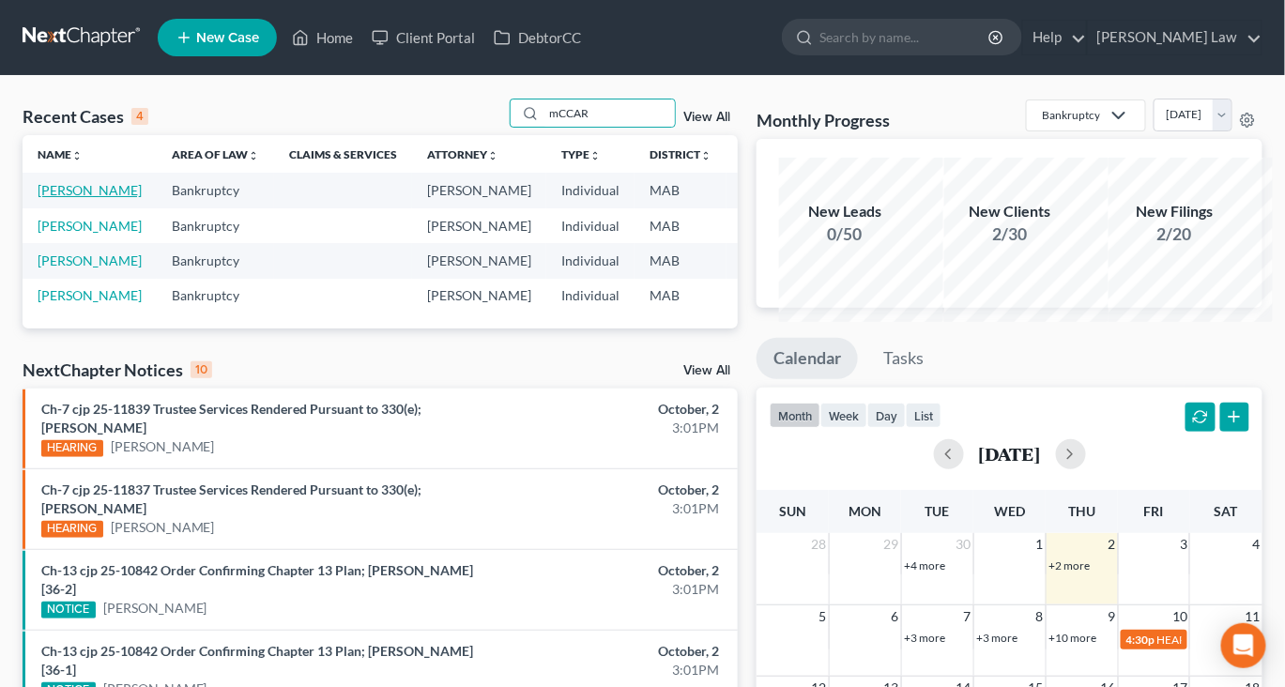
click at [77, 198] on link "[PERSON_NAME]" at bounding box center [90, 190] width 104 height 16
select select "6"
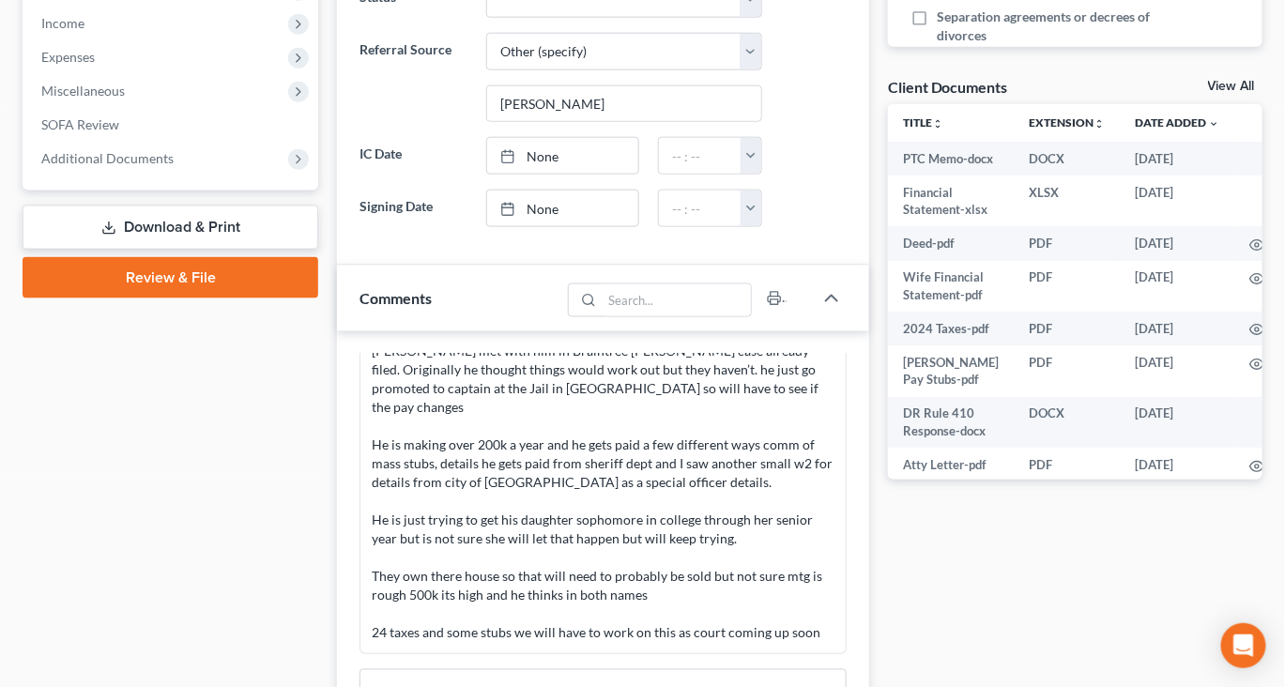
scroll to position [632, 0]
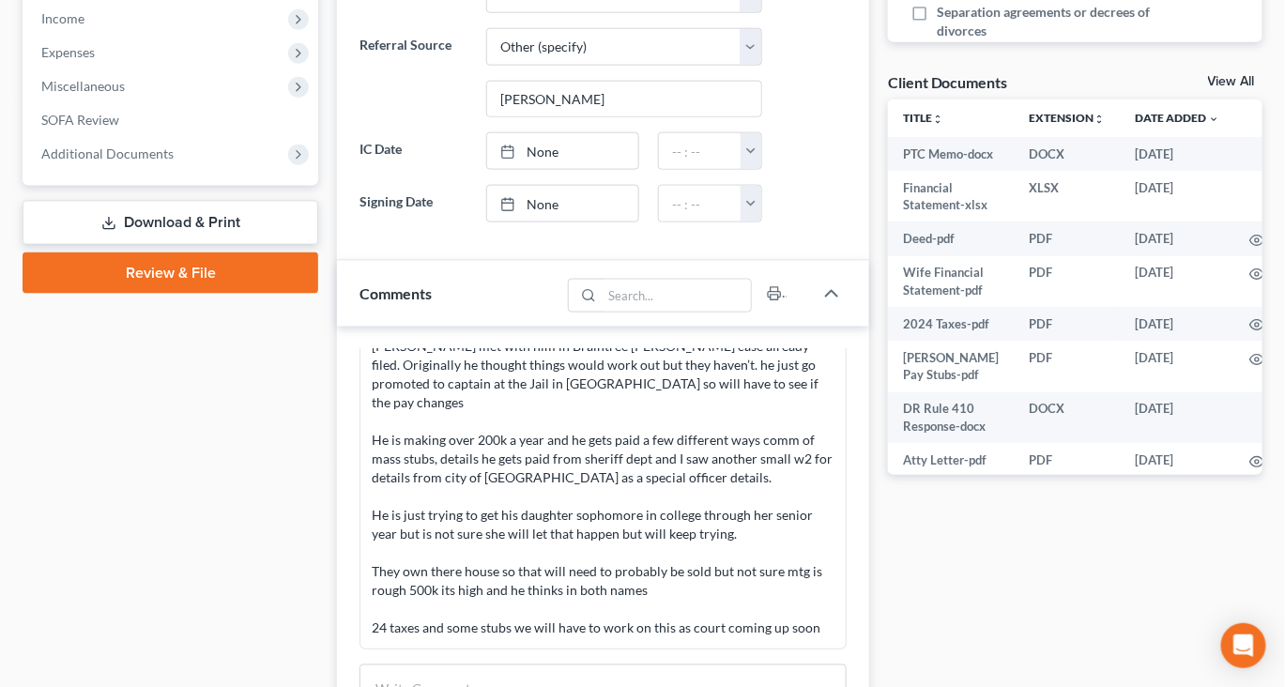
click at [1217, 88] on link "View All" at bounding box center [1231, 81] width 47 height 13
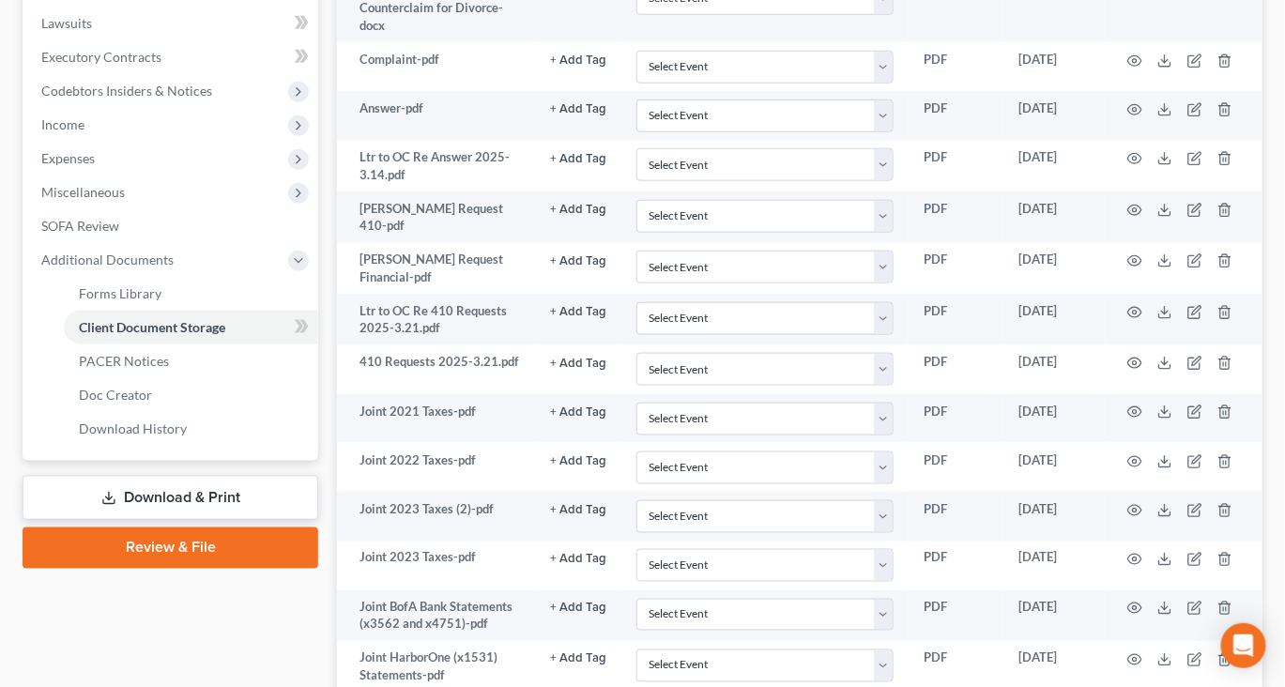
scroll to position [526, 1]
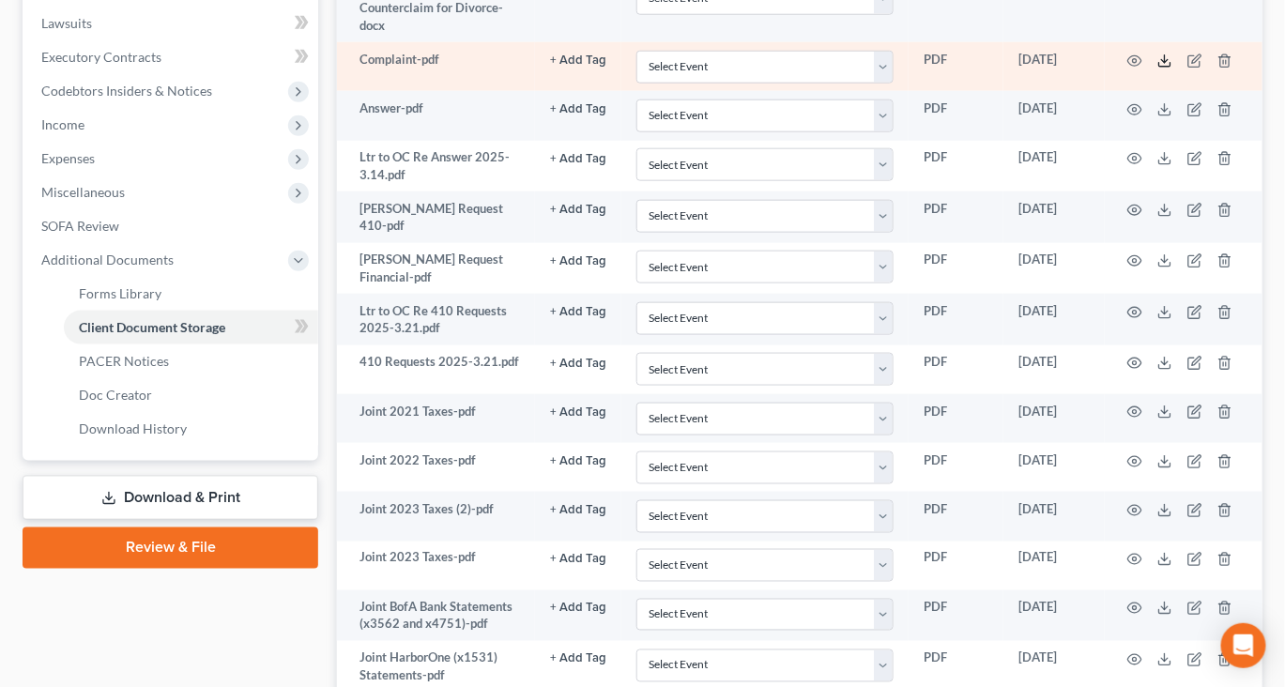
click at [1172, 69] on icon at bounding box center [1164, 60] width 15 height 15
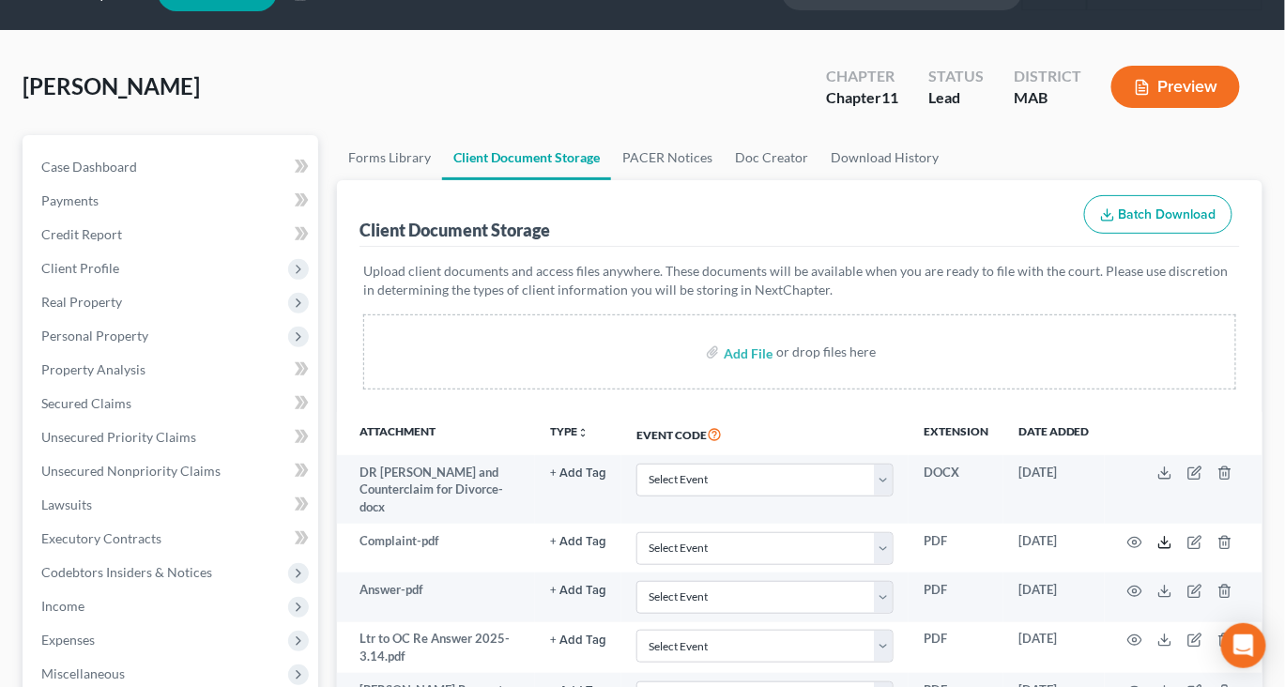
scroll to position [0, 0]
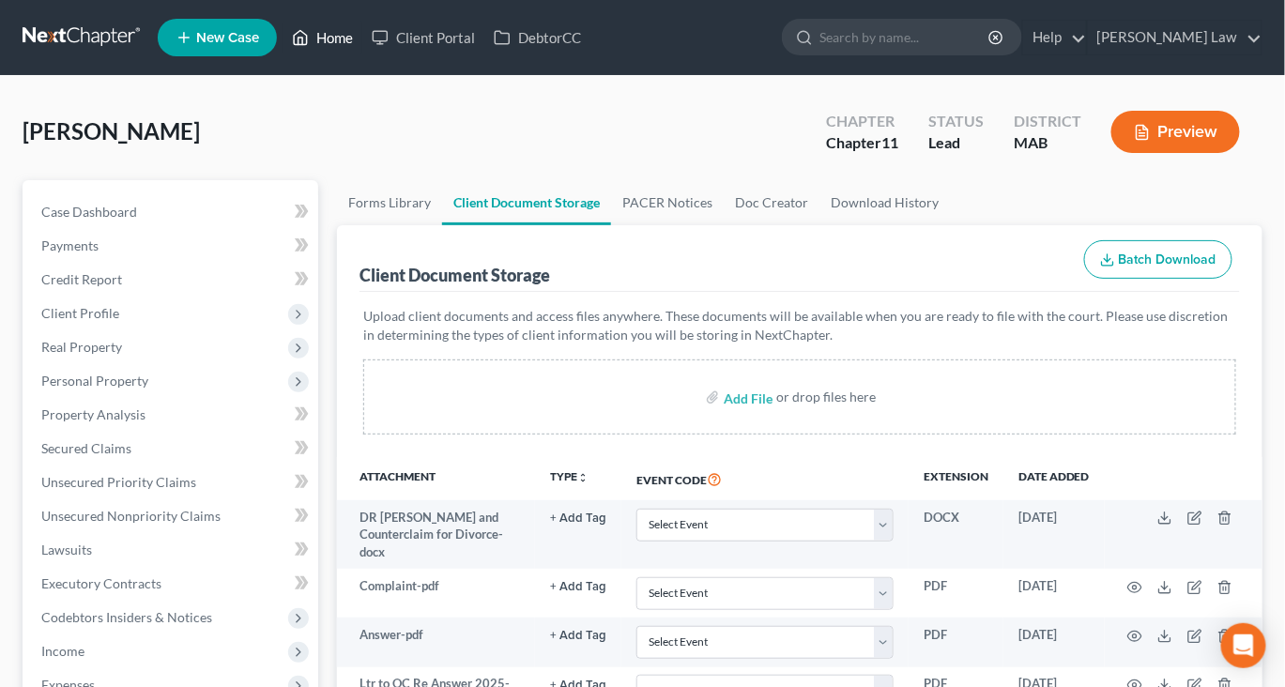
click at [362, 46] on link "Home" at bounding box center [322, 38] width 80 height 34
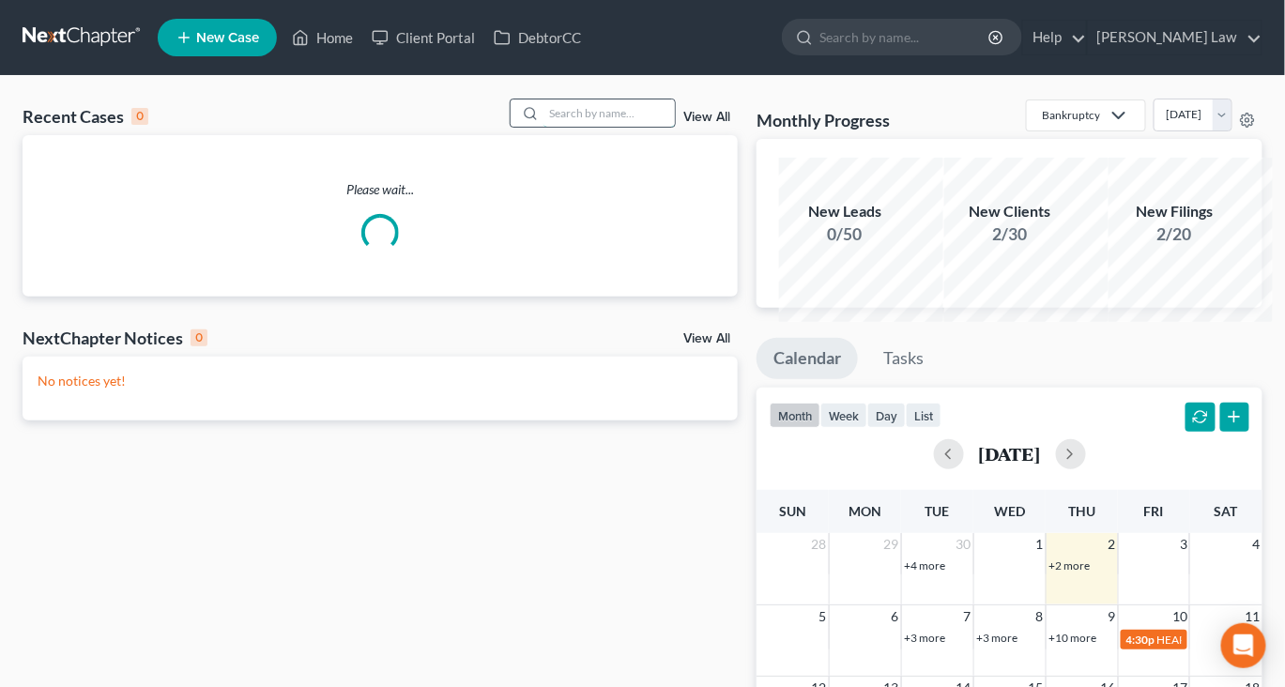
click at [560, 127] on input "search" at bounding box center [608, 112] width 131 height 27
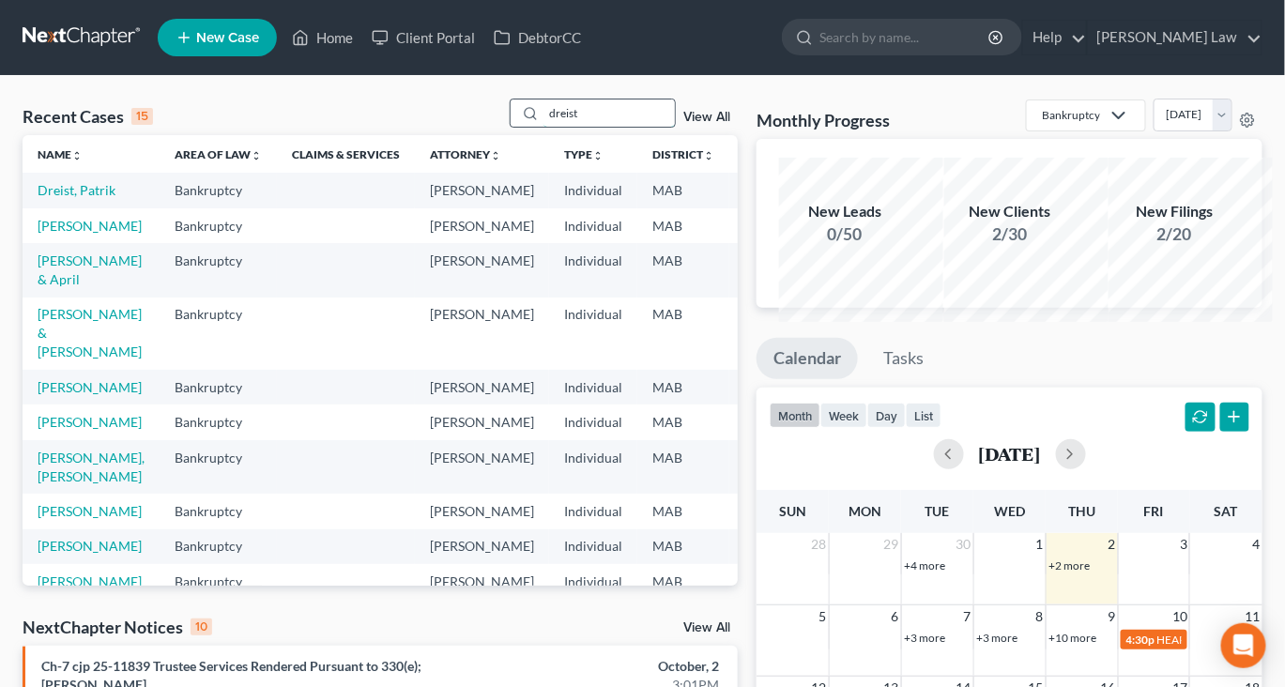
type input "dreist"
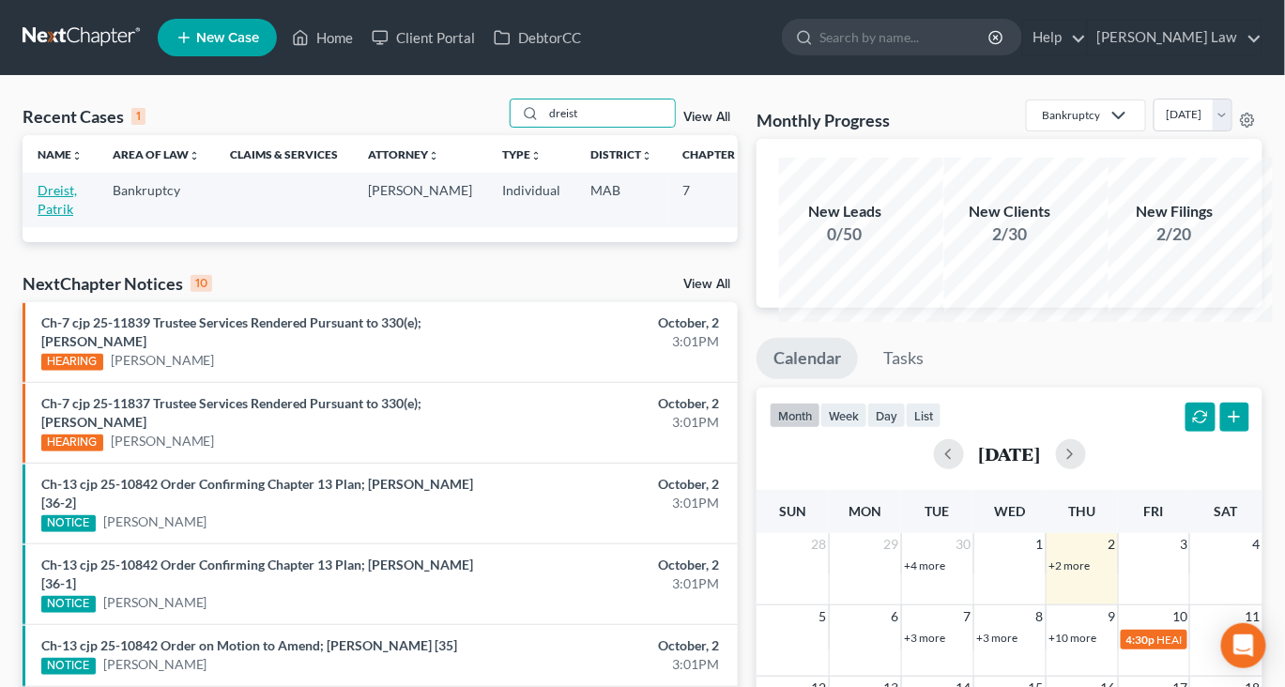
click at [74, 217] on link "Dreist, Patrik" at bounding box center [57, 199] width 39 height 35
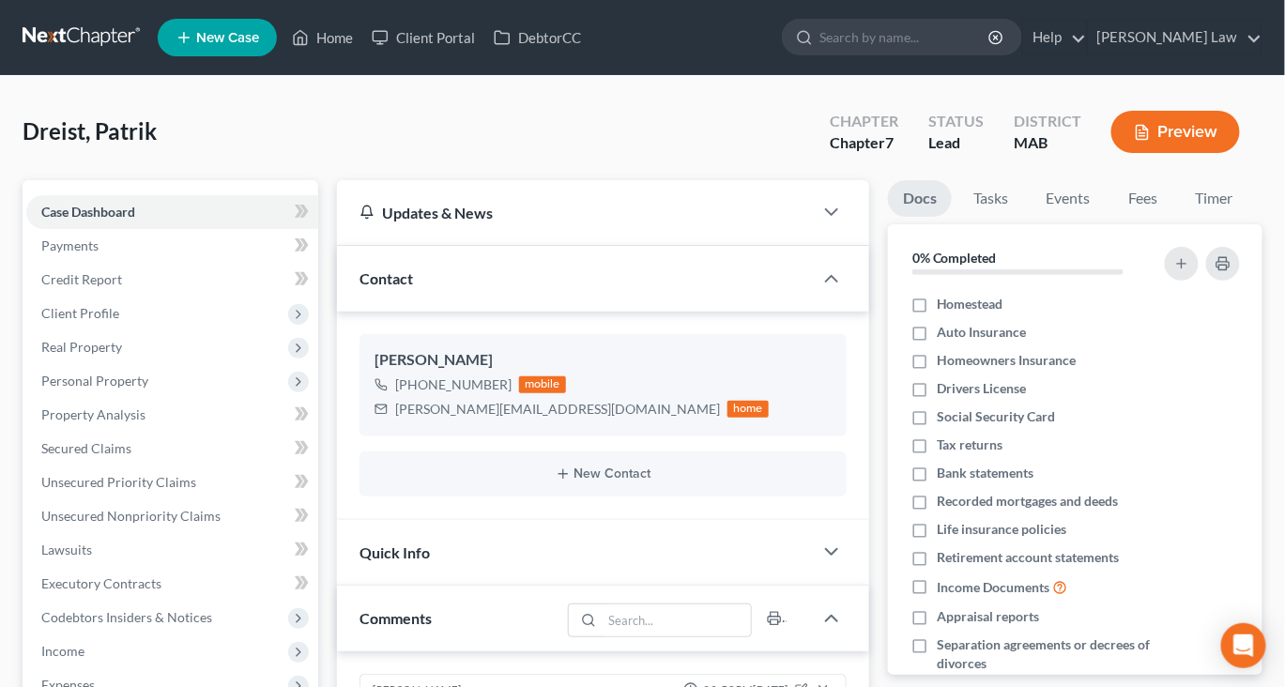
scroll to position [8, 0]
click at [1173, 217] on link "Fees" at bounding box center [1143, 198] width 60 height 37
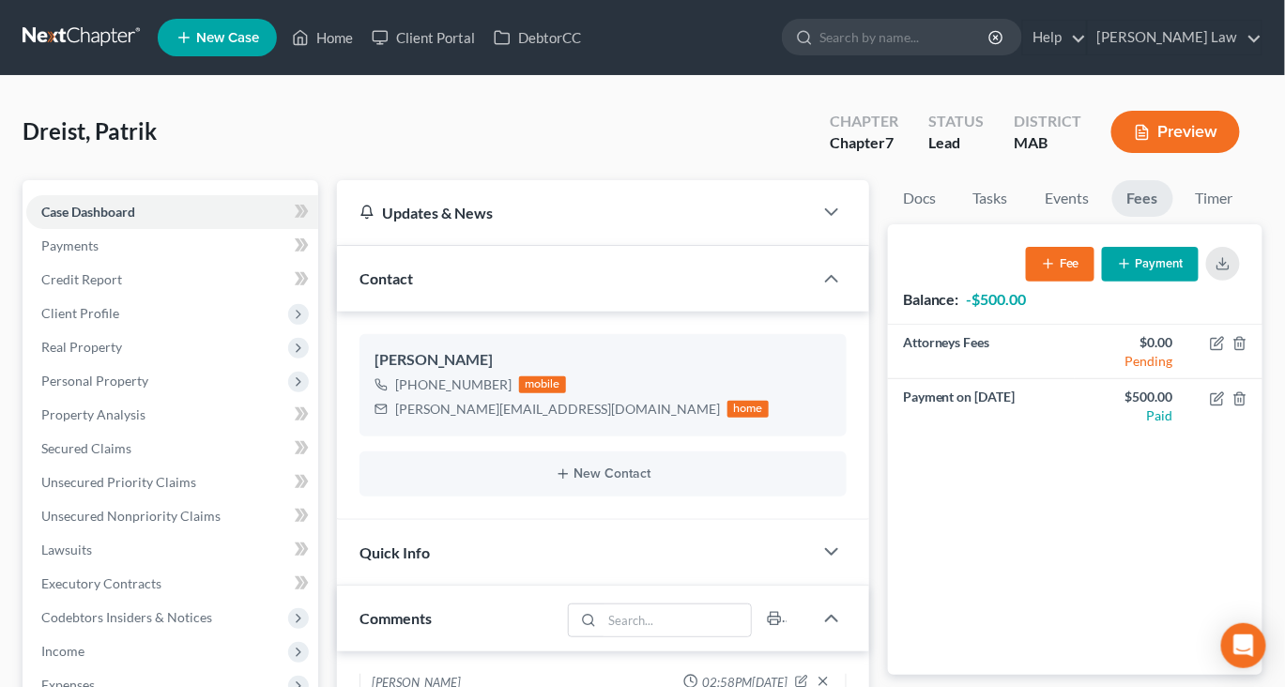
click at [1111, 282] on button "Payment" at bounding box center [1150, 264] width 97 height 35
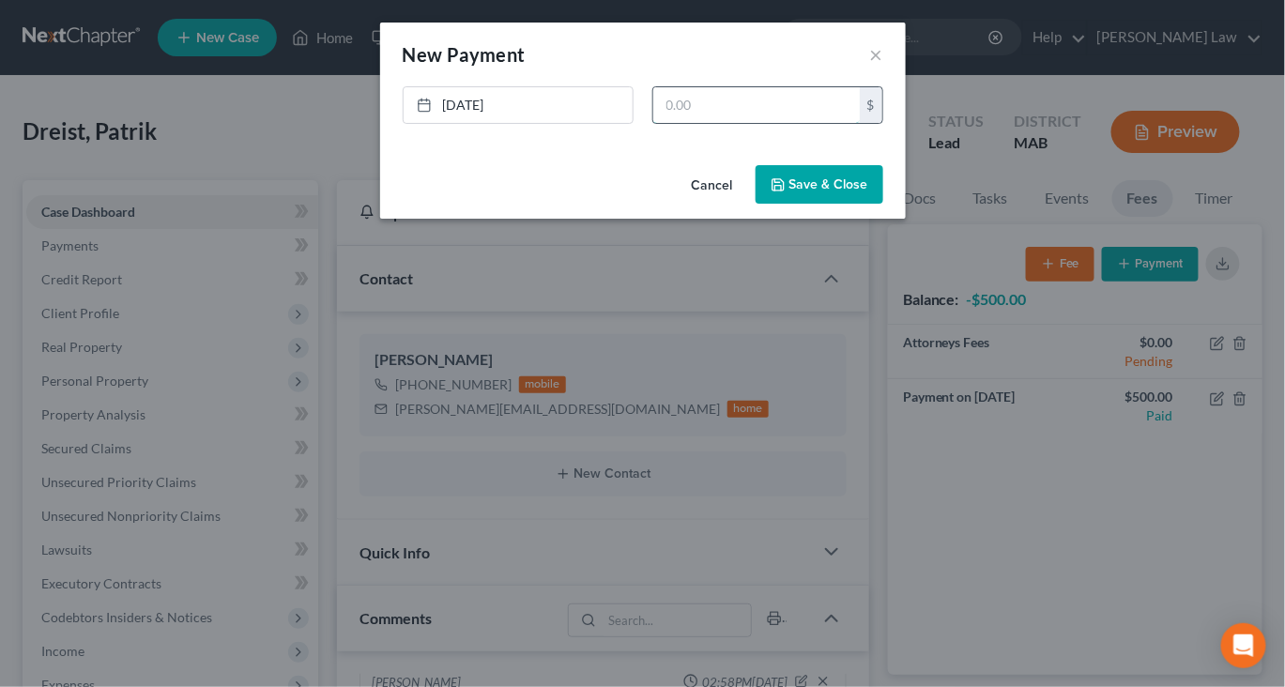
click at [729, 123] on input "text" at bounding box center [756, 105] width 206 height 36
type input "1,000"
click at [883, 205] on button "Save & Close" at bounding box center [819, 184] width 128 height 39
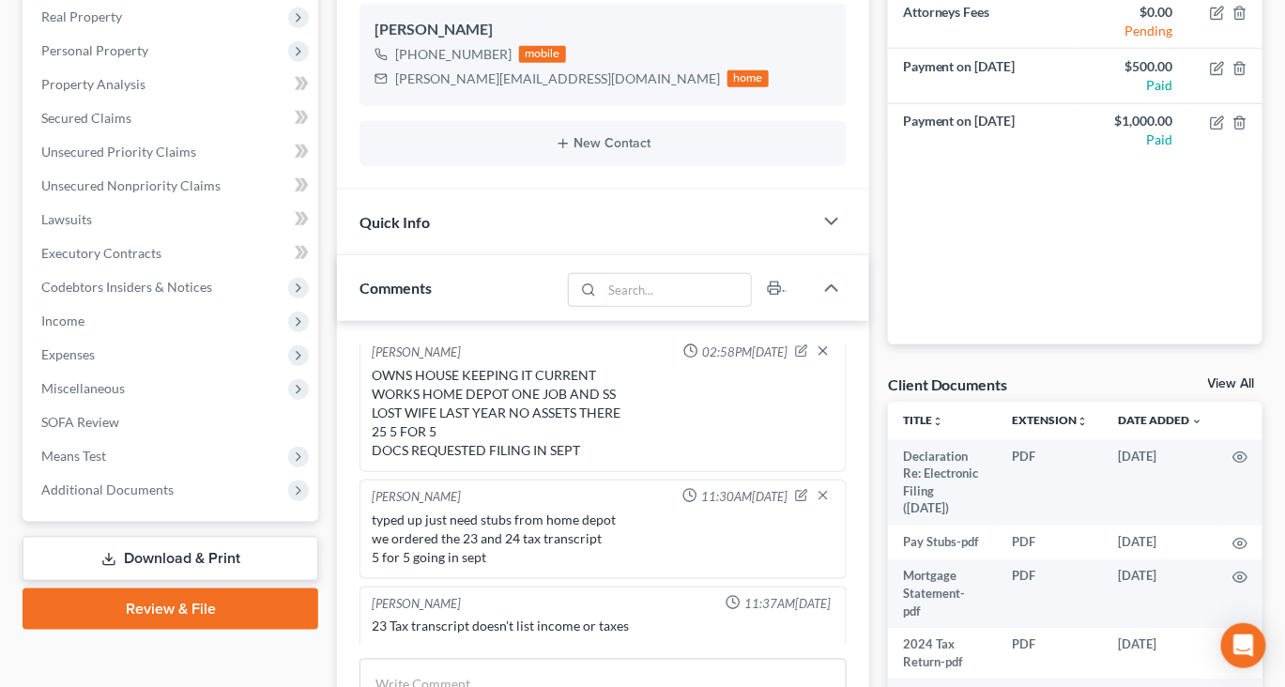
scroll to position [0, 0]
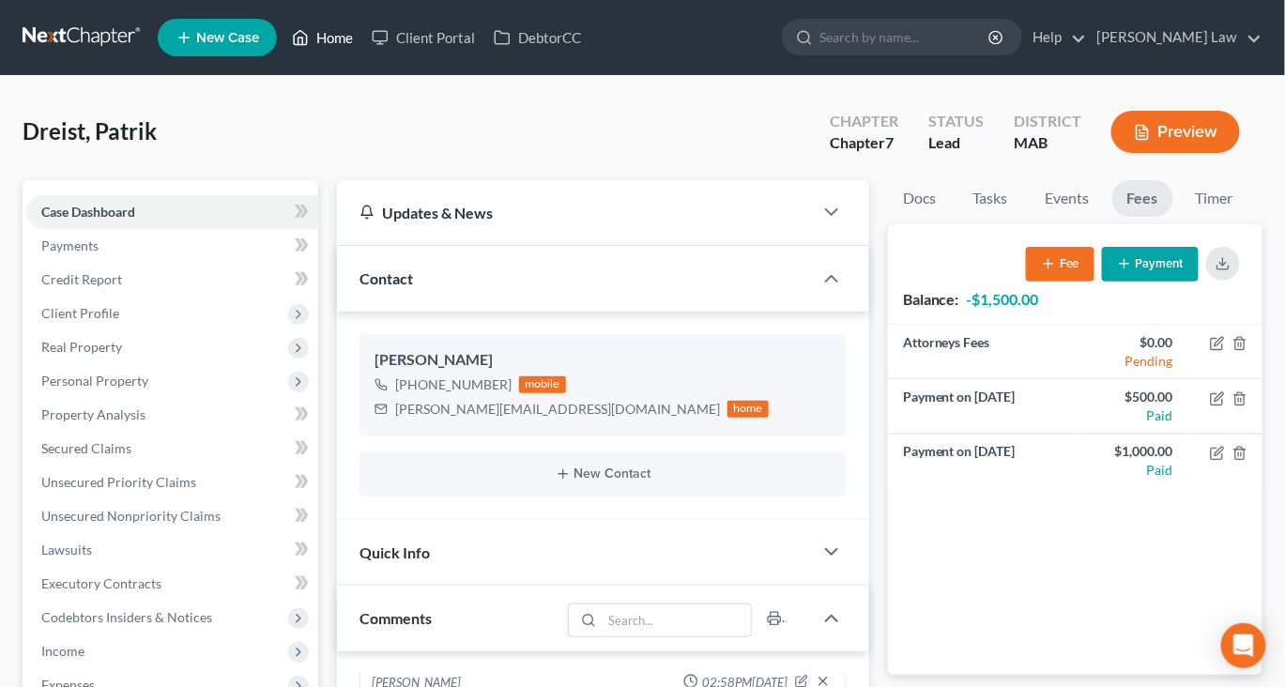
click at [362, 45] on link "Home" at bounding box center [322, 38] width 80 height 34
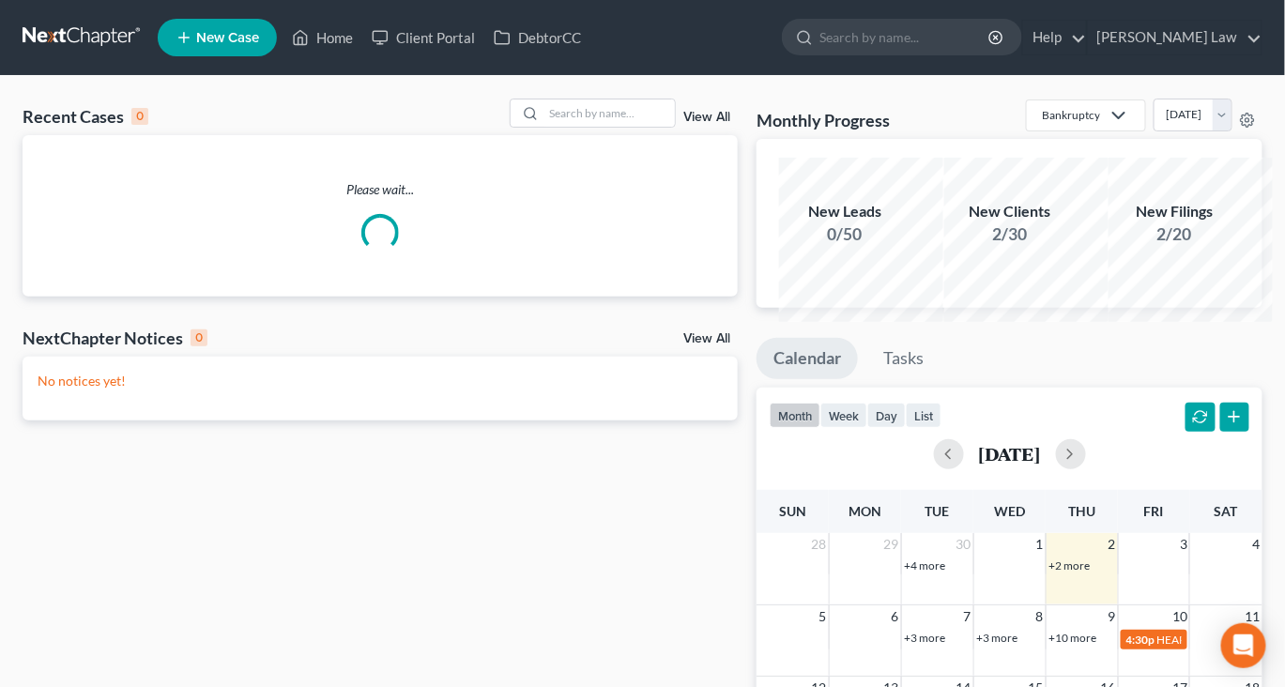
click at [561, 135] on div "Recent Cases 0 View All" at bounding box center [380, 117] width 715 height 37
click at [560, 127] on input "search" at bounding box center [608, 112] width 131 height 27
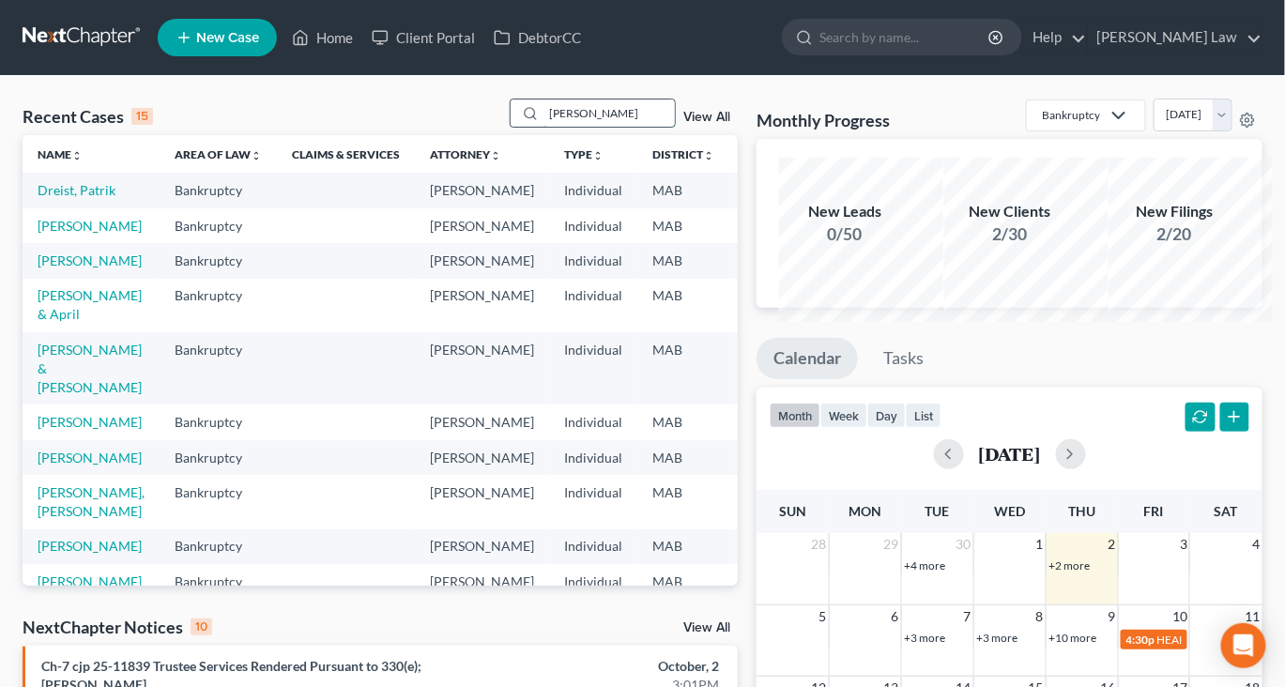
type input "[PERSON_NAME]"
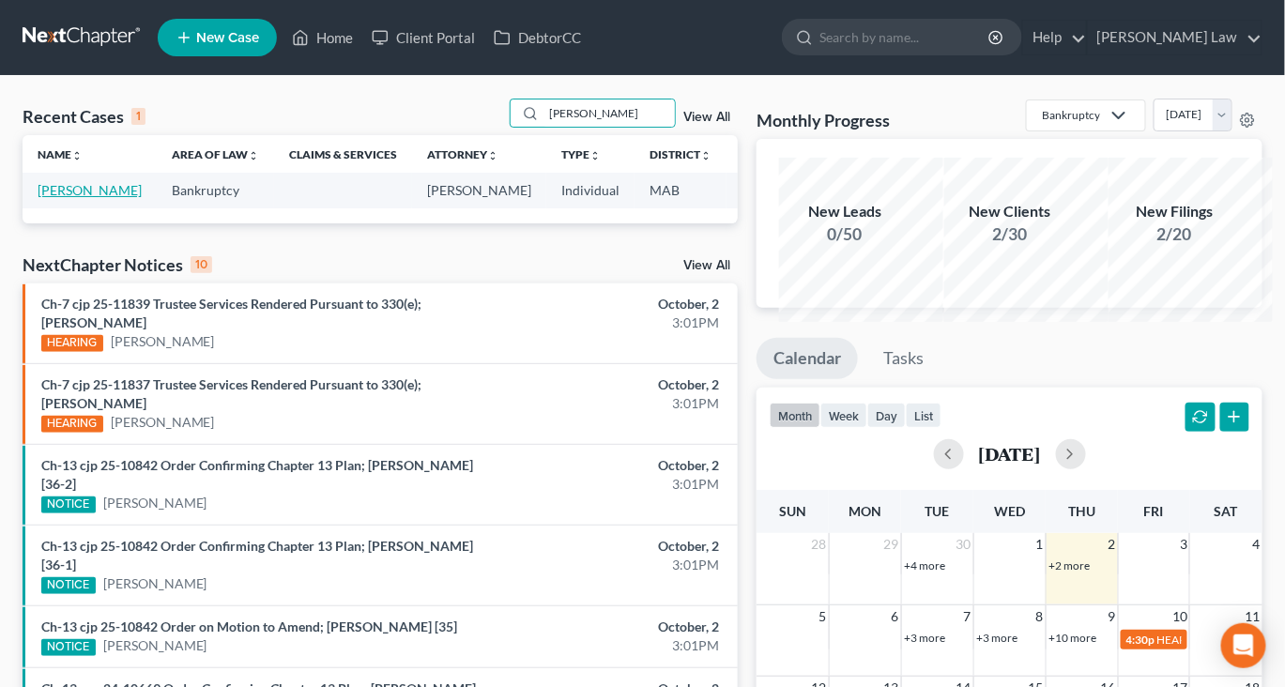
click at [70, 198] on link "[PERSON_NAME]" at bounding box center [90, 190] width 104 height 16
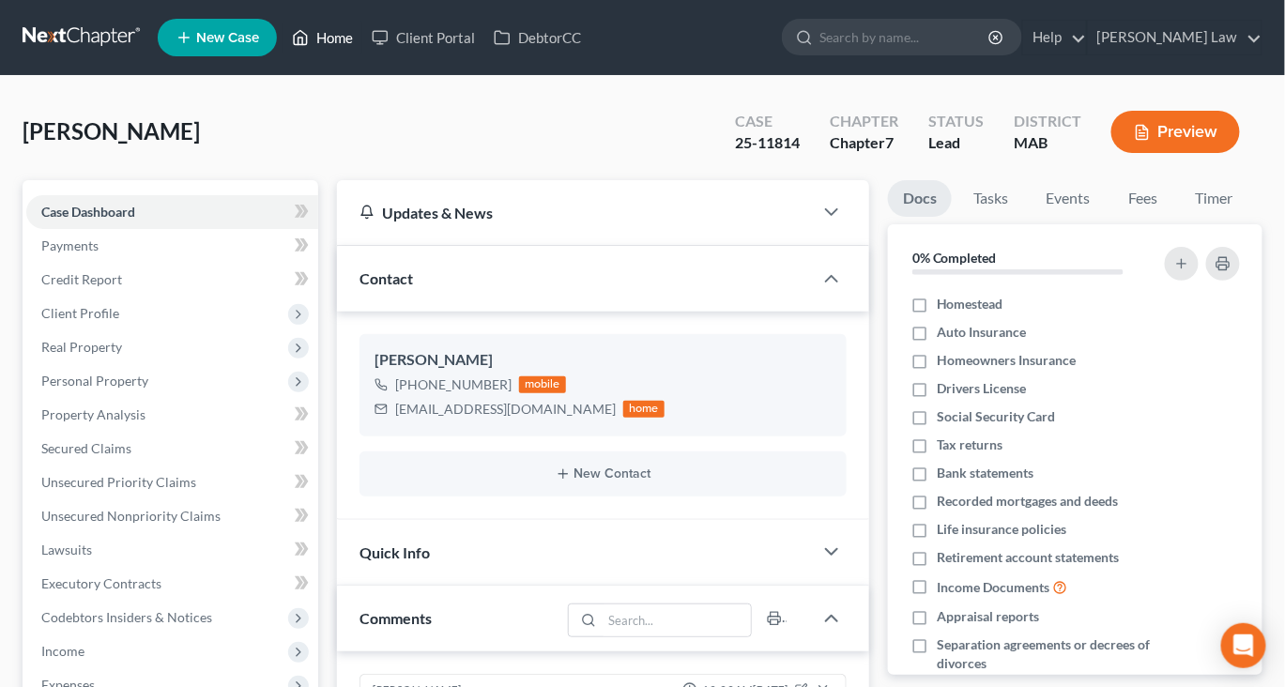
click at [362, 54] on link "Home" at bounding box center [322, 38] width 80 height 34
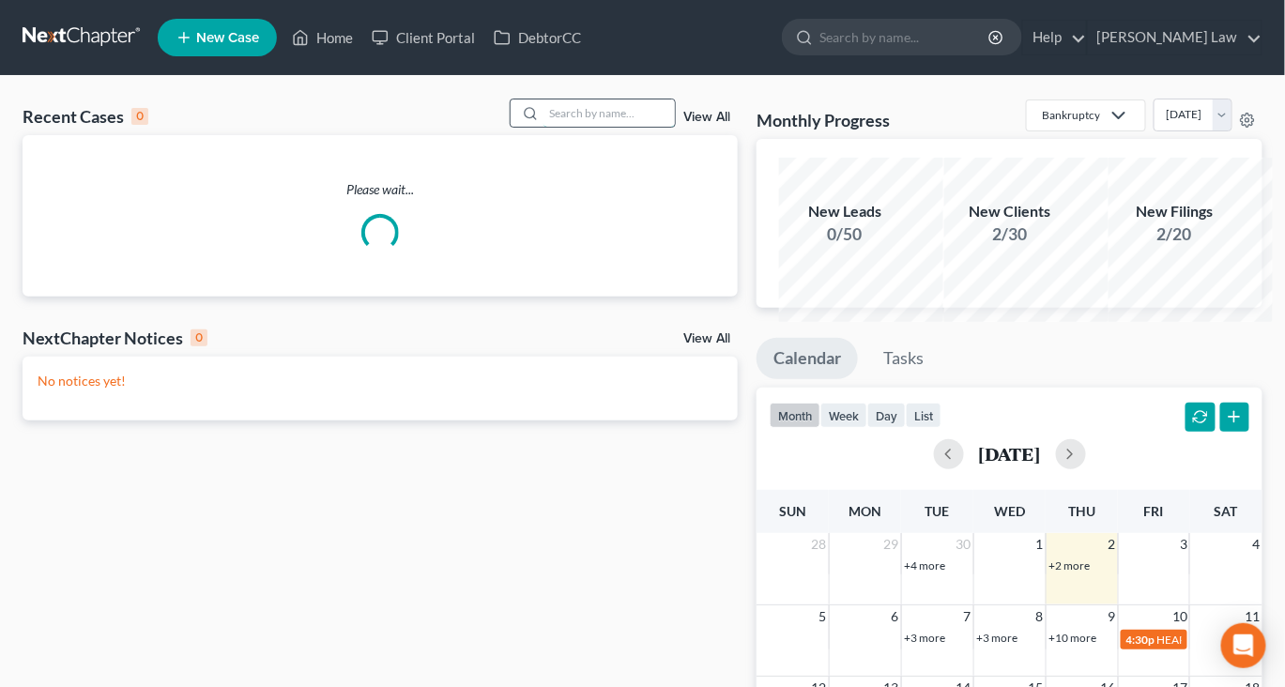
click at [554, 127] on input "search" at bounding box center [608, 112] width 131 height 27
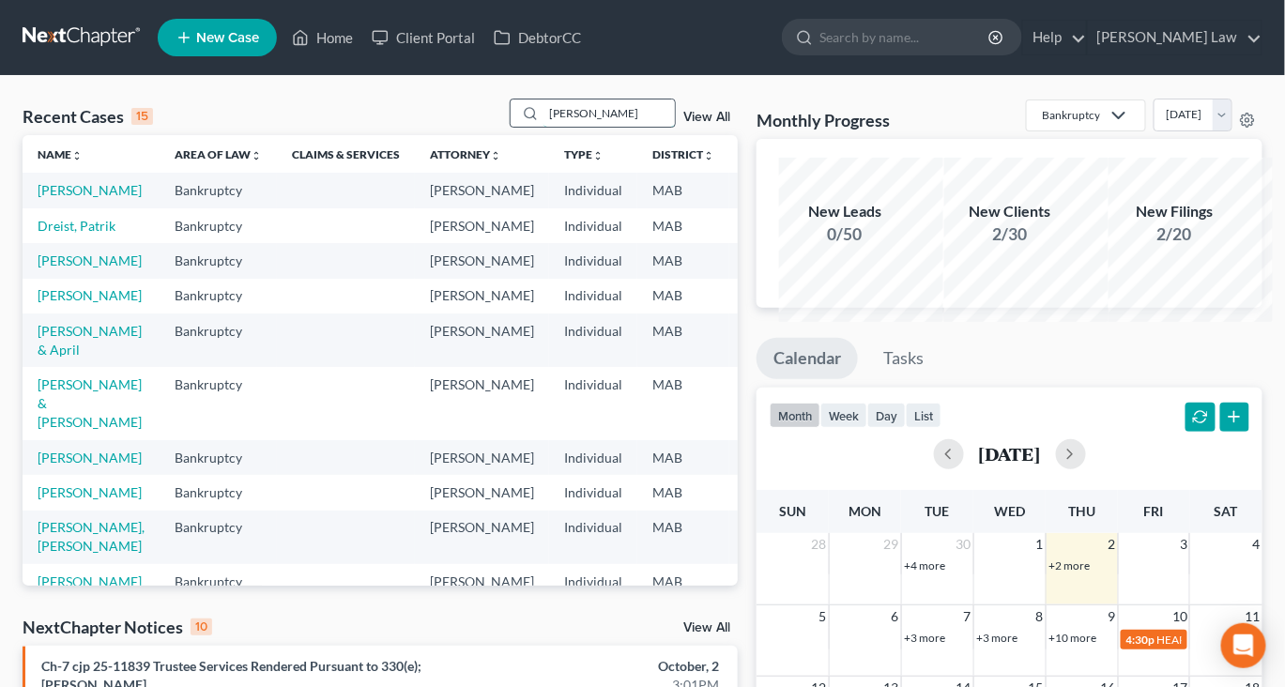
type input "[PERSON_NAME]"
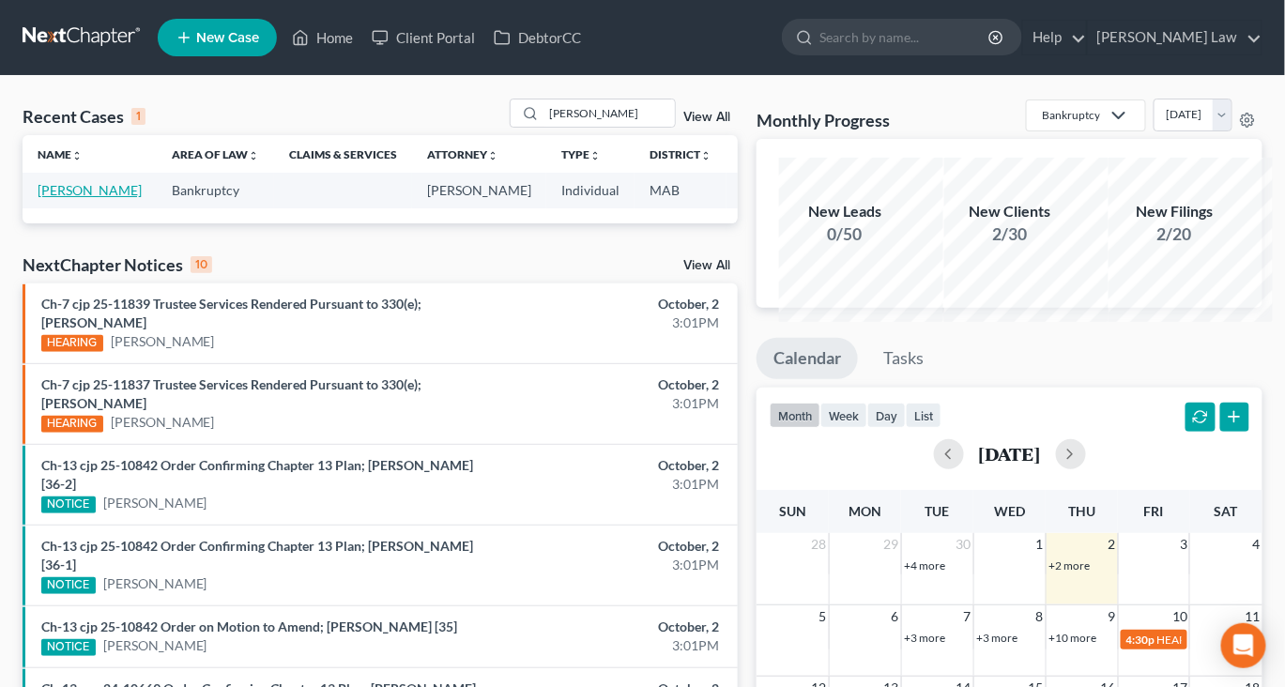
click at [91, 198] on link "[PERSON_NAME]" at bounding box center [90, 190] width 104 height 16
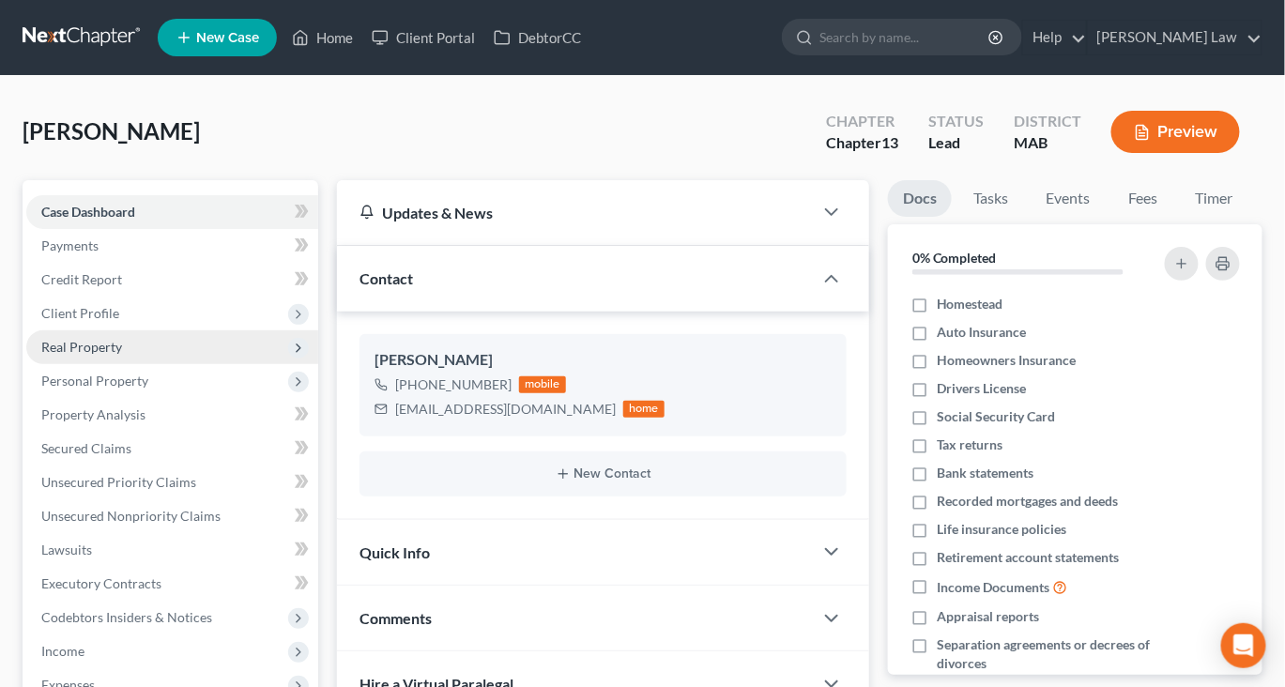
click at [122, 355] on span "Real Property" at bounding box center [81, 347] width 81 height 16
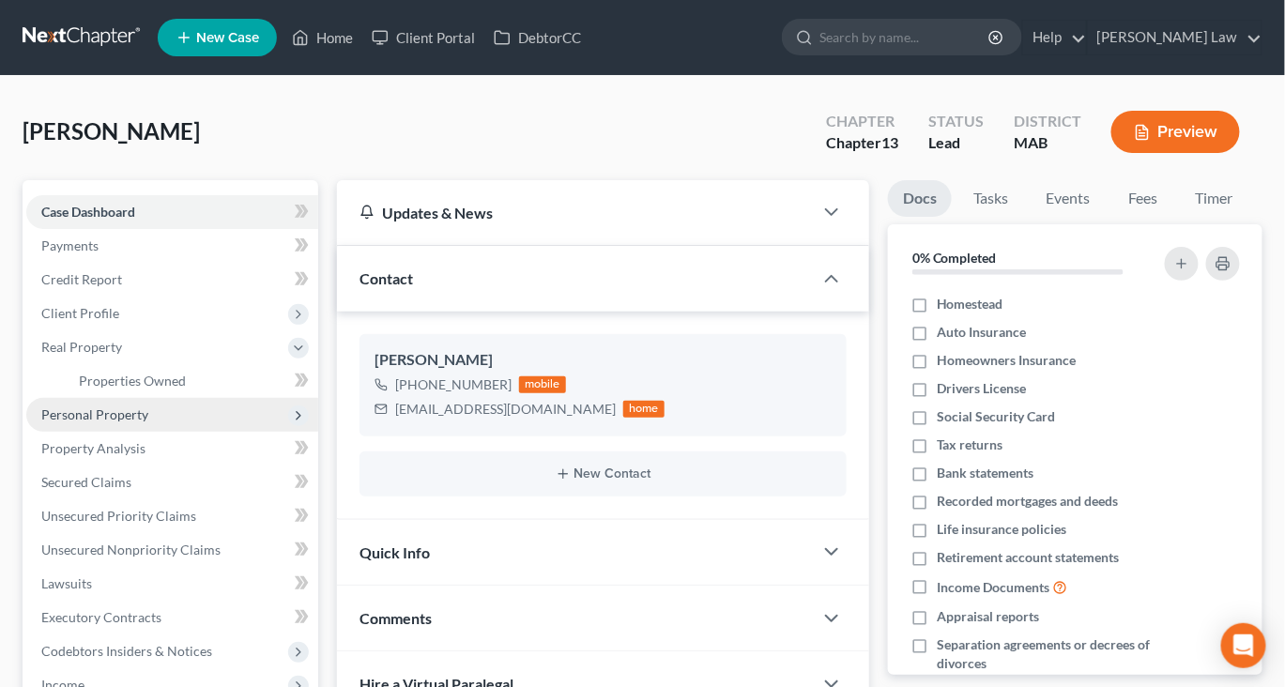
click at [141, 422] on span "Personal Property" at bounding box center [94, 414] width 107 height 16
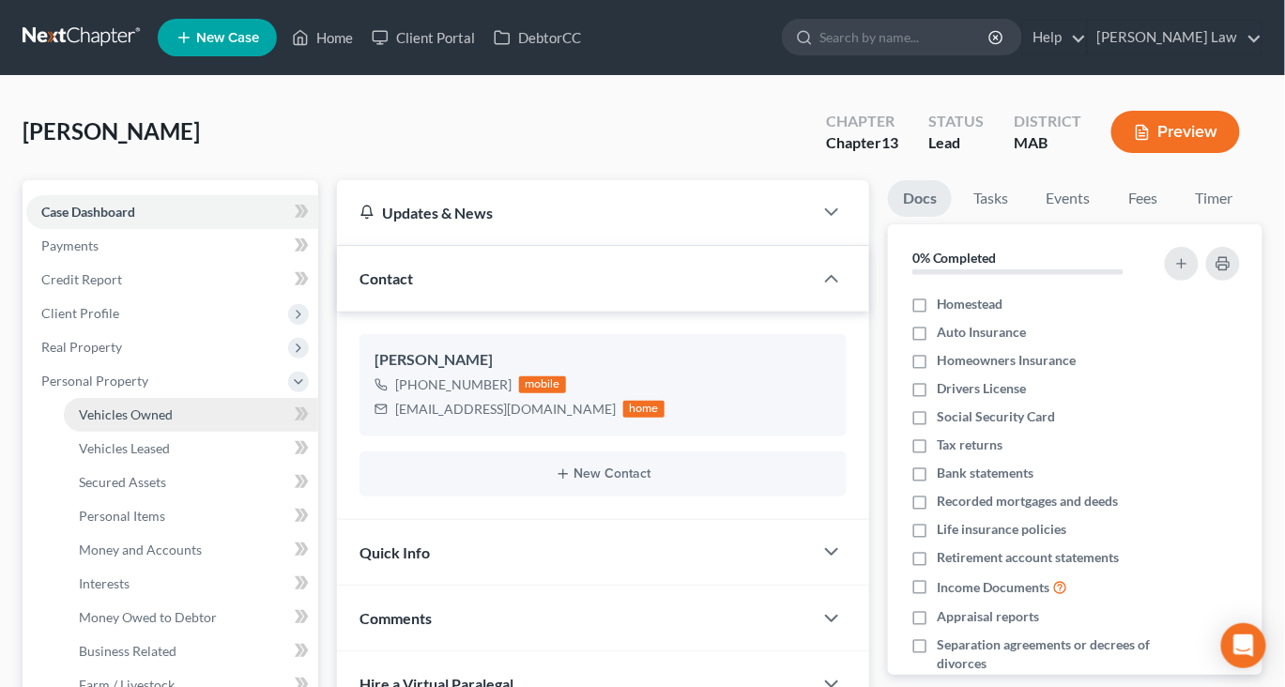
click at [173, 422] on span "Vehicles Owned" at bounding box center [126, 414] width 94 height 16
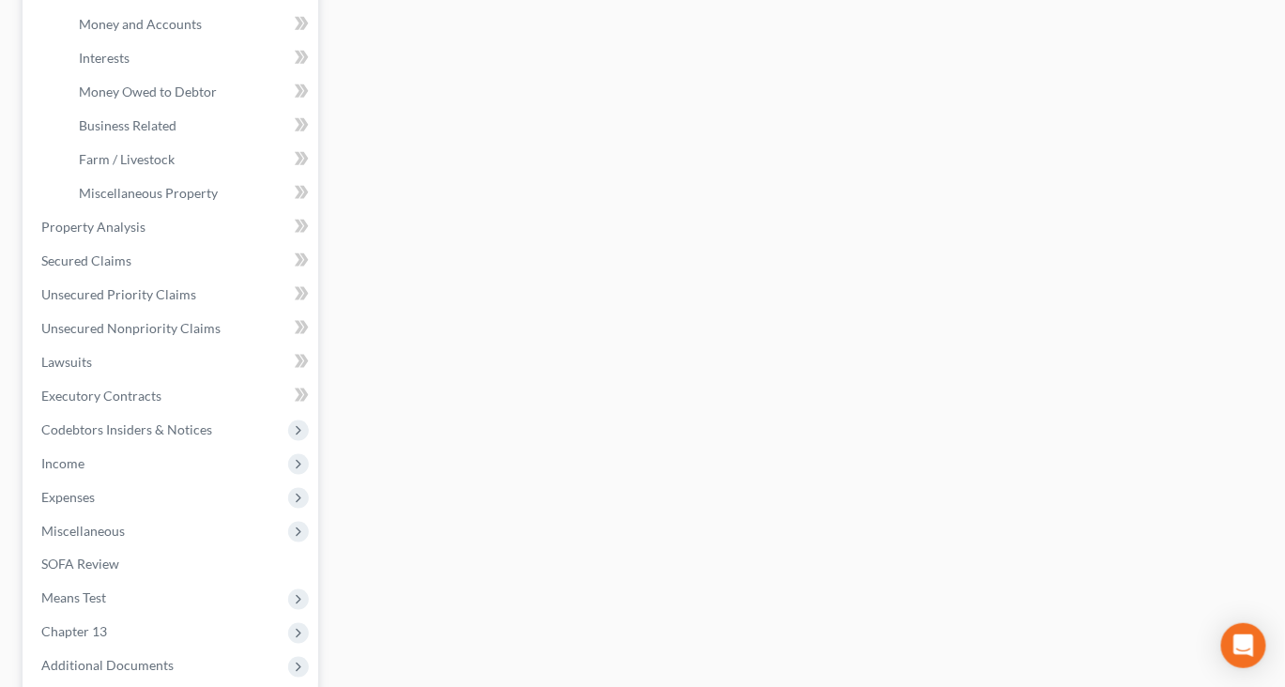
scroll to position [634, 0]
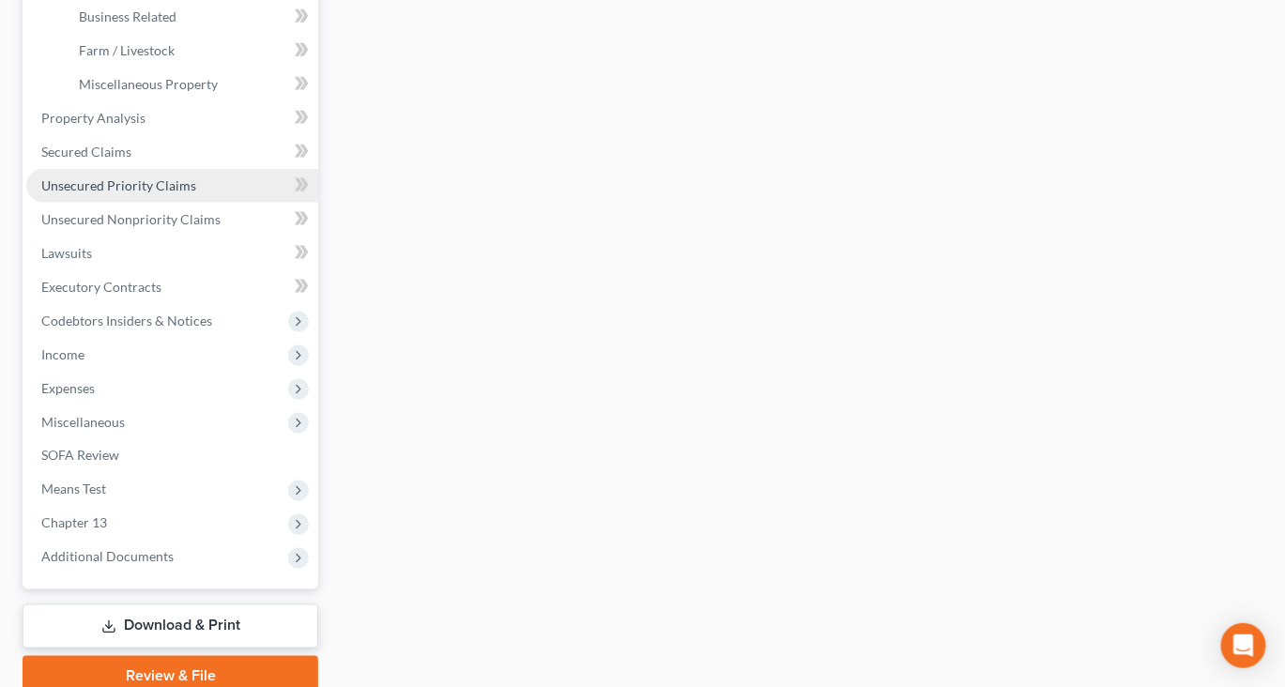
click at [173, 193] on span "Unsecured Priority Claims" at bounding box center [118, 185] width 155 height 16
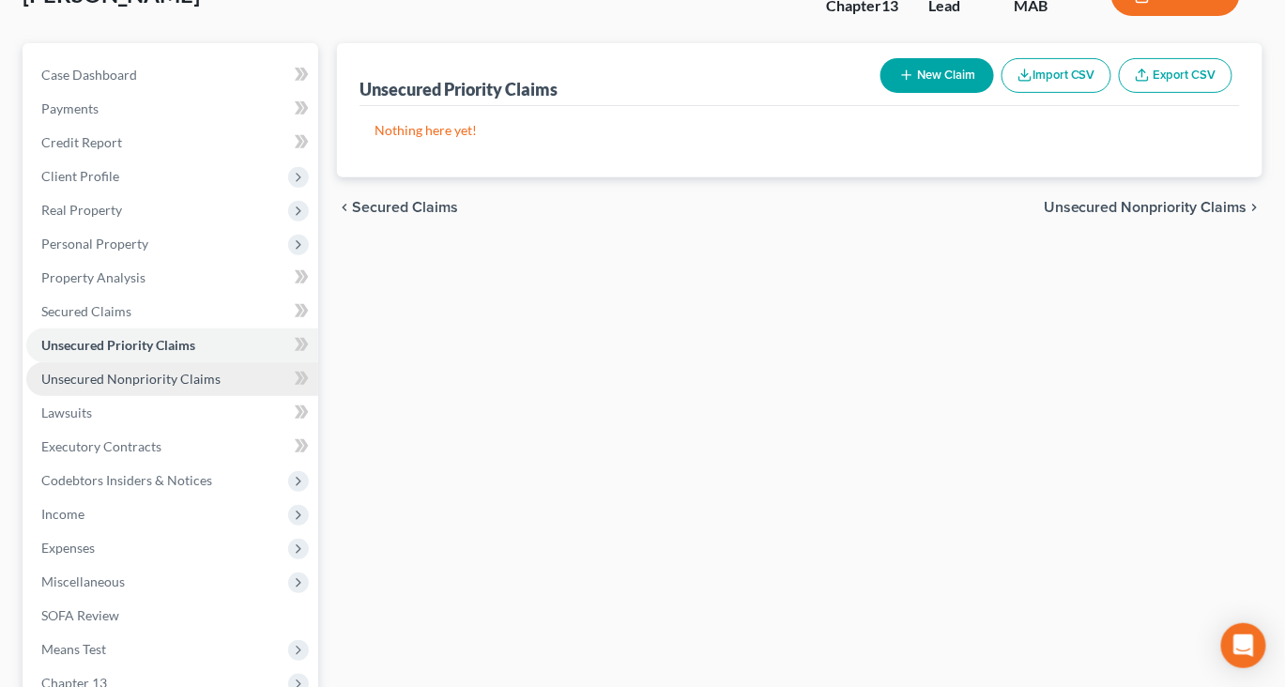
click at [186, 387] on span "Unsecured Nonpriority Claims" at bounding box center [130, 379] width 179 height 16
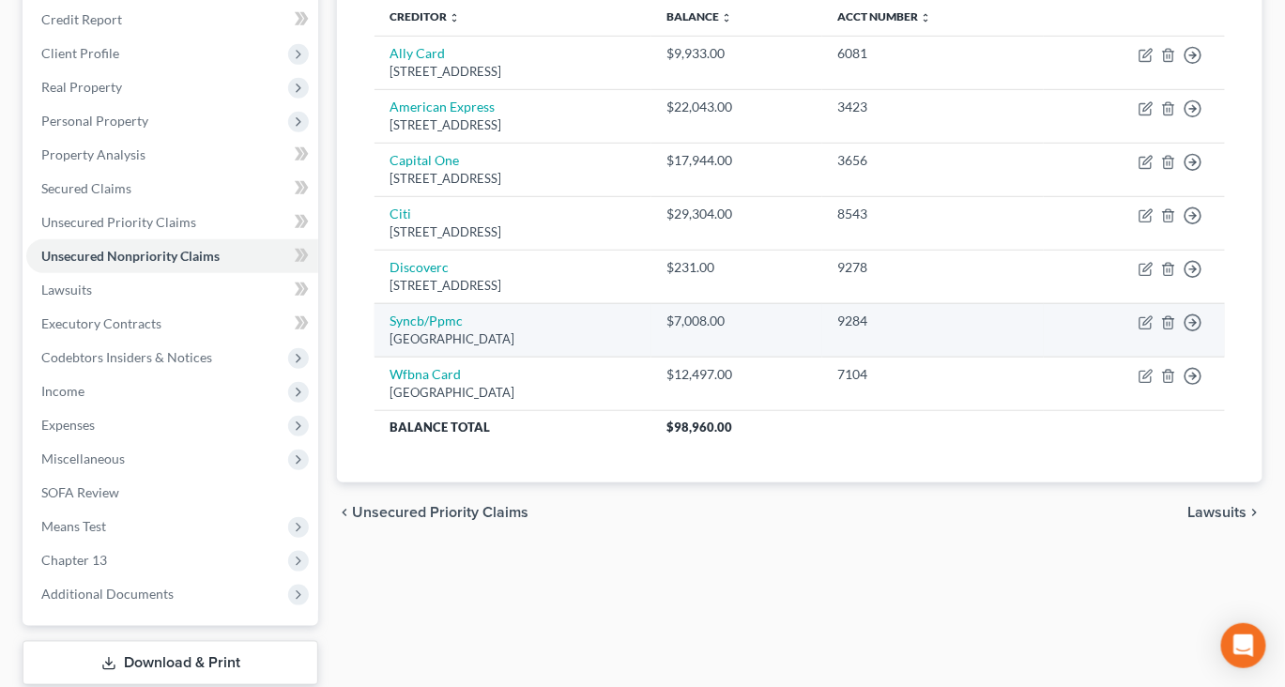
scroll to position [261, 0]
